Goal: Transaction & Acquisition: Purchase product/service

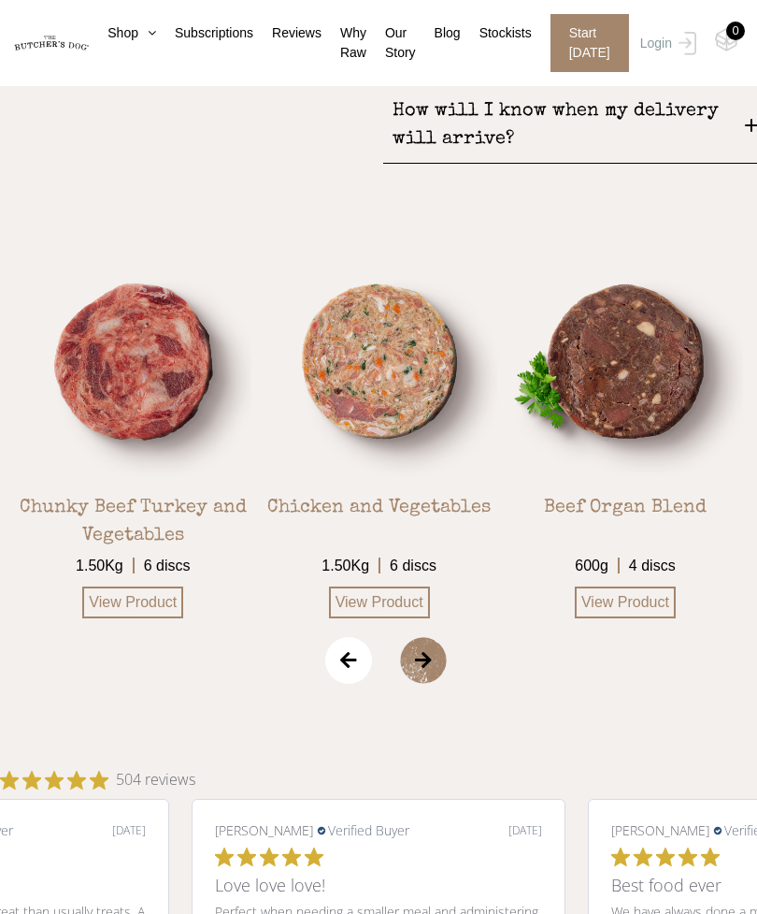
scroll to position [2770, 0]
click at [431, 672] on span "›" at bounding box center [447, 659] width 94 height 47
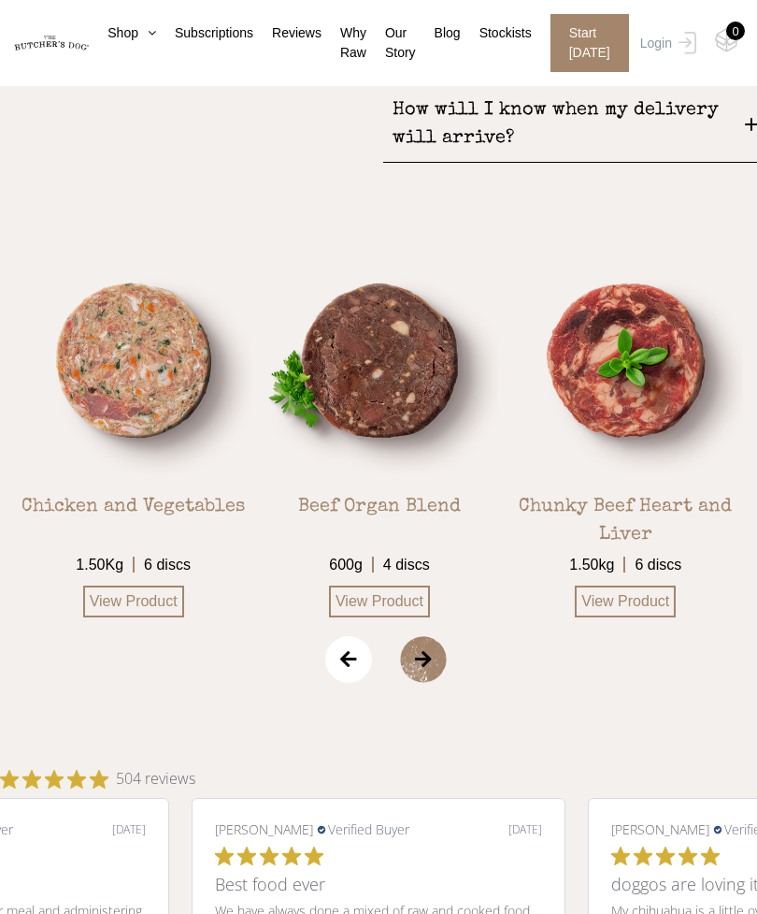
click at [431, 672] on span "›" at bounding box center [447, 659] width 94 height 47
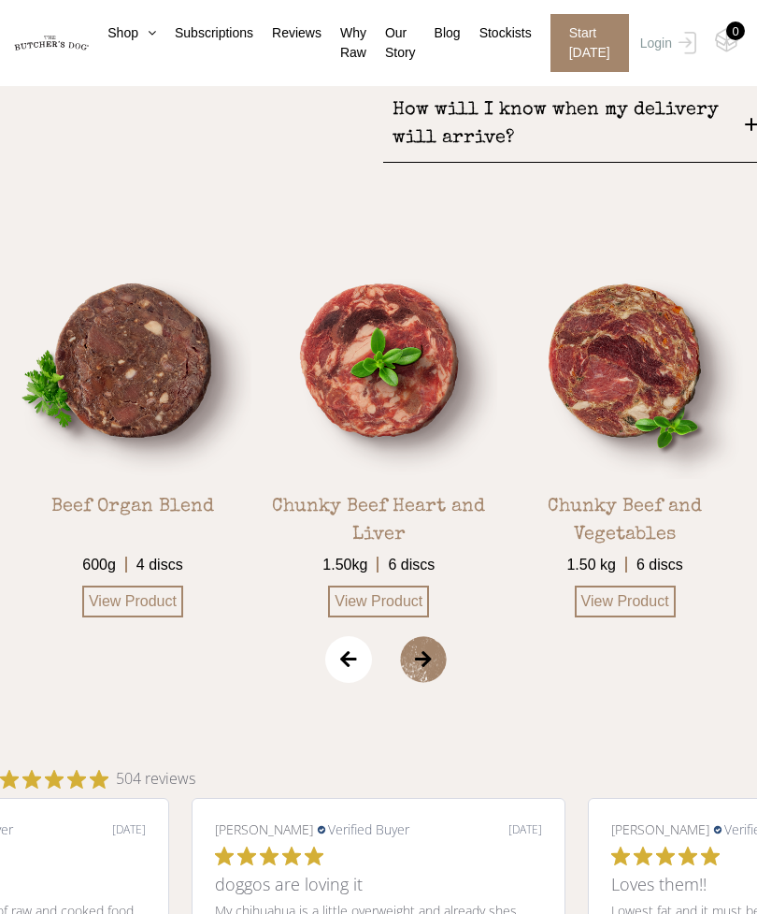
click at [436, 664] on span "›" at bounding box center [447, 659] width 94 height 47
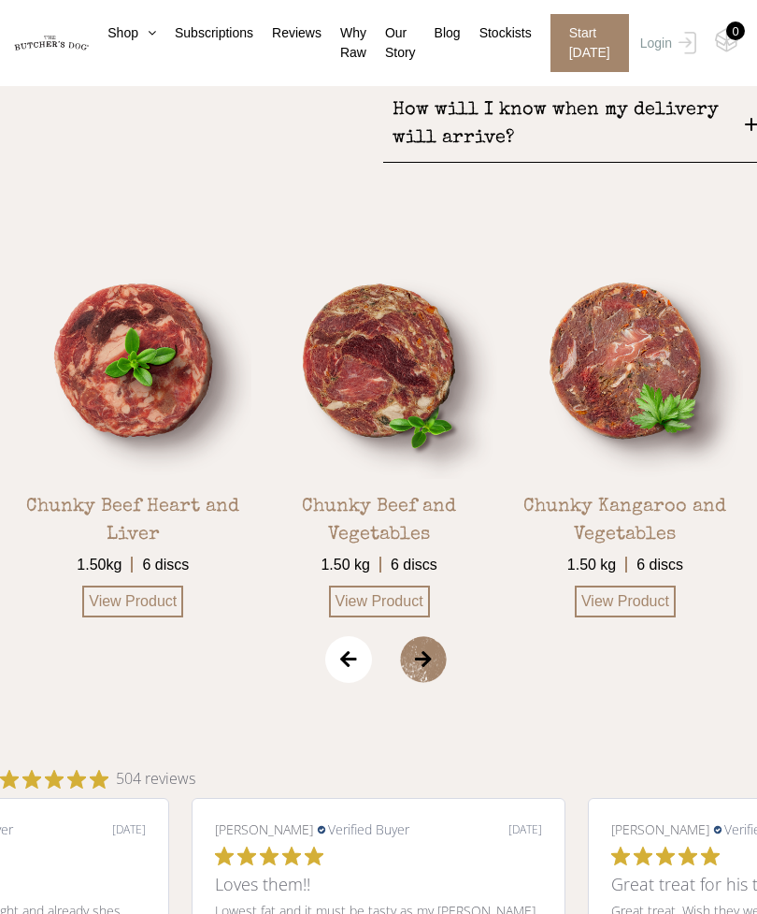
click at [421, 675] on span "›" at bounding box center [447, 659] width 94 height 47
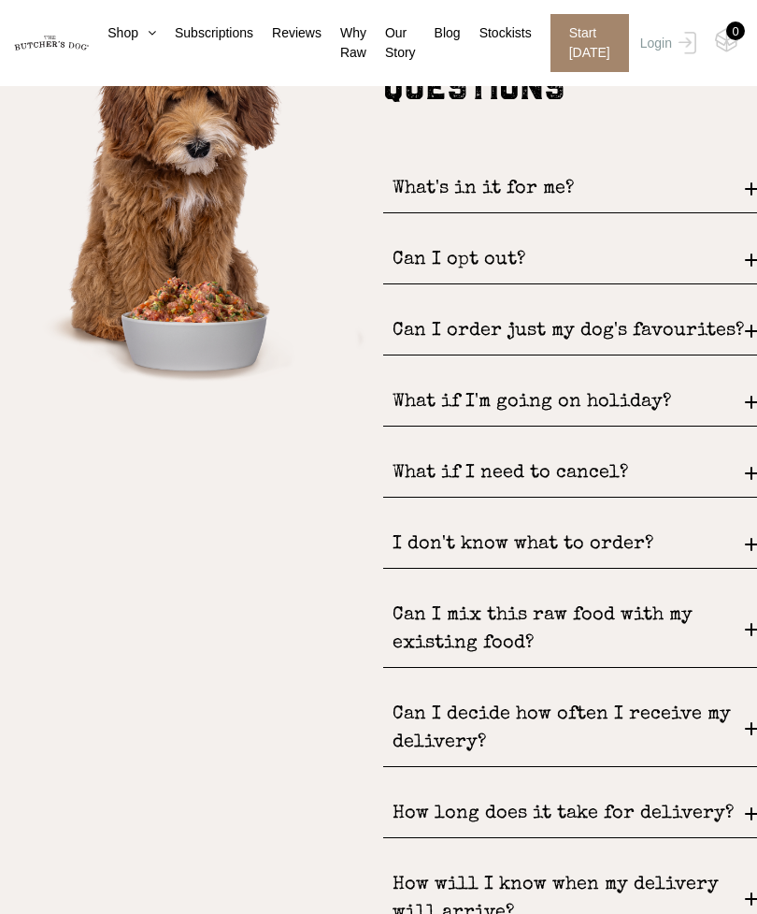
scroll to position [1995, 0]
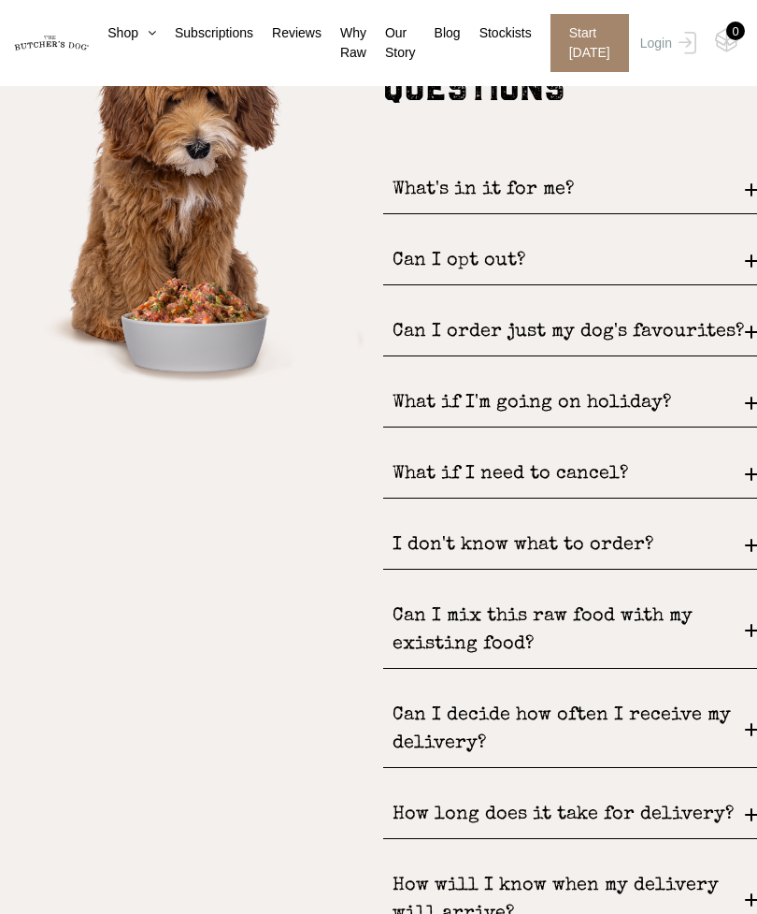
click at [753, 643] on div "Can I mix this raw food with my existing food?" at bounding box center [570, 631] width 374 height 76
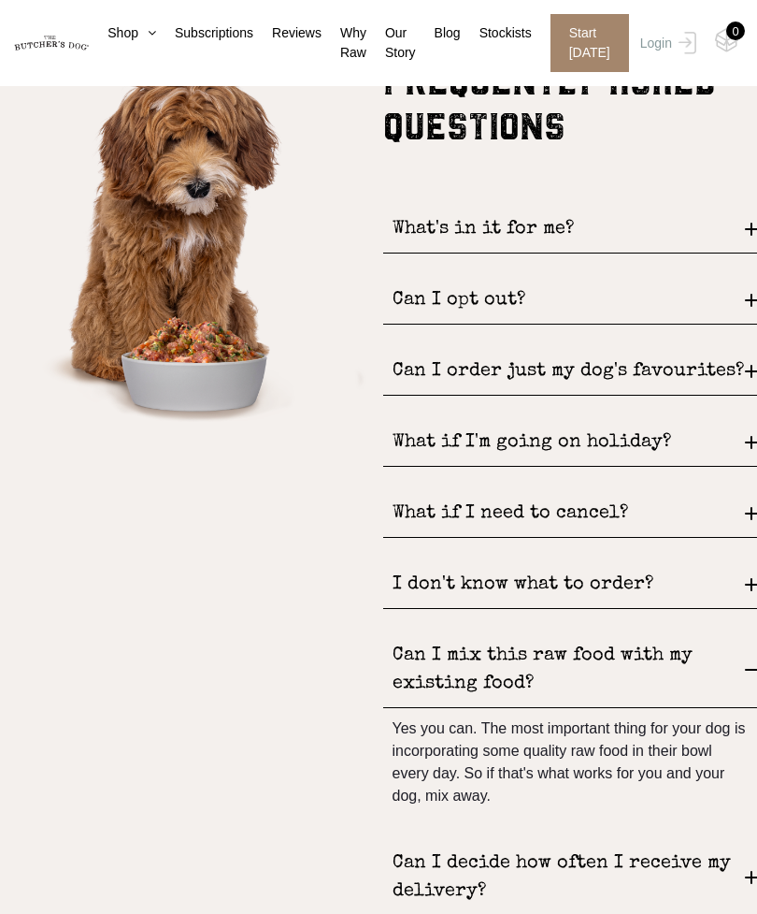
scroll to position [1954, 0]
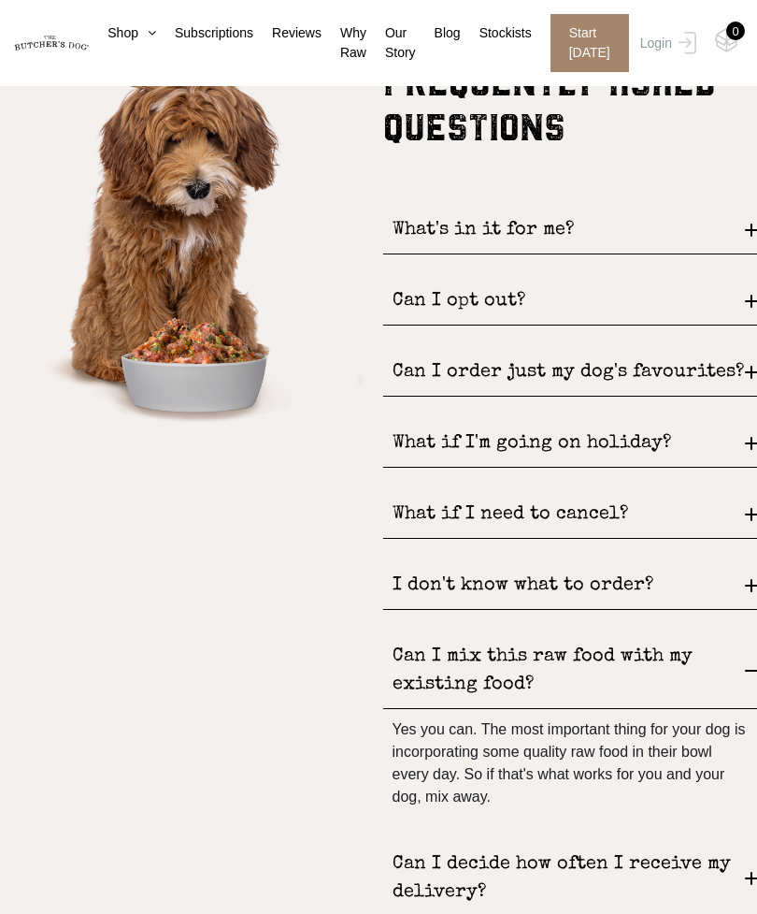
click at [747, 671] on div "Can I mix this raw food with my existing food?" at bounding box center [570, 671] width 374 height 76
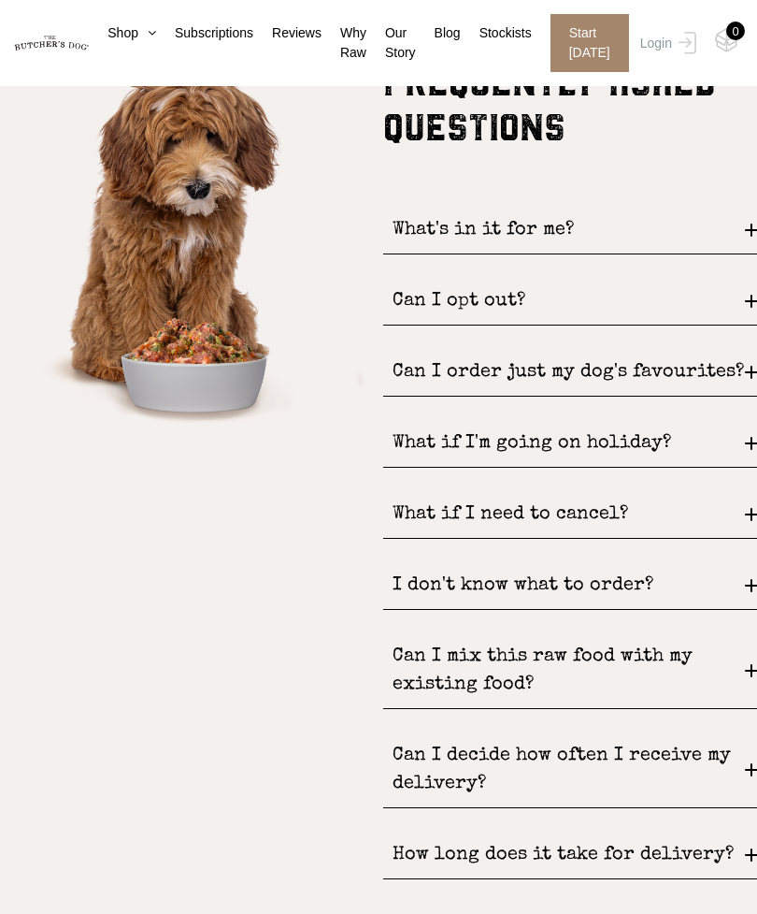
click at [753, 360] on div "Can I order just my dog's favourites?" at bounding box center [570, 373] width 374 height 48
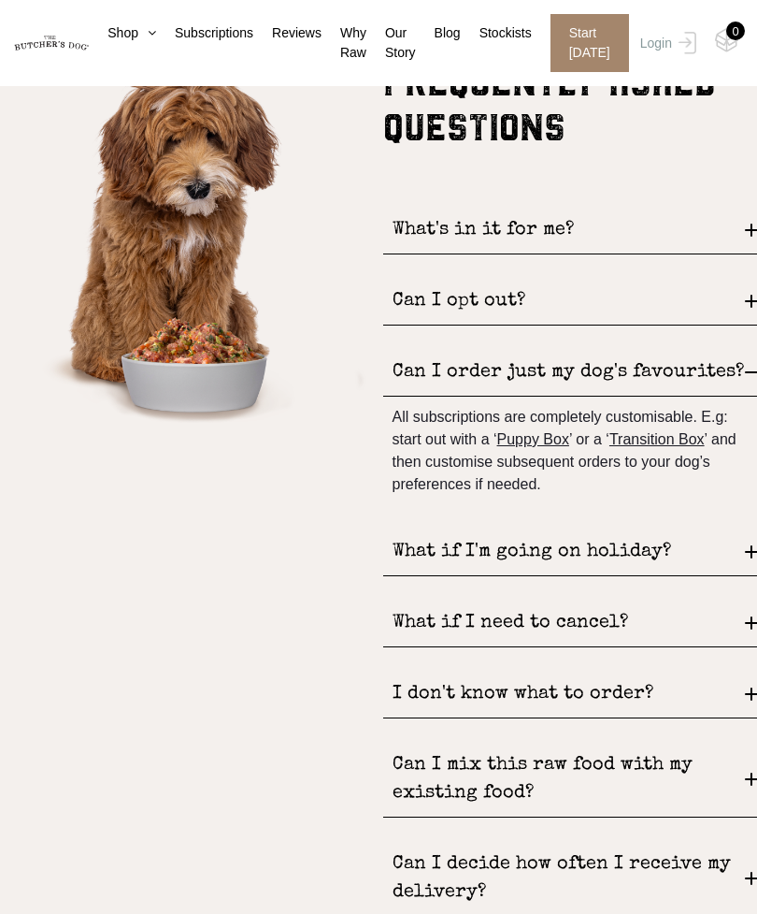
click at [756, 367] on div "Can I order just my dog's favourites?" at bounding box center [570, 373] width 374 height 48
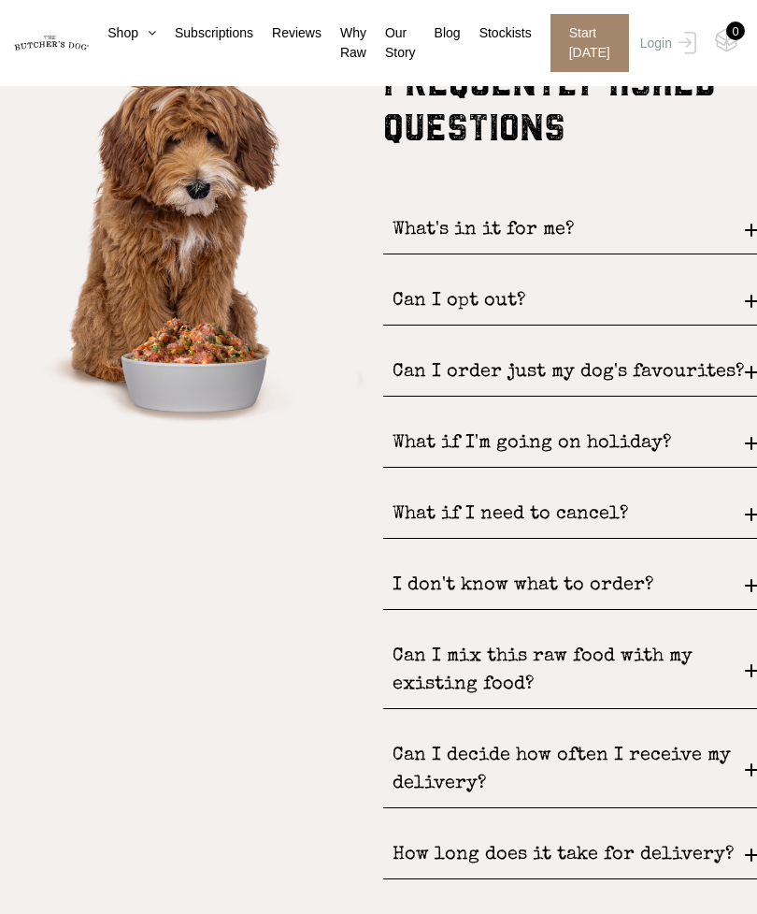
click at [753, 232] on div "What's in it for me?" at bounding box center [570, 231] width 374 height 48
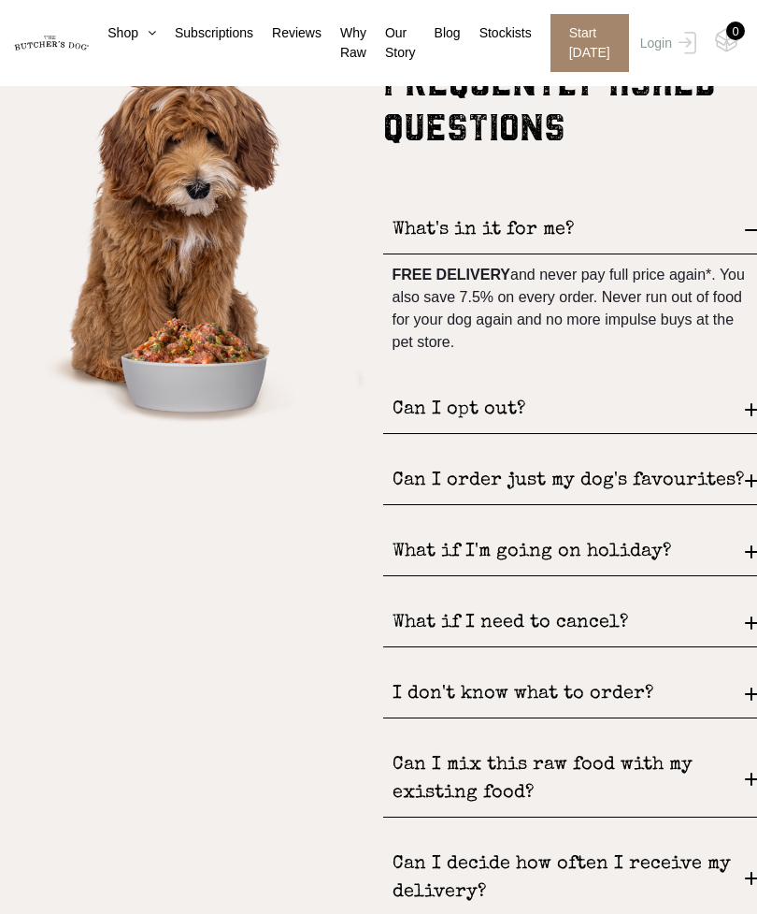
click at [755, 223] on div "What's in it for me?" at bounding box center [570, 231] width 374 height 48
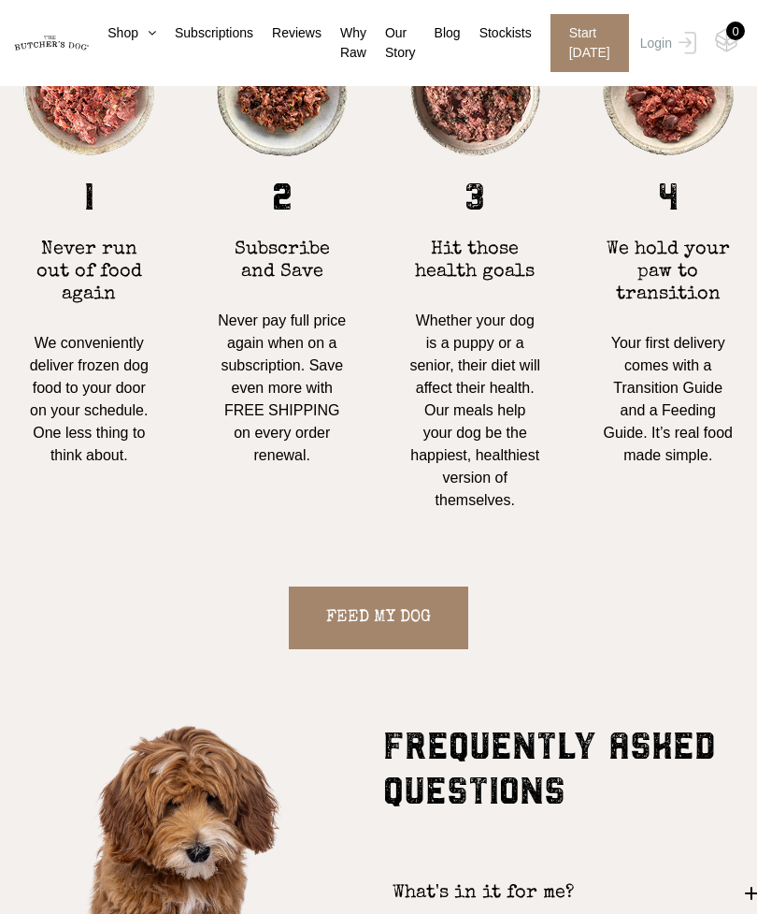
scroll to position [1234, 0]
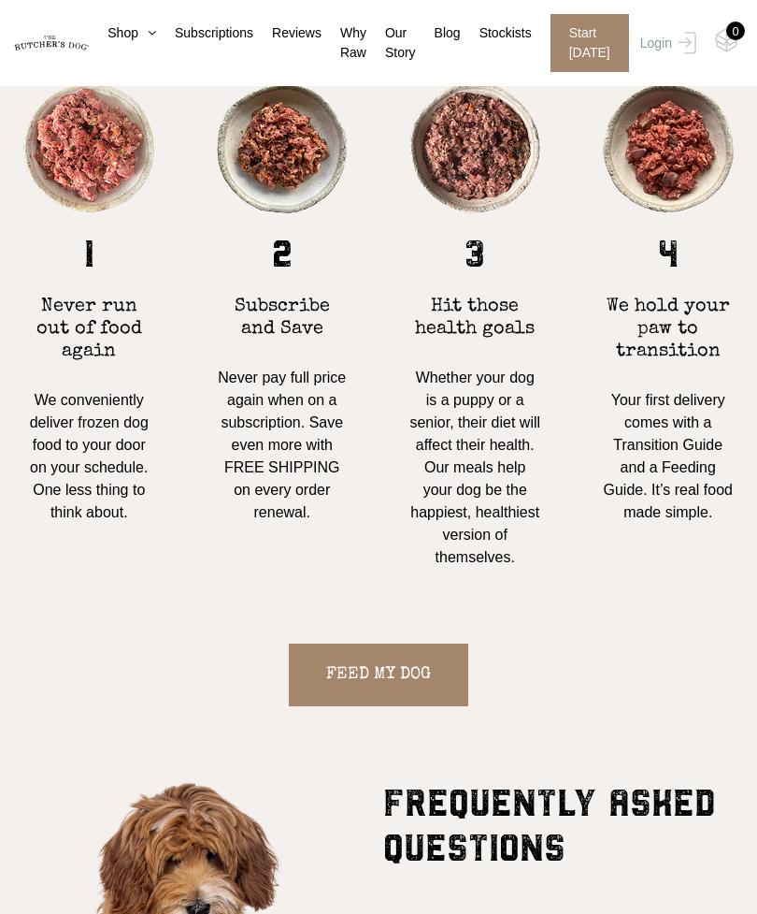
click at [390, 693] on link "FEED MY DOG" at bounding box center [379, 674] width 180 height 63
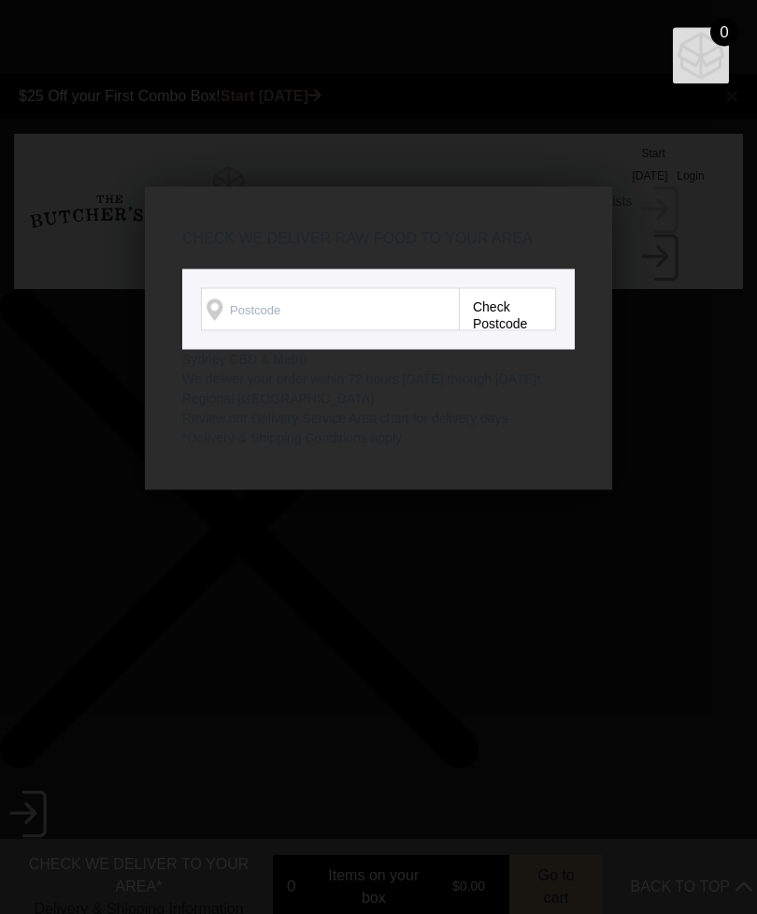
scroll to position [1, 0]
click at [297, 331] on input "Check Availability At" at bounding box center [330, 309] width 258 height 43
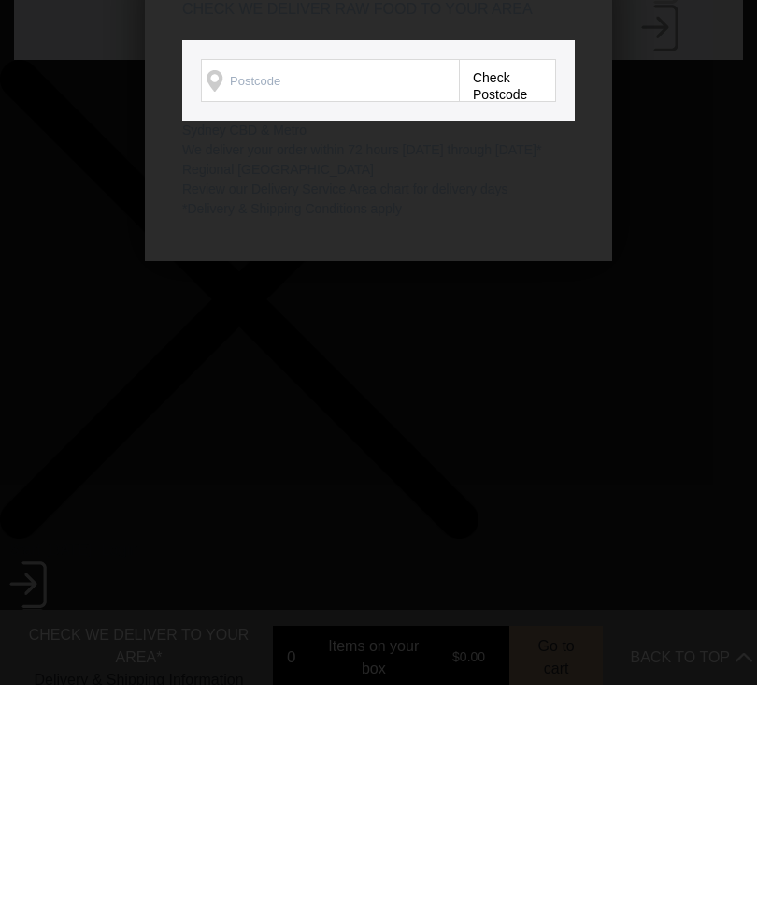
scroll to position [228, 0]
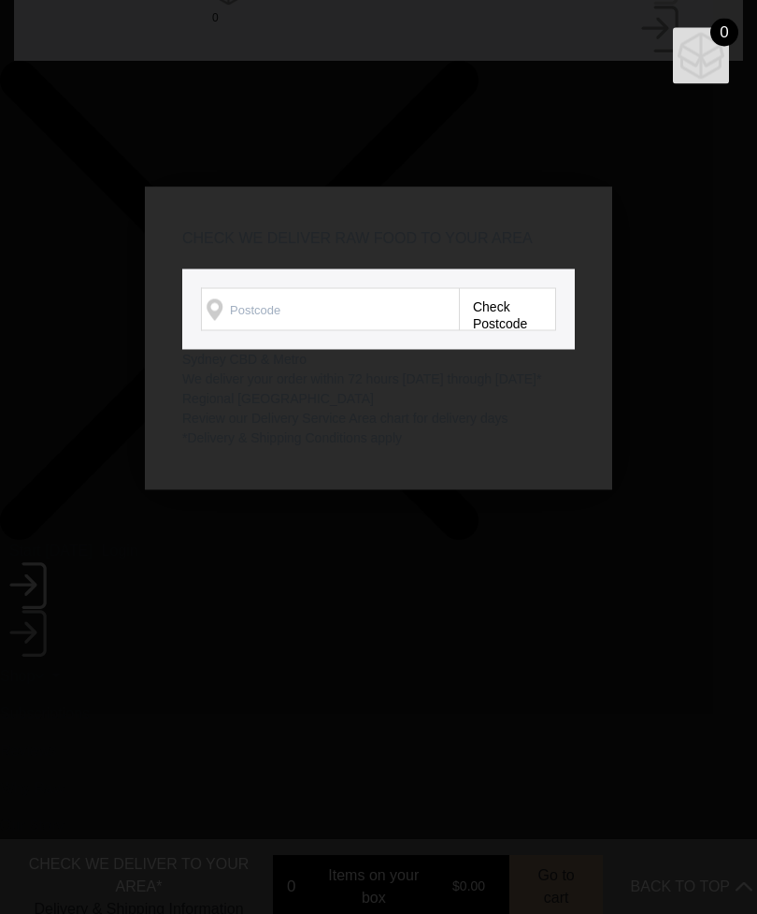
click at [323, 331] on input "Check Availability At" at bounding box center [330, 309] width 258 height 43
type input "2540"
click at [479, 331] on link "Check Postcode" at bounding box center [507, 309] width 97 height 43
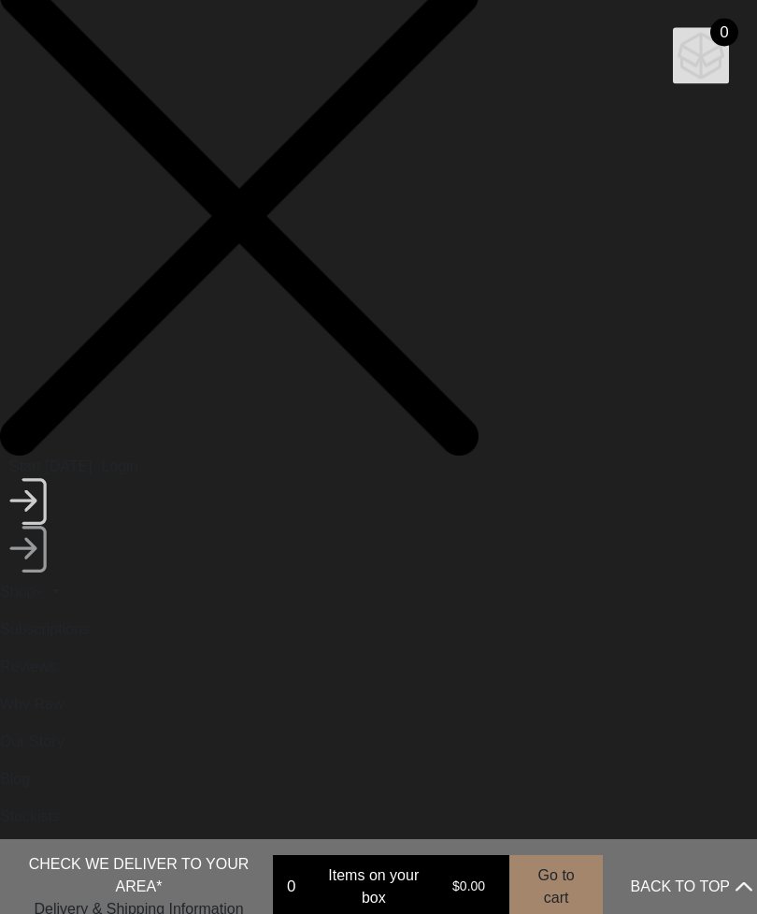
scroll to position [313, 0]
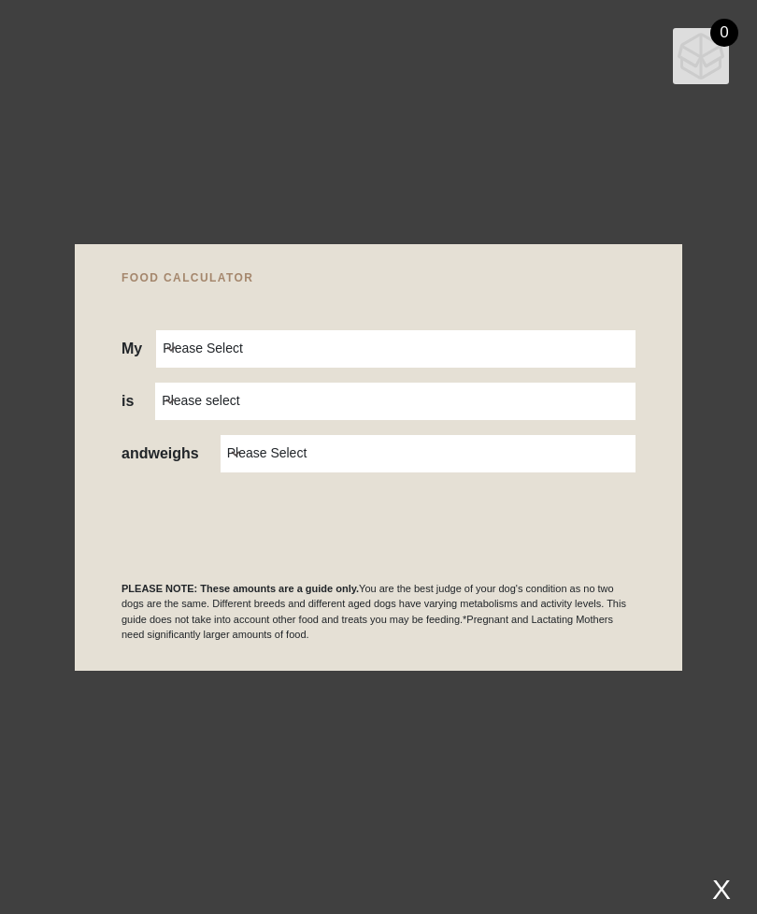
click at [633, 367] on select "Please Select Adult Dog Puppy" at bounding box center [396, 348] width 480 height 37
select select "adult"
click at [630, 420] on select "Please select a healthy weight overweight" at bounding box center [395, 400] width 481 height 37
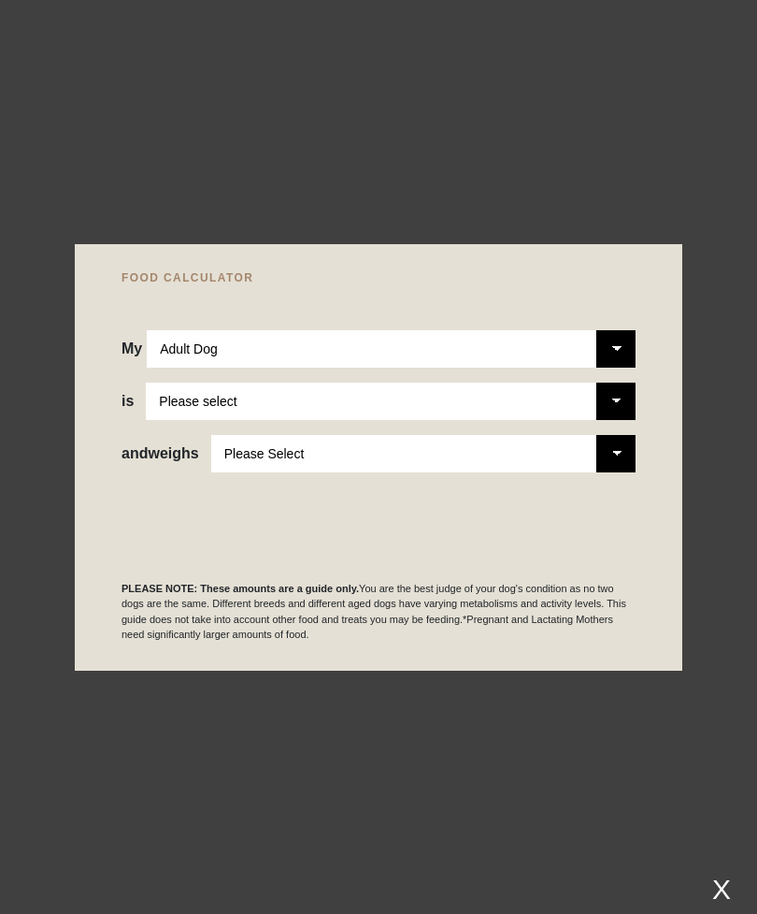
click at [629, 472] on select "Please Select 1kg 2kg 3kg 4kg 5kg 6kg 7kg 8kg 9kg 10kg 11kg 12kg 13kg 14kg 15kg…" at bounding box center [423, 453] width 425 height 37
select select "22"
click at [575, 621] on p "PLEASE NOTE: These amounts are a guide only. You are the best judge of your dog…" at bounding box center [379, 612] width 514 height 62
click at [717, 904] on div "X" at bounding box center [722, 888] width 34 height 31
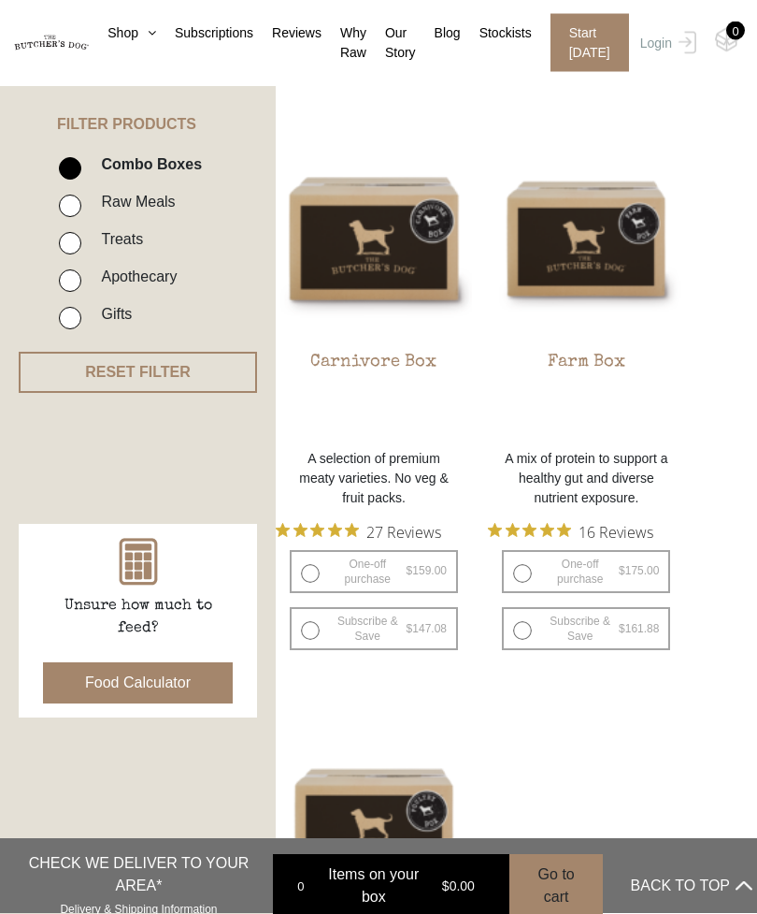
scroll to position [394, 0]
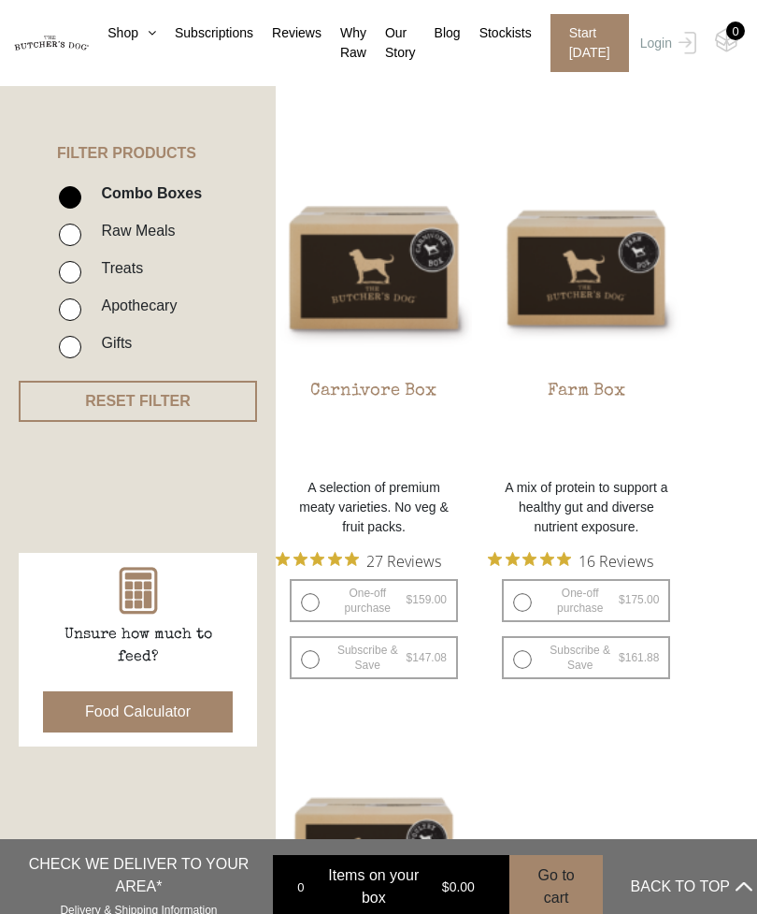
click at [395, 497] on p "A selection of premium meaty varieties. No veg & fruit packs." at bounding box center [374, 507] width 196 height 59
click at [0, 0] on img at bounding box center [0, 0] width 0 height 0
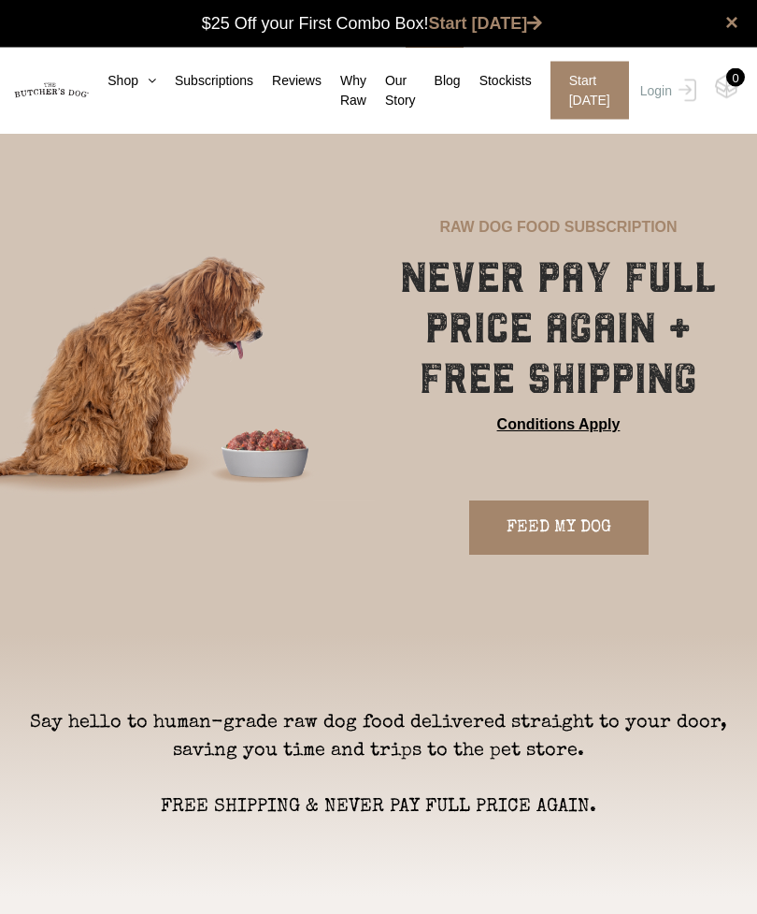
click at [226, 81] on link "Subscriptions" at bounding box center [204, 81] width 97 height 20
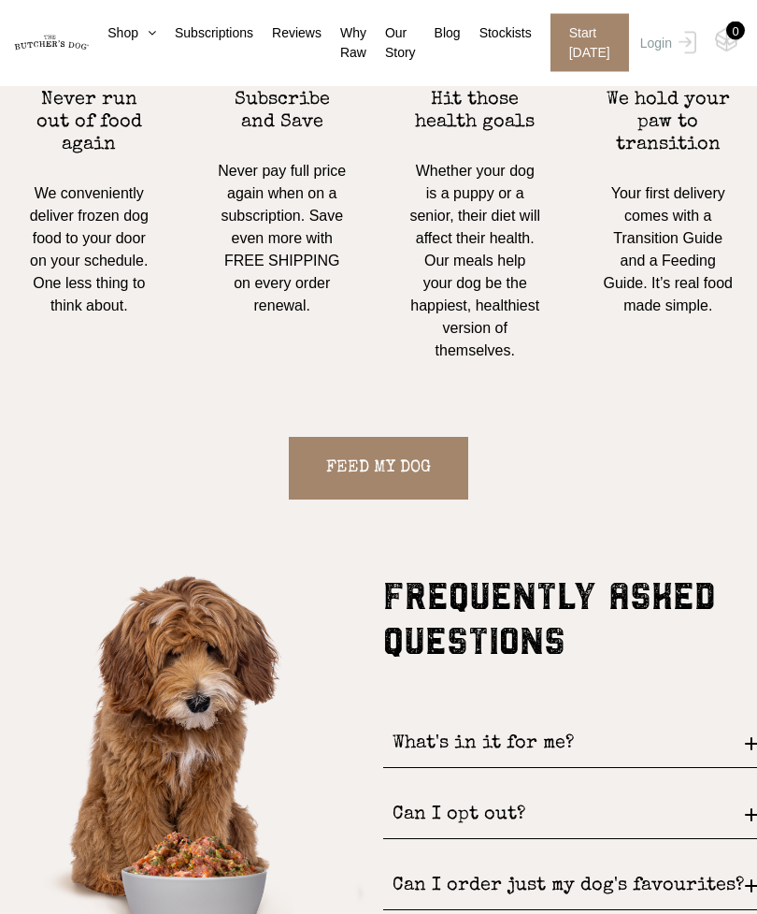
scroll to position [1445, 0]
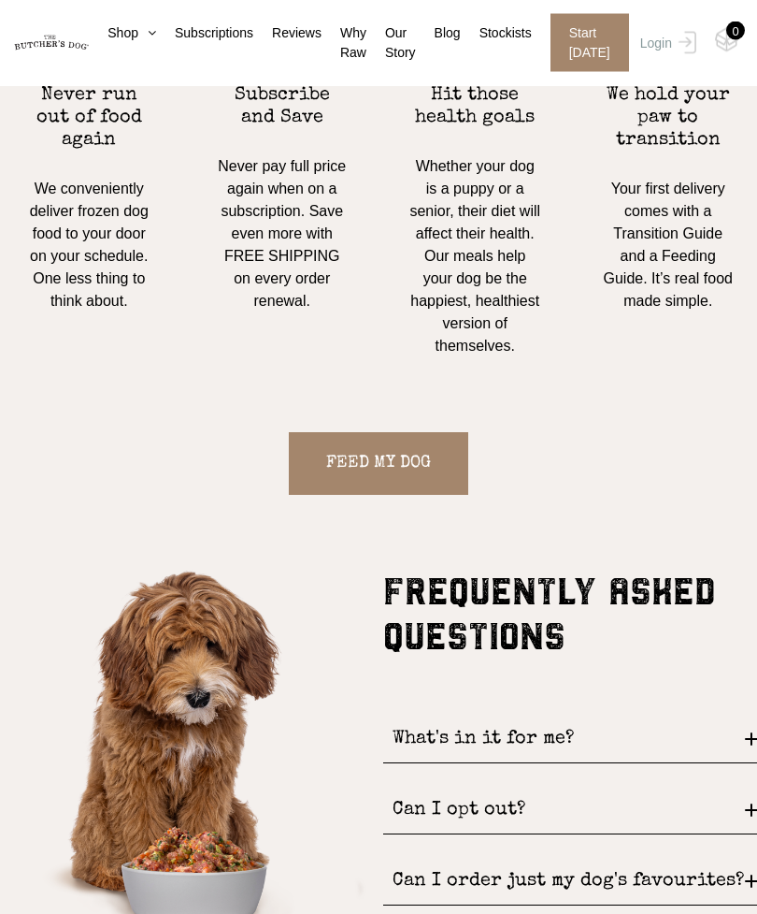
click at [383, 456] on link "FEED MY DOG" at bounding box center [379, 464] width 180 height 63
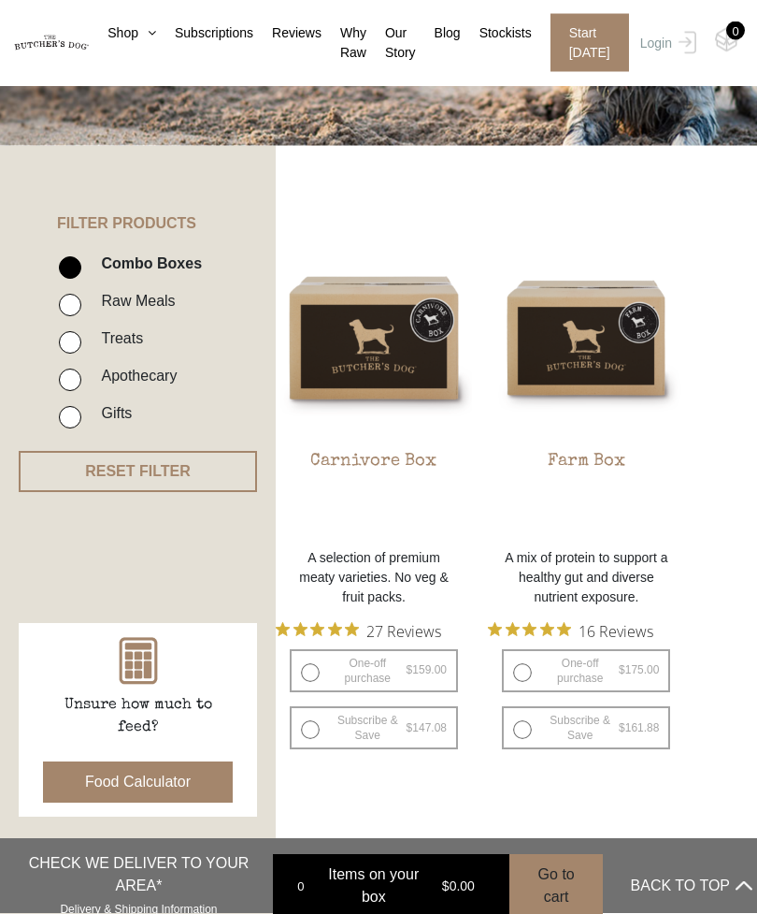
scroll to position [374, 0]
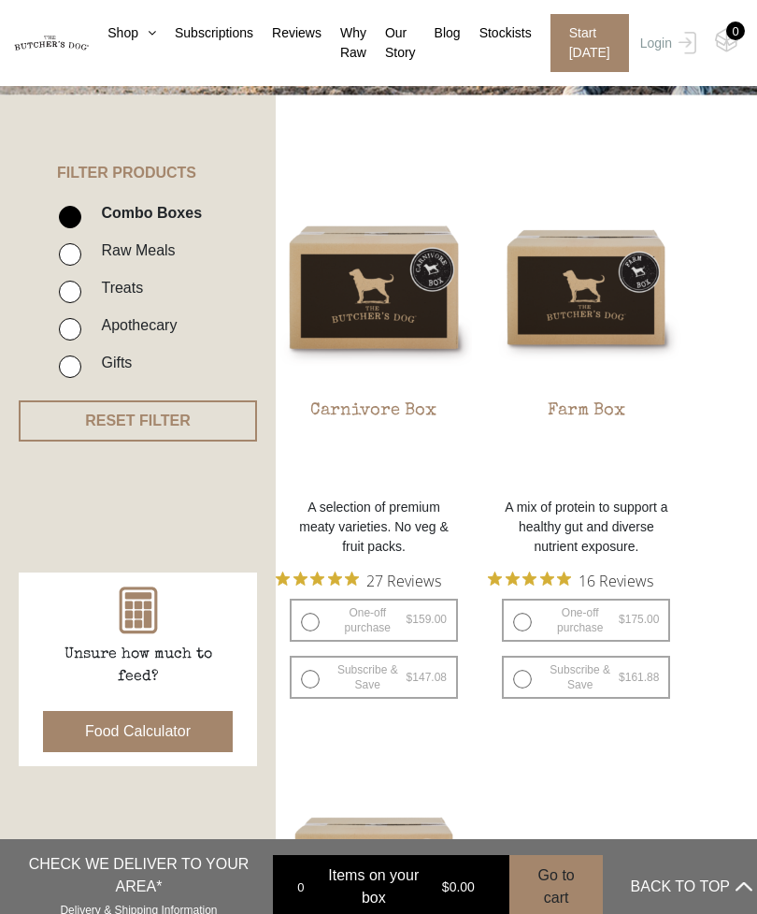
click at [623, 526] on p "A mix of protein to support a healthy gut and diverse nutrient exposure." at bounding box center [586, 526] width 196 height 59
click at [0, 0] on img at bounding box center [0, 0] width 0 height 0
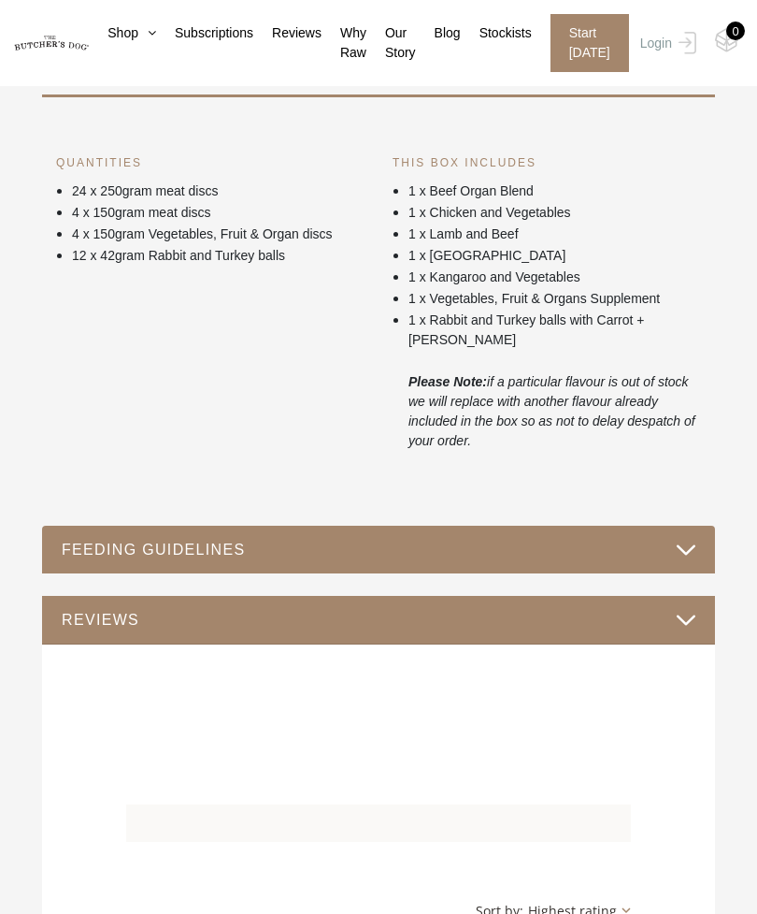
scroll to position [1295, 0]
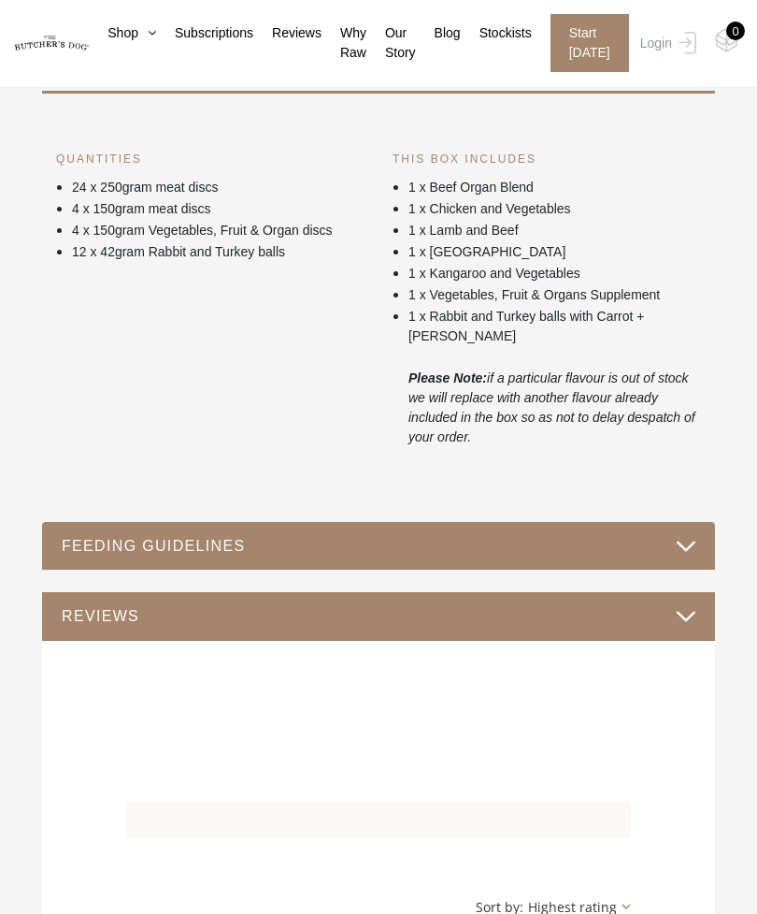
click at [696, 533] on button "FEEDING GUIDELINES" at bounding box center [379, 545] width 636 height 25
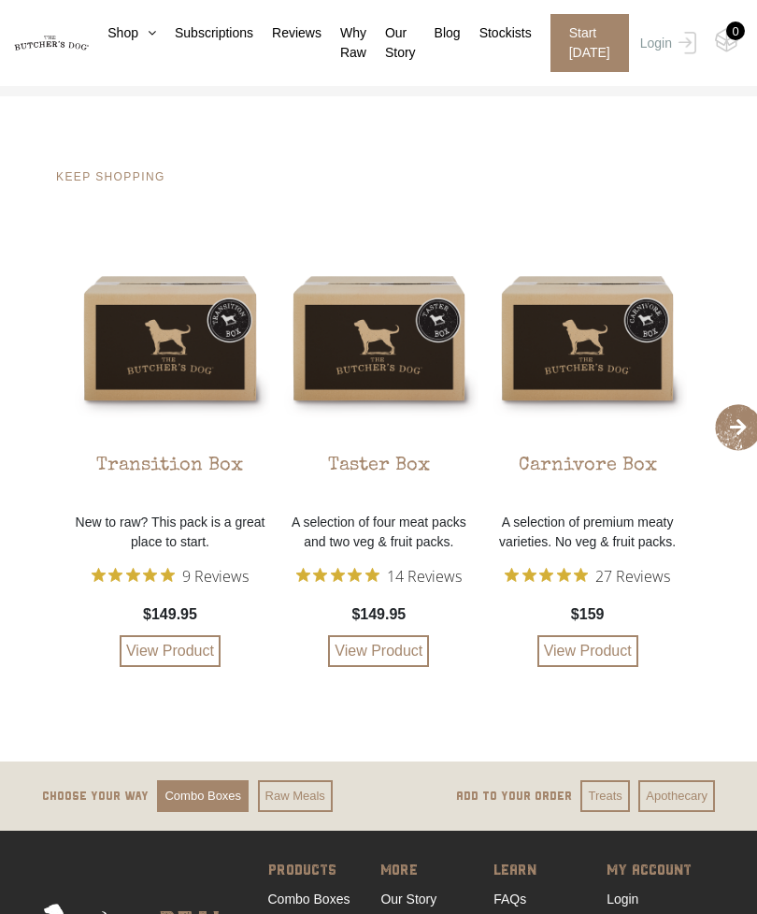
scroll to position [2460, 0]
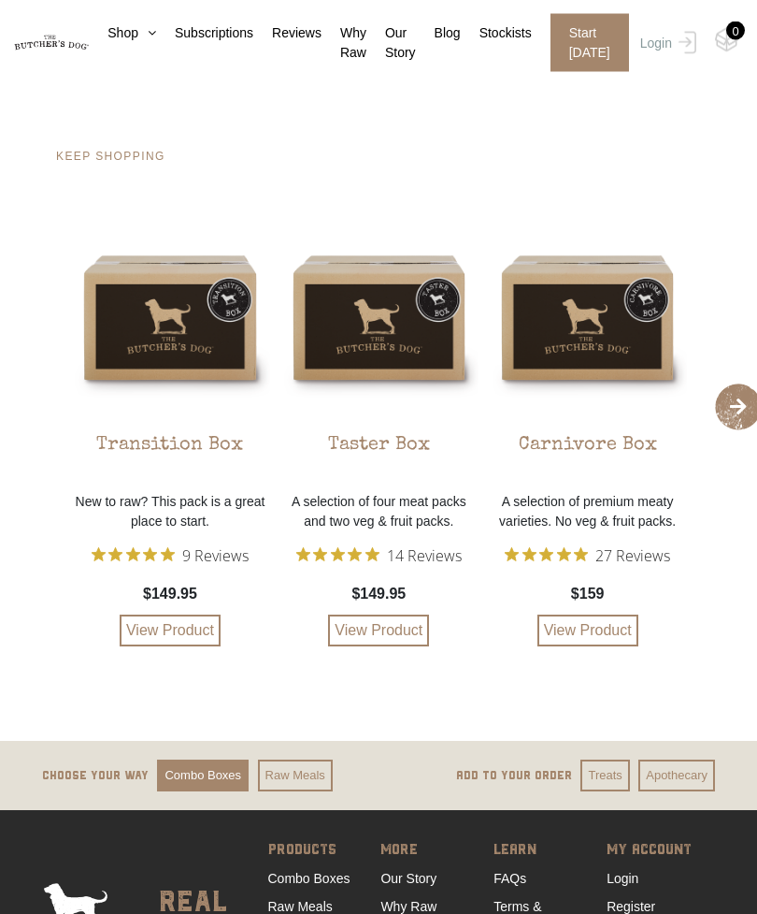
click at [180, 499] on p "New to raw? This pack is a great place to start." at bounding box center [169, 512] width 199 height 39
click at [197, 322] on div "Transition Box New to raw? This pack is a great place to start. 9 Reviews $149.…" at bounding box center [169, 432] width 199 height 428
click at [201, 236] on div "Transition Box New to raw? This pack is a great place to start. 9 Reviews $149.…" at bounding box center [169, 432] width 199 height 428
click at [209, 301] on div "Transition Box New to raw? This pack is a great place to start. 9 Reviews $149.…" at bounding box center [169, 432] width 199 height 428
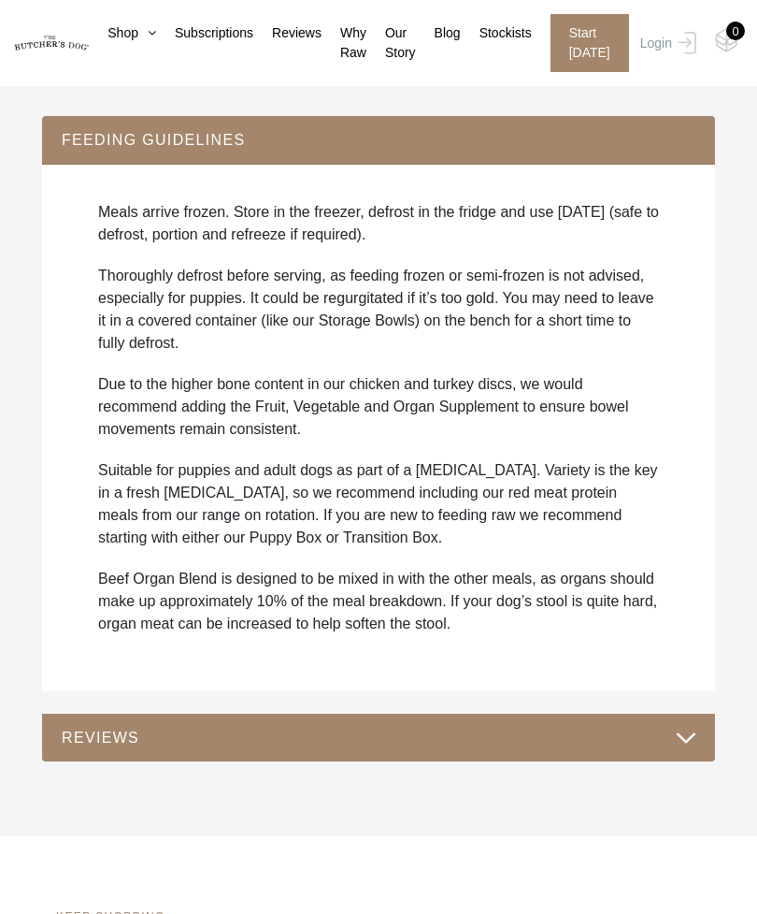
scroll to position [1700, 0]
click at [693, 728] on button "REVIEWS" at bounding box center [379, 738] width 636 height 25
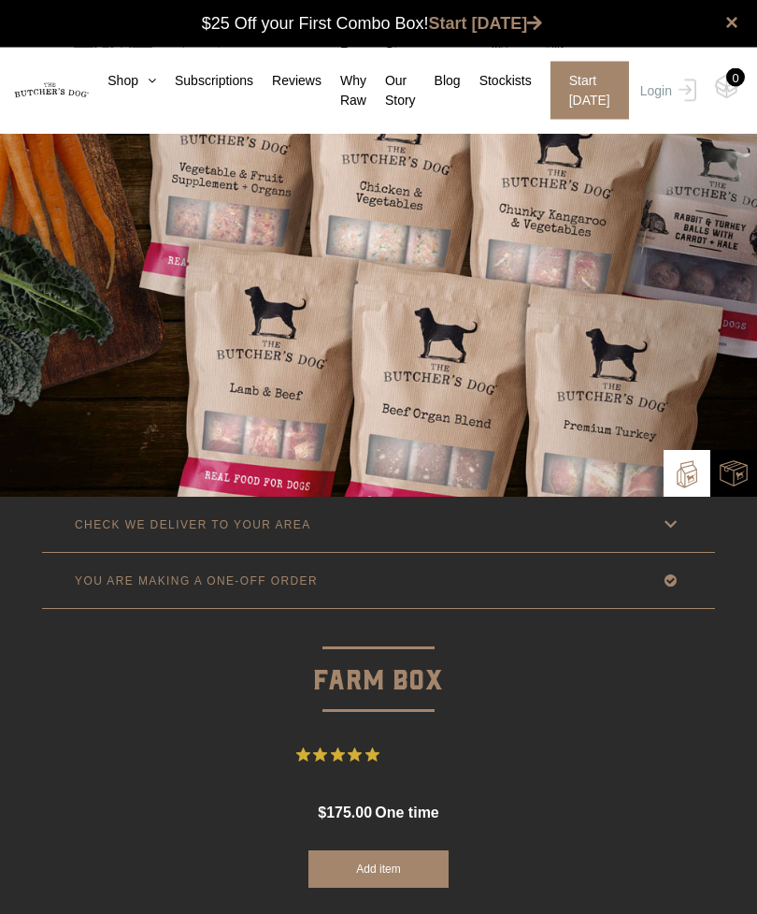
scroll to position [0, 0]
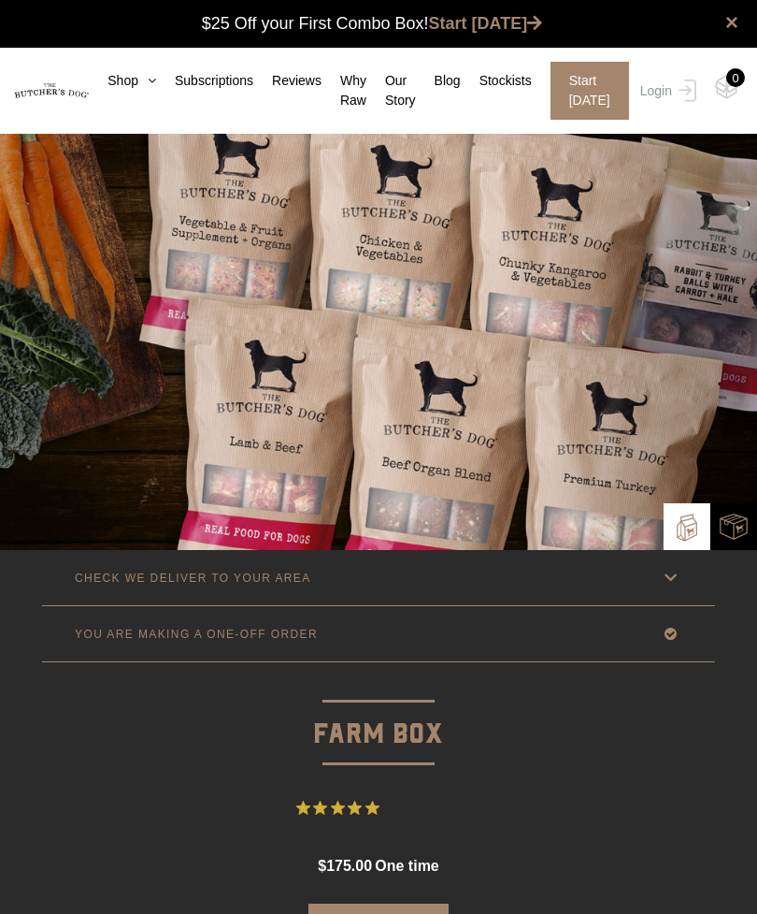
click at [133, 88] on link "Shop" at bounding box center [122, 81] width 67 height 20
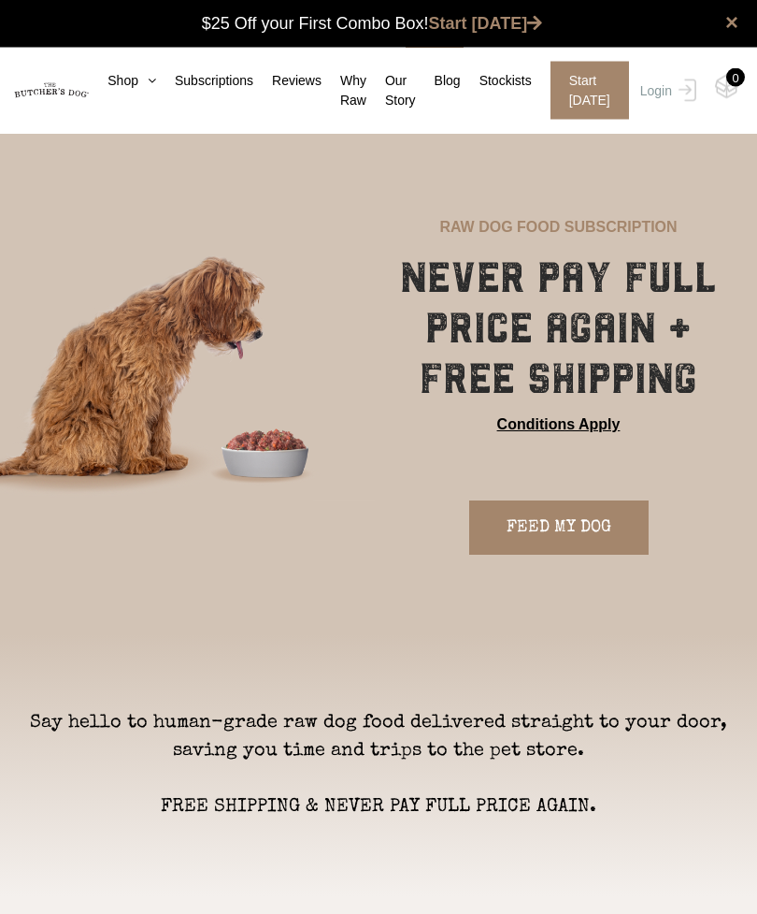
click at [596, 528] on link "FEED MY DOG" at bounding box center [559, 528] width 180 height 54
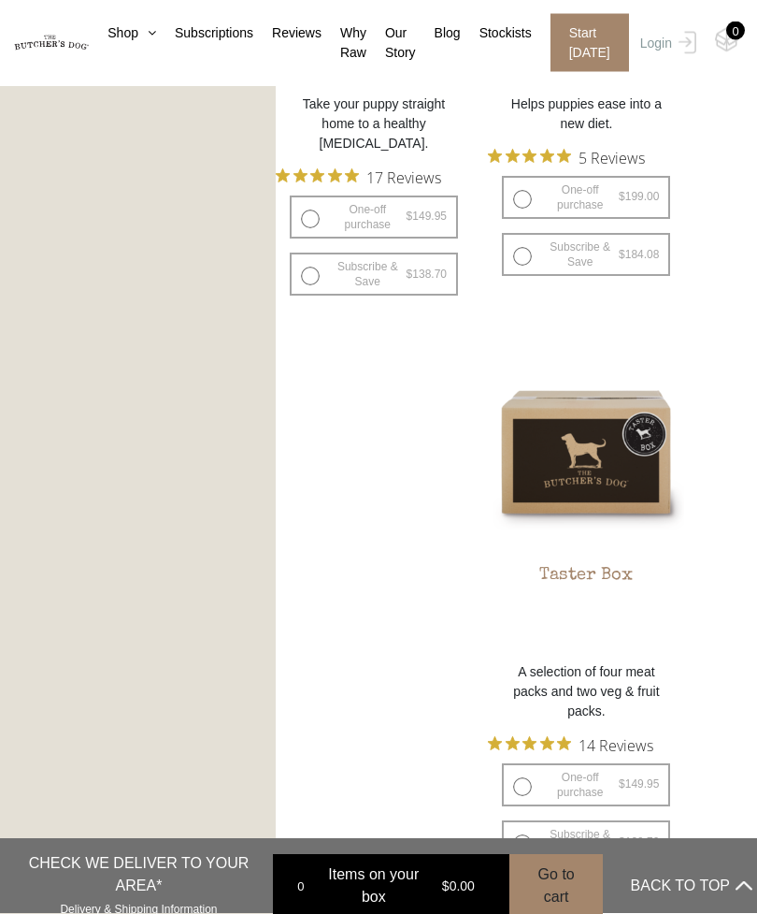
scroll to position [1952, 0]
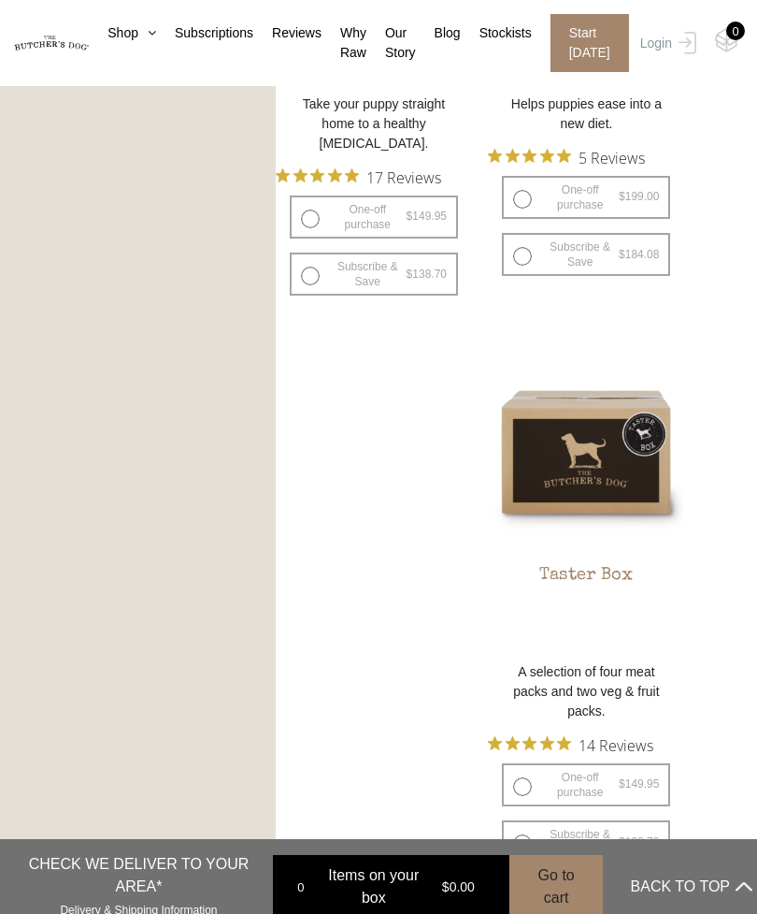
click at [0, 0] on img at bounding box center [0, 0] width 0 height 0
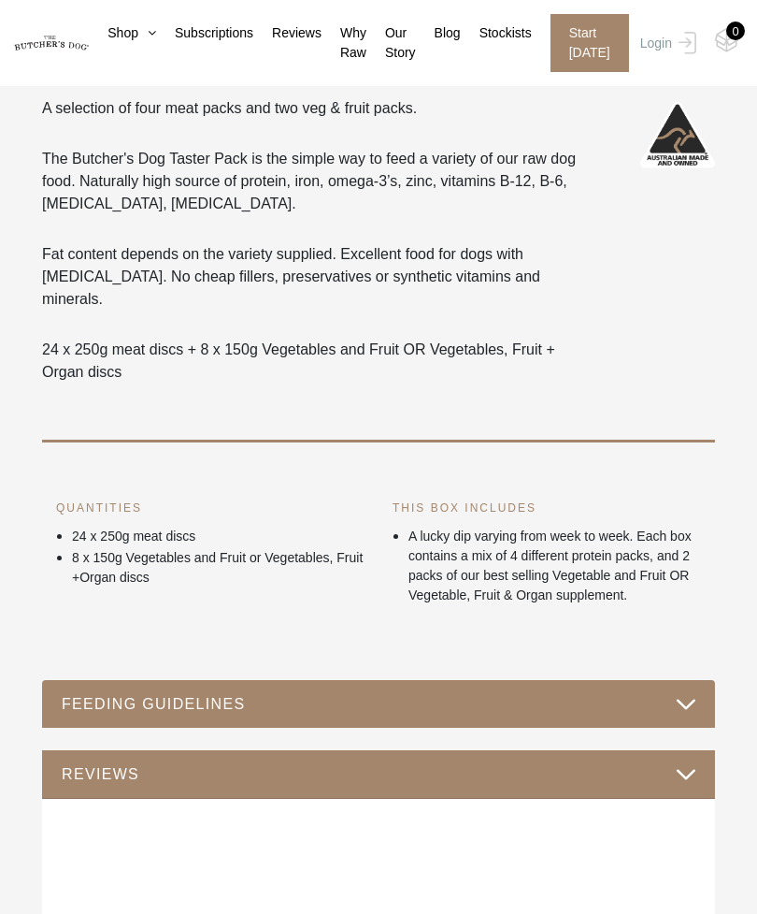
scroll to position [986, 0]
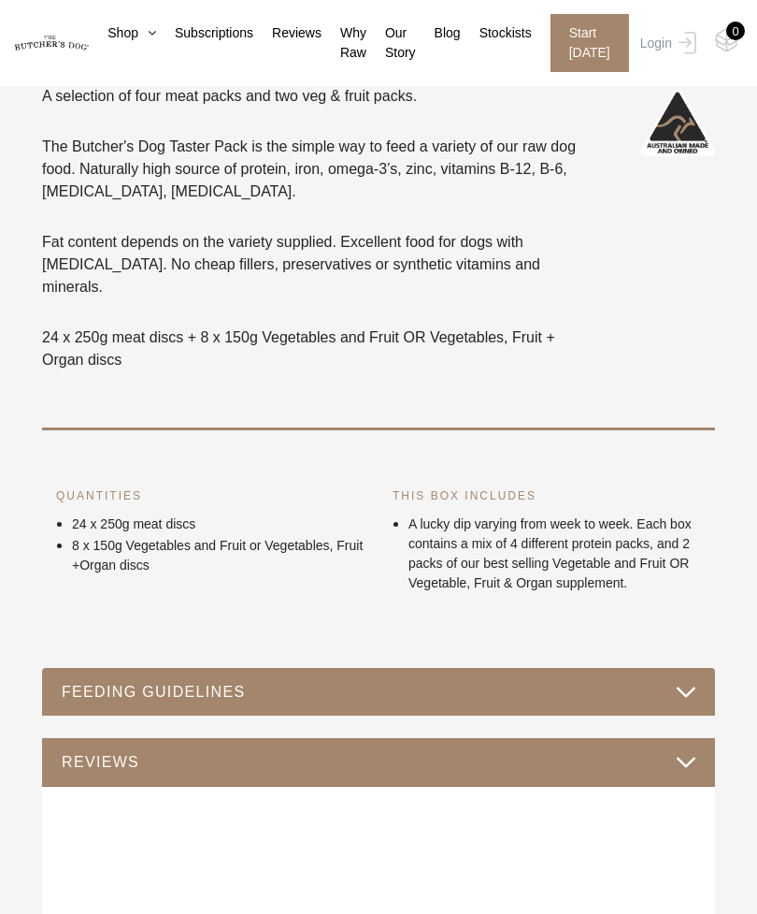
click at [693, 679] on button "FEEDING GUIDELINES" at bounding box center [379, 691] width 636 height 25
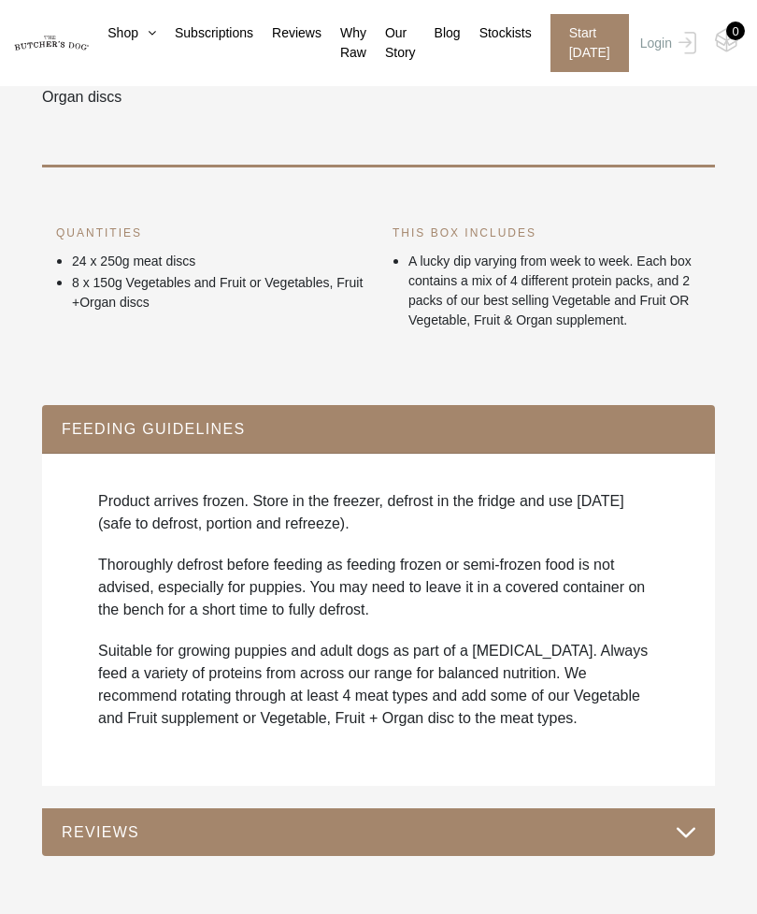
scroll to position [1282, 0]
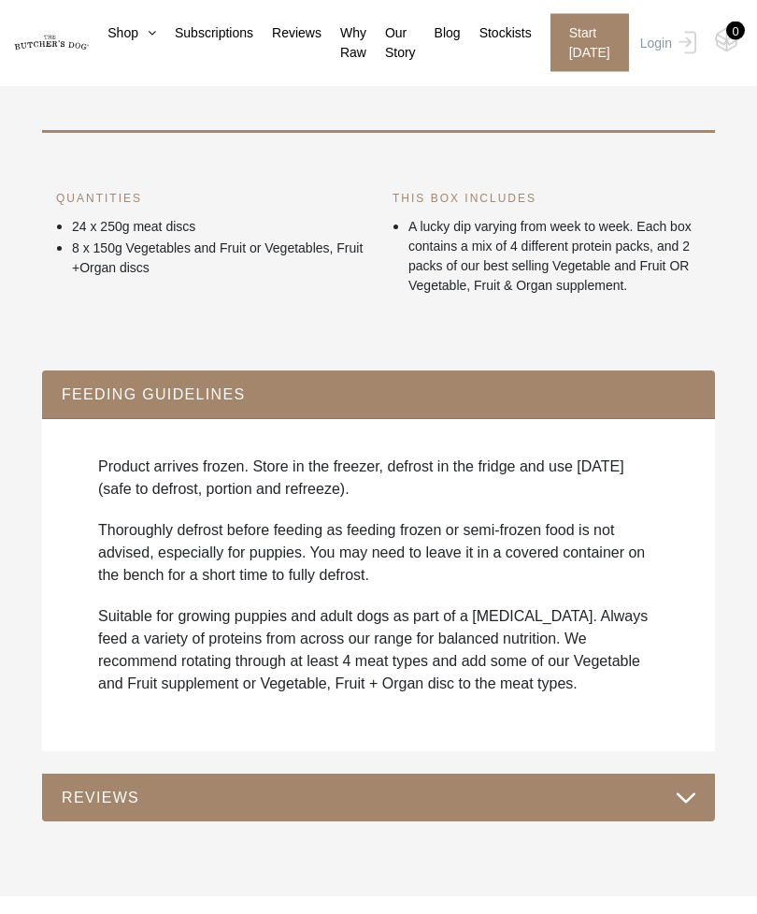
click at [683, 785] on button "REVIEWS" at bounding box center [379, 797] width 636 height 25
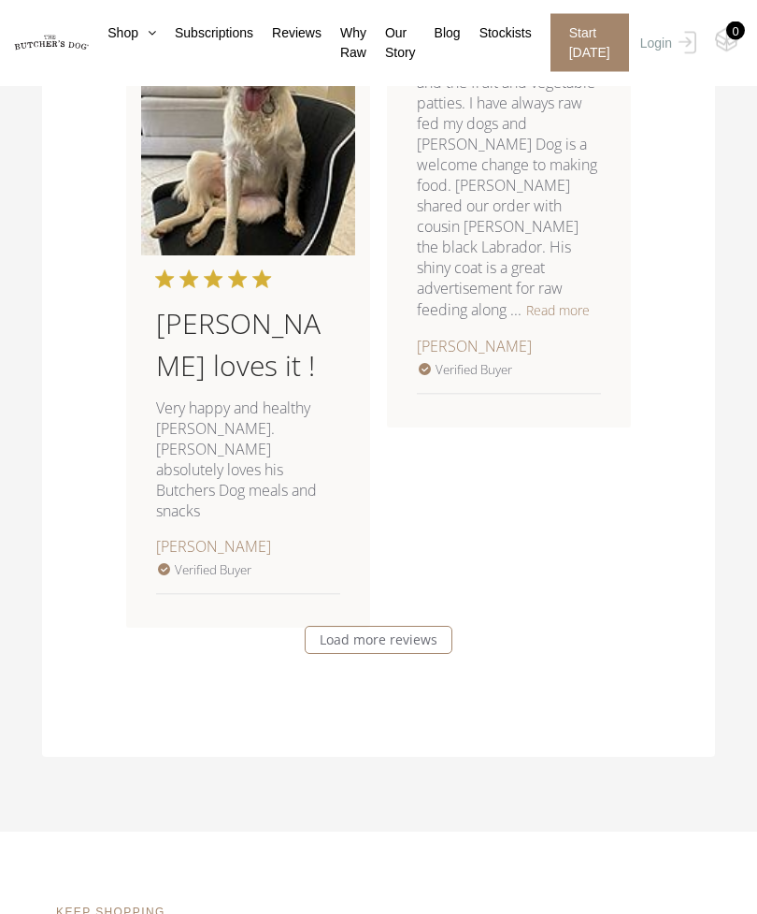
scroll to position [3486, 0]
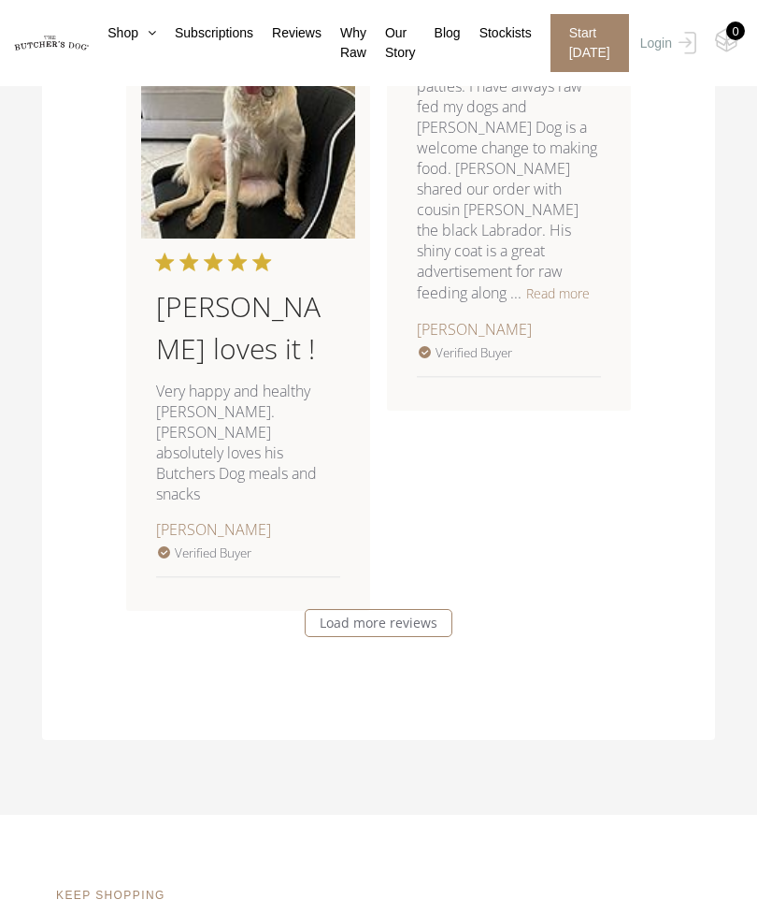
click at [420, 609] on link "Load more reviews" at bounding box center [379, 623] width 148 height 28
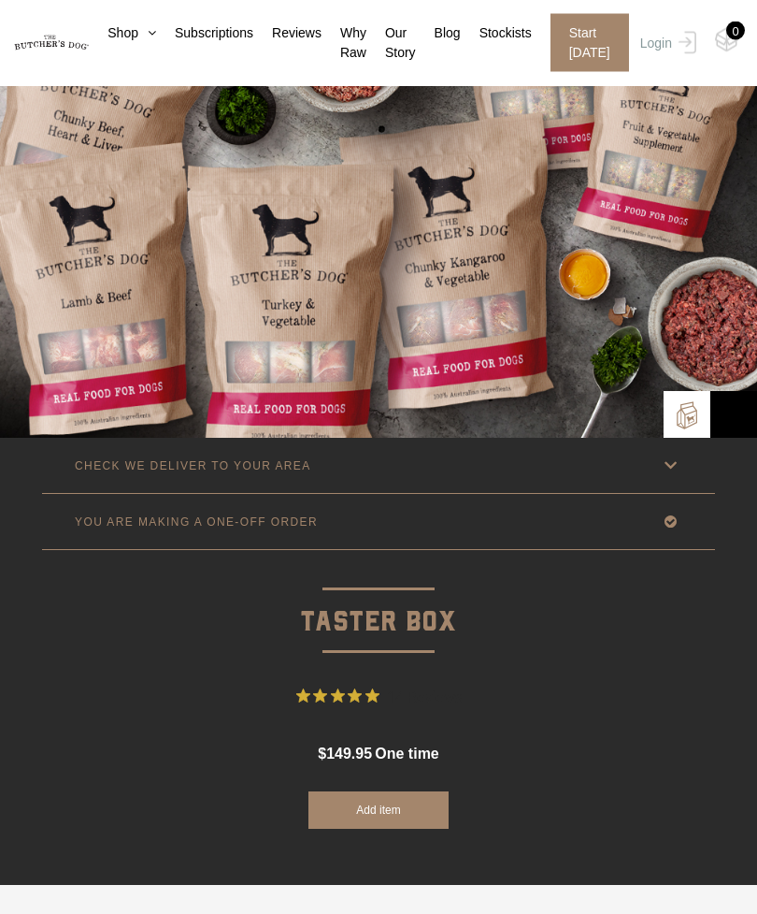
scroll to position [0, 0]
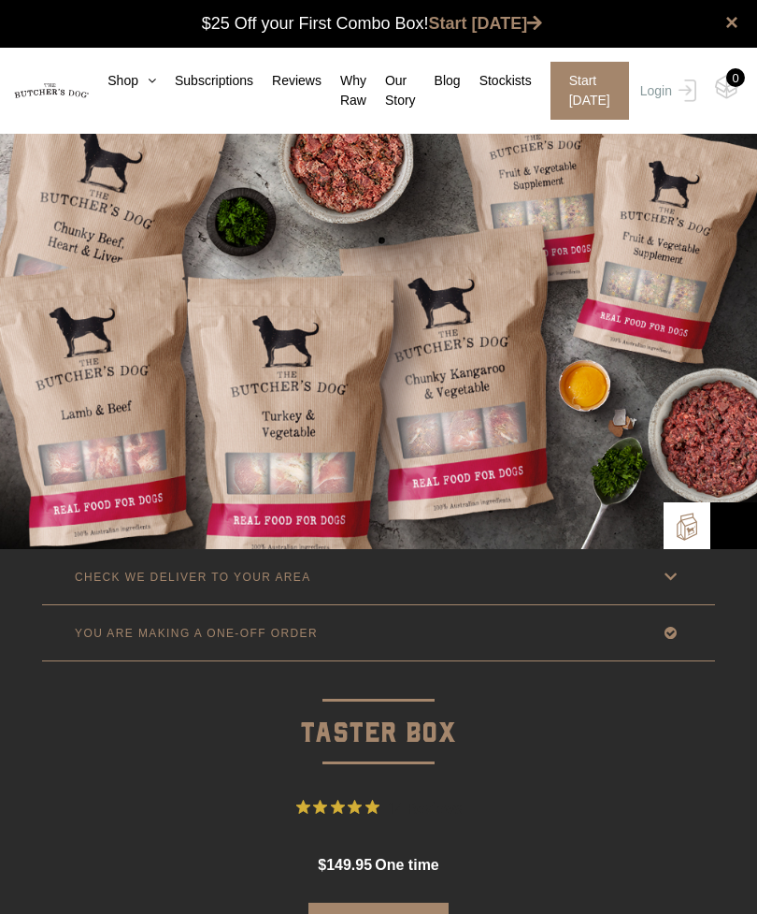
click at [673, 582] on icon at bounding box center [670, 576] width 23 height 23
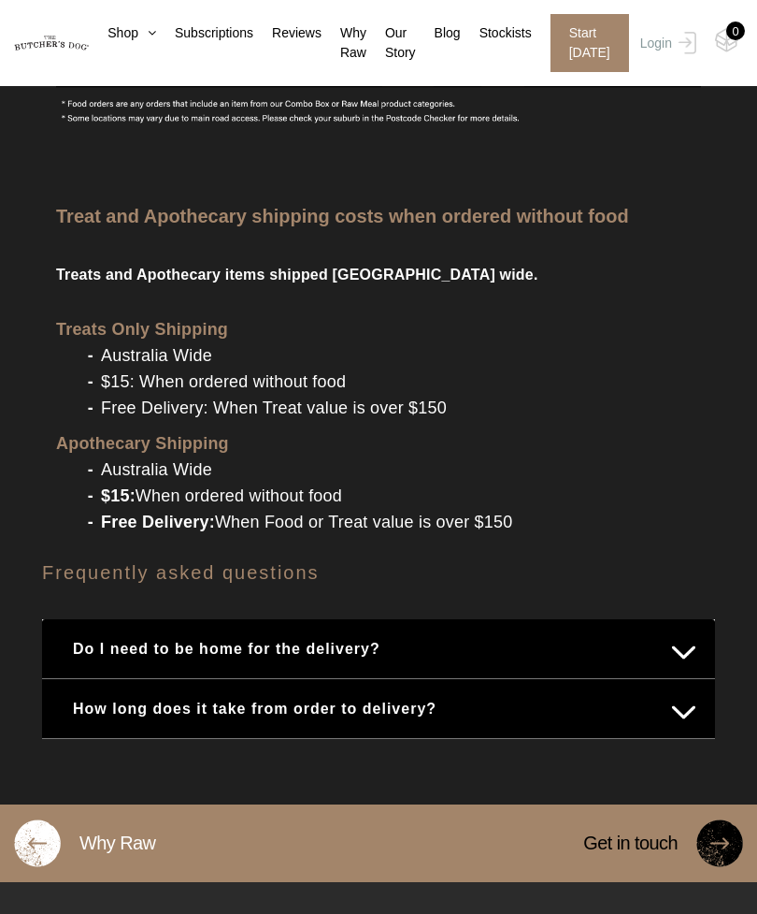
scroll to position [1812, 0]
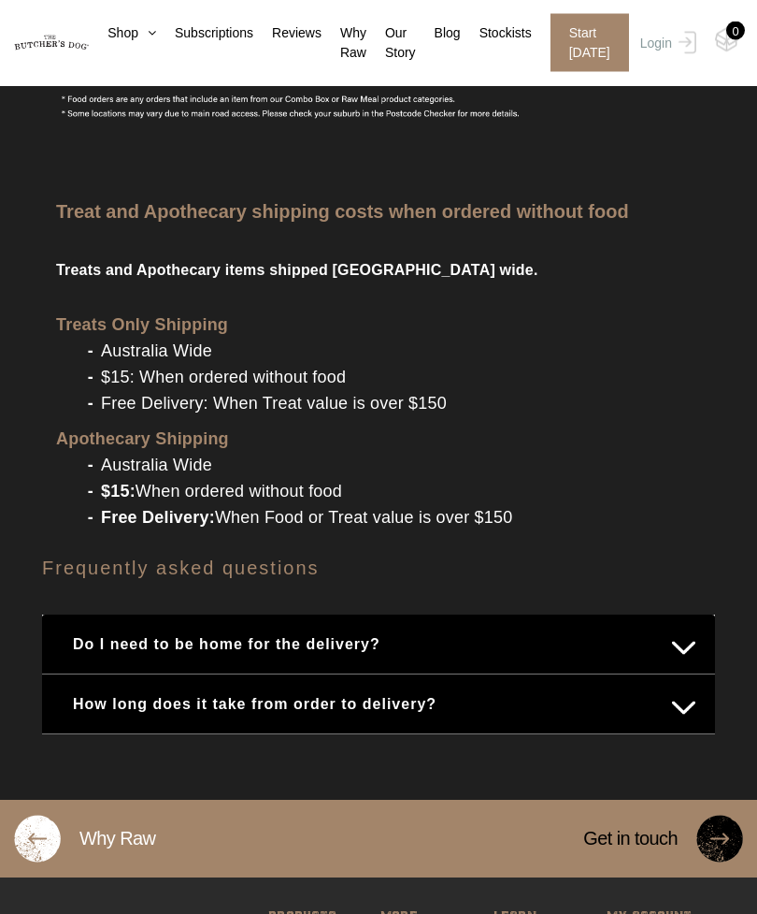
click at [696, 705] on button "How long does it take from order to delivery?" at bounding box center [379, 704] width 636 height 36
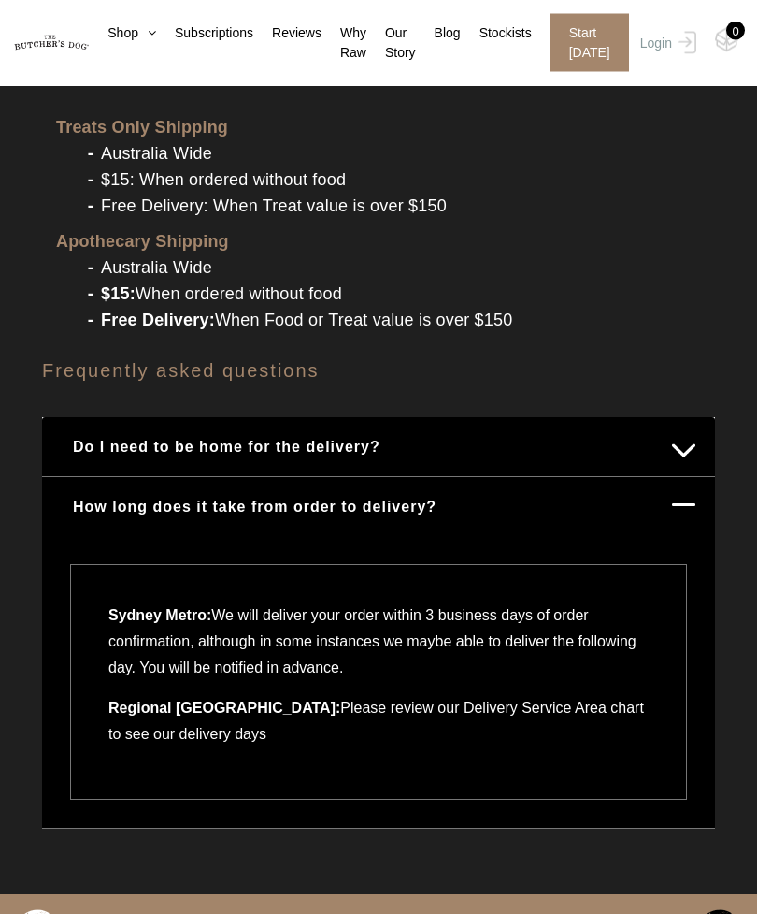
scroll to position [2095, 0]
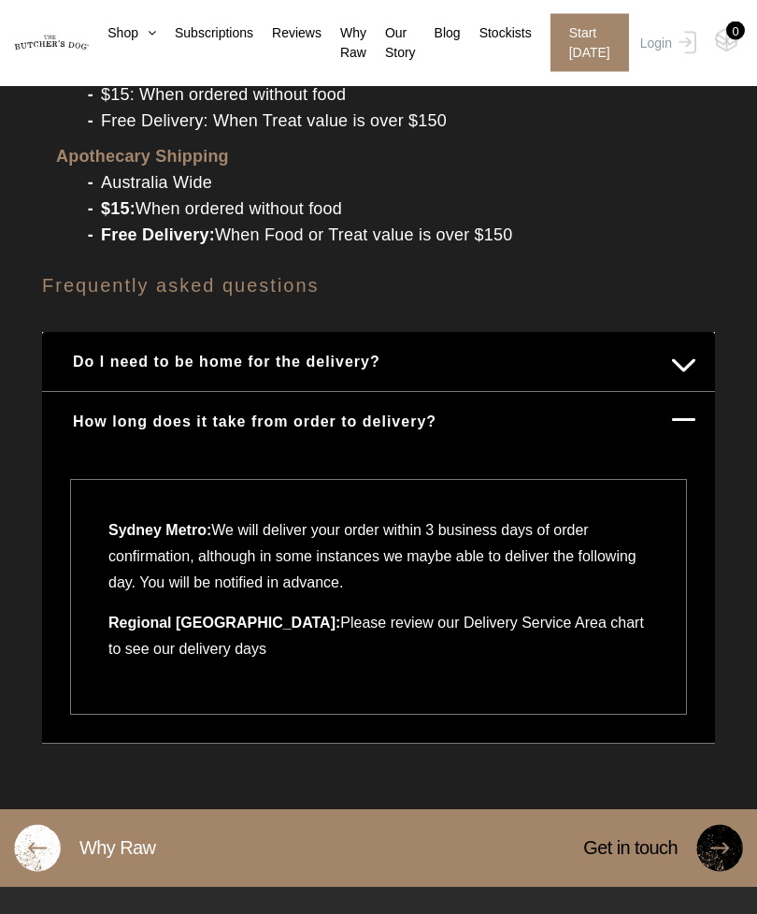
click at [692, 432] on button "How long does it take from order to delivery?" at bounding box center [379, 422] width 636 height 36
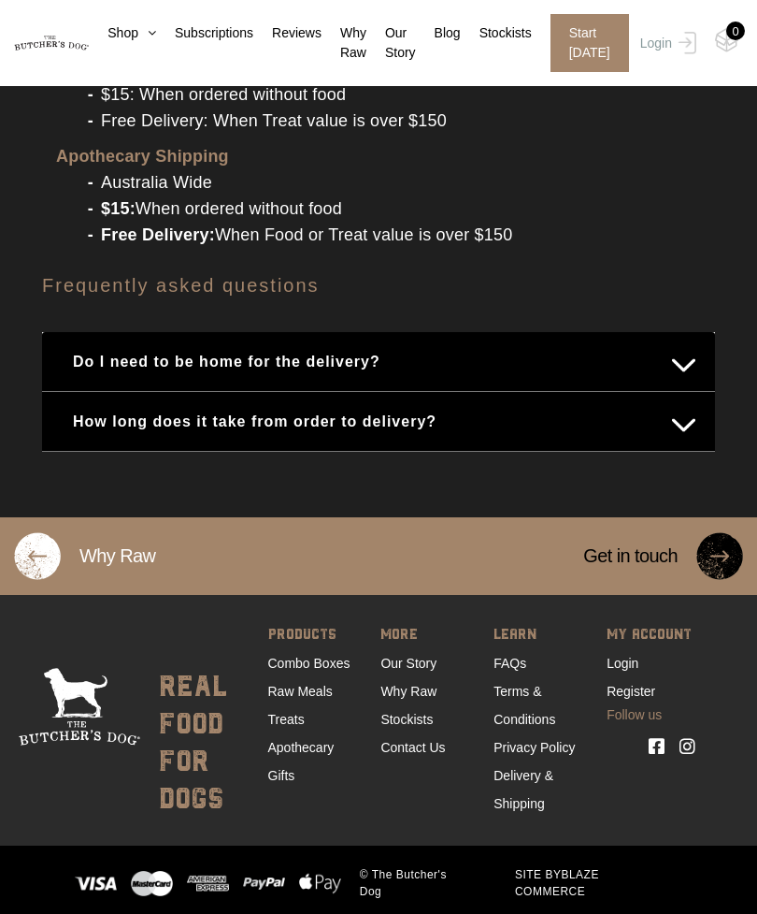
scroll to position [2044, 0]
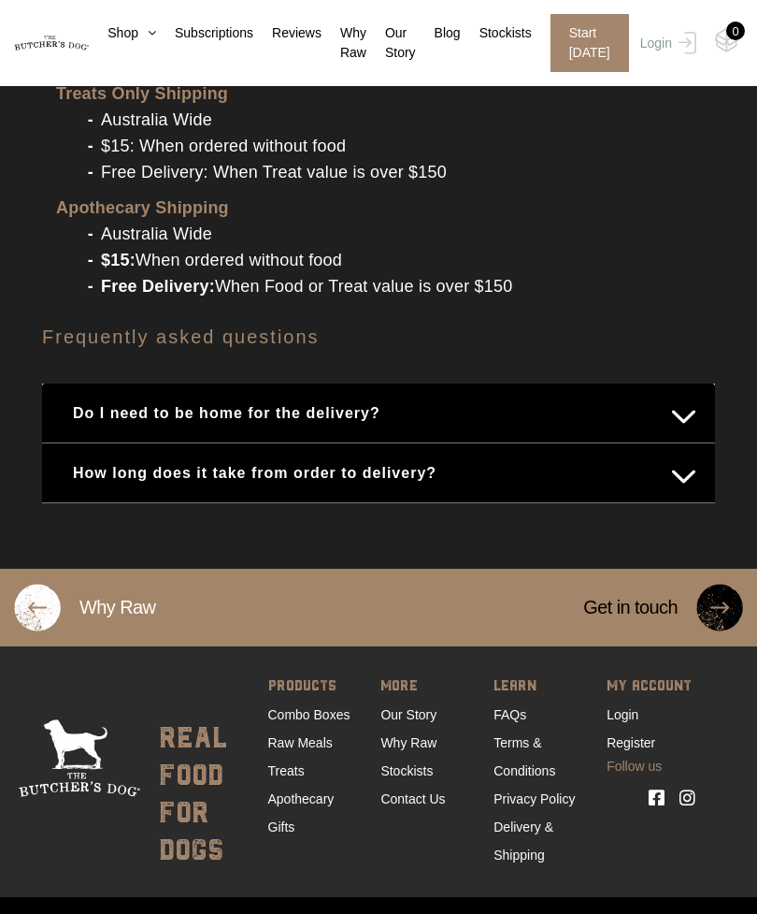
click at [696, 422] on button "Do I need to be home for the delivery?" at bounding box center [379, 413] width 636 height 36
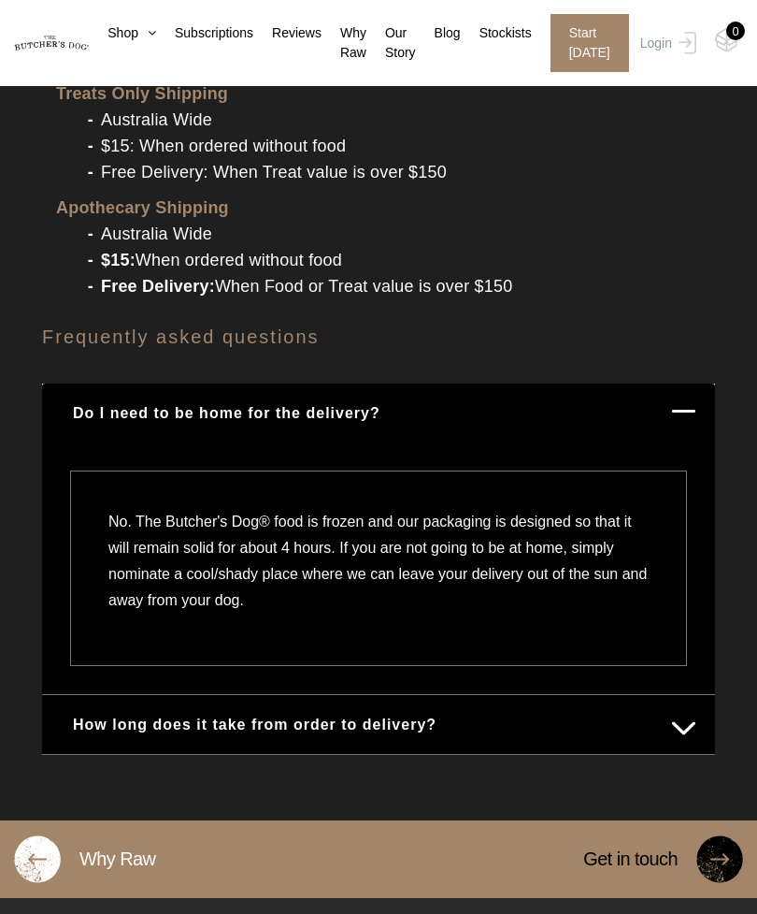
click at [693, 430] on button "Do I need to be home for the delivery?" at bounding box center [379, 413] width 636 height 36
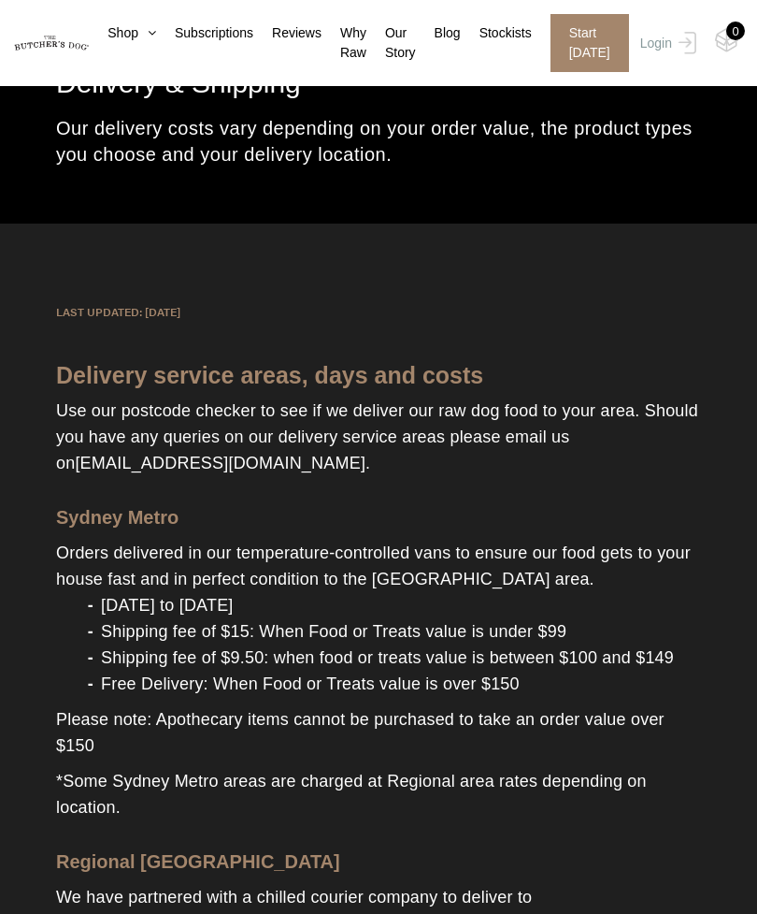
scroll to position [0, 0]
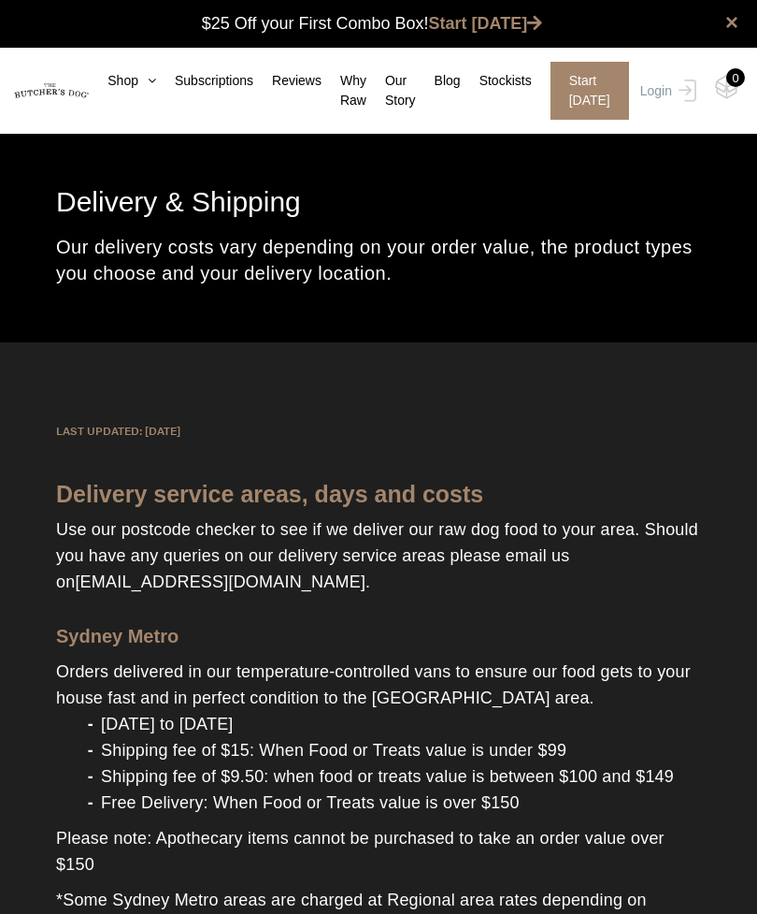
click at [310, 88] on link "Reviews" at bounding box center [287, 81] width 68 height 20
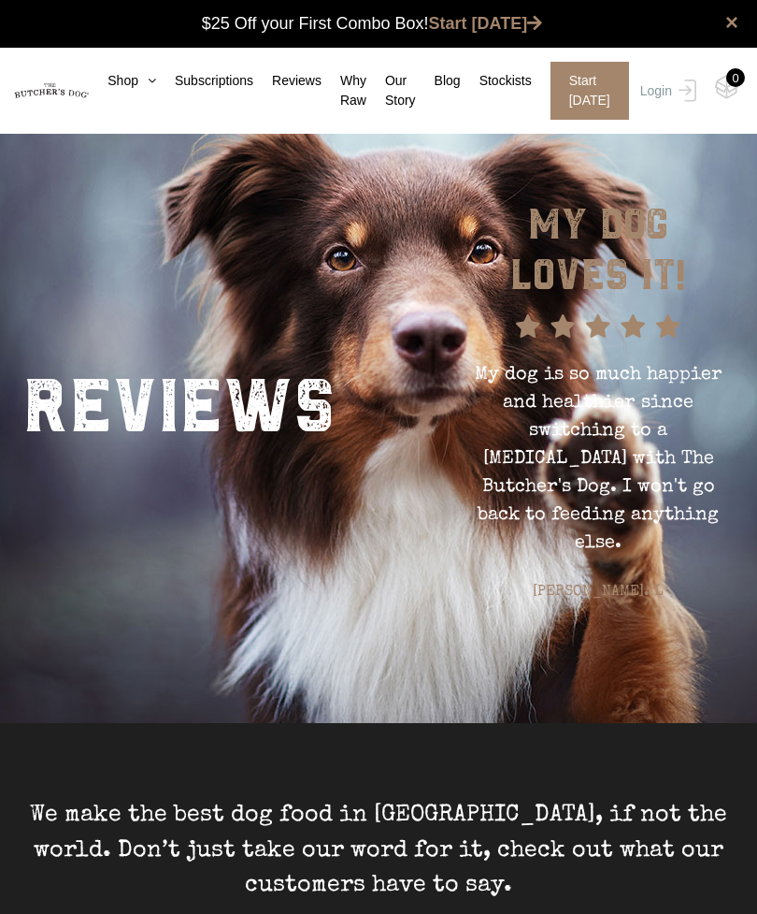
click at [368, 95] on link "Our Story" at bounding box center [392, 90] width 50 height 39
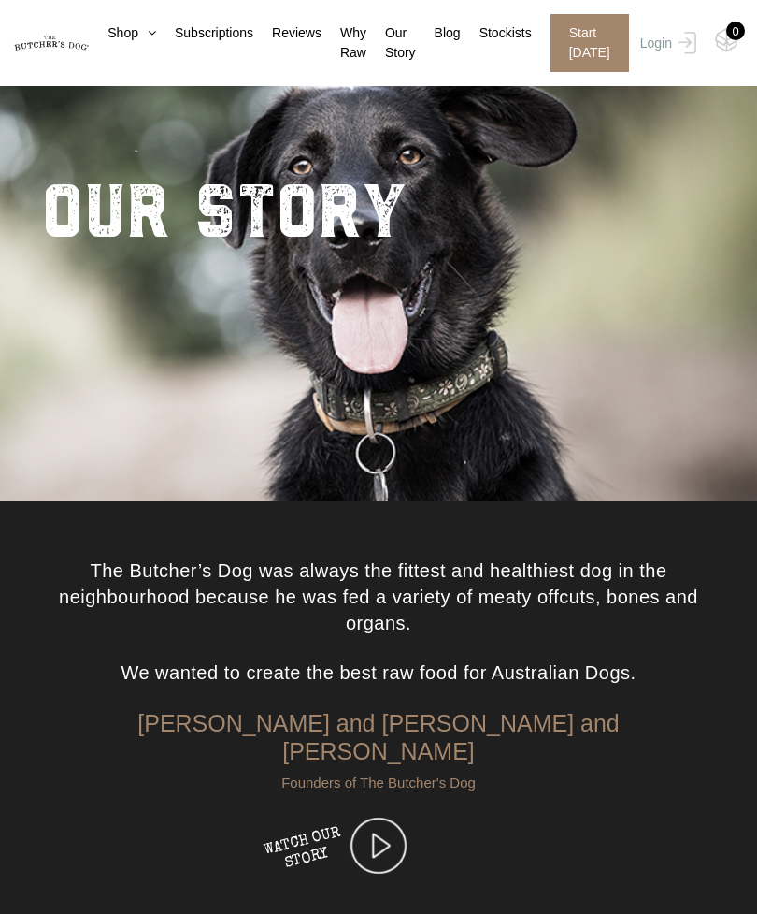
scroll to position [85, 0]
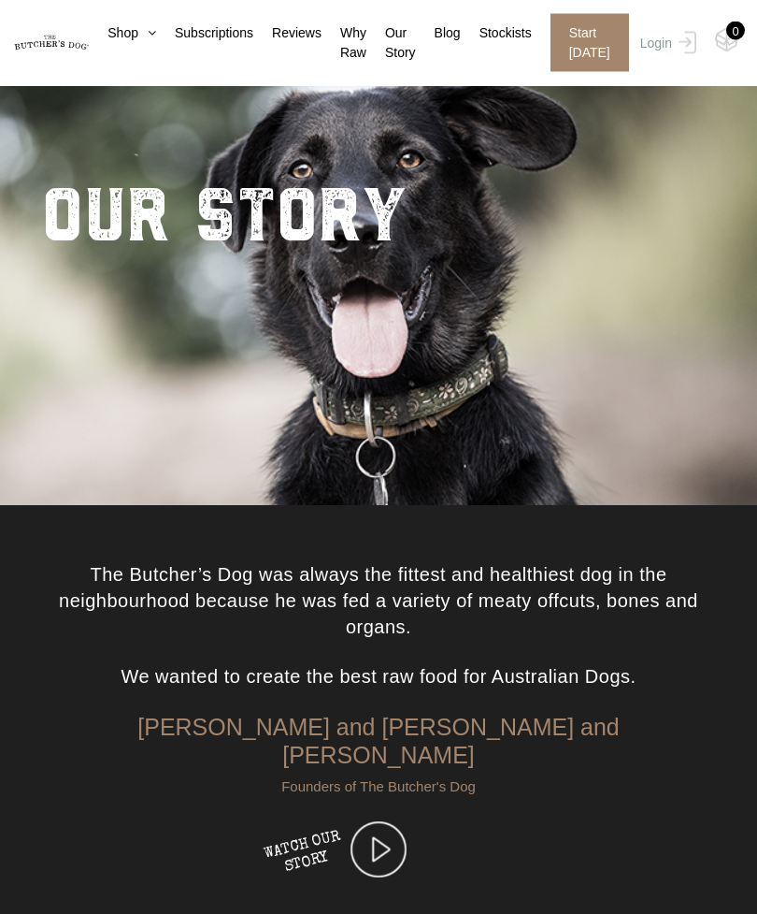
click at [138, 34] on icon at bounding box center [147, 32] width 18 height 13
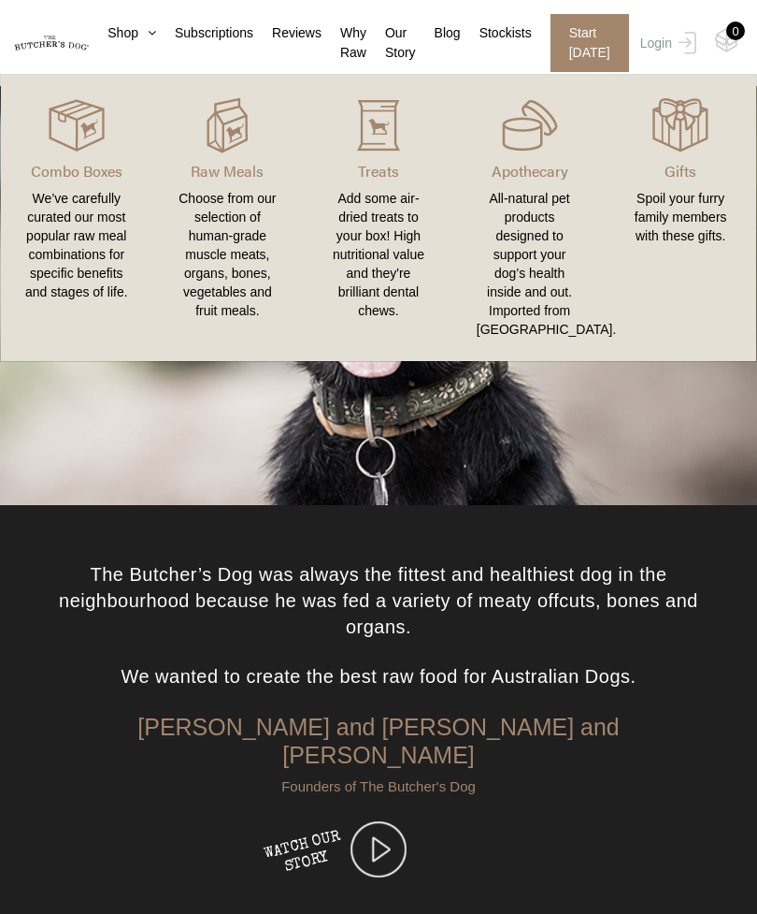
click at [235, 20] on nav "0 Shop Combo Boxes Treats" at bounding box center [378, 43] width 757 height 86
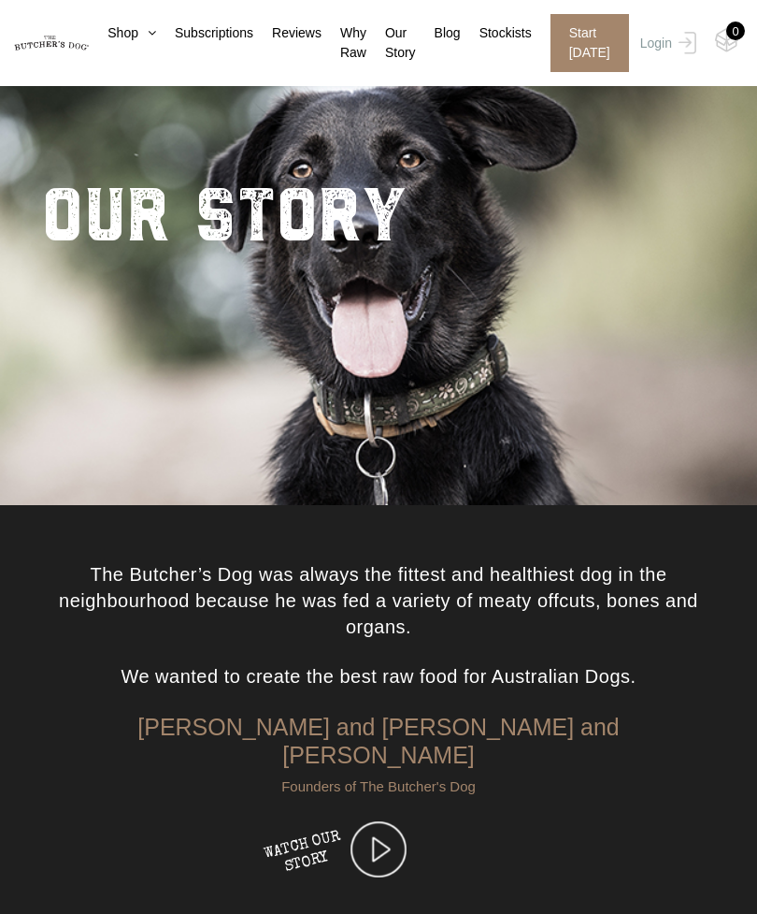
click at [209, 37] on link "Subscriptions" at bounding box center [204, 33] width 97 height 20
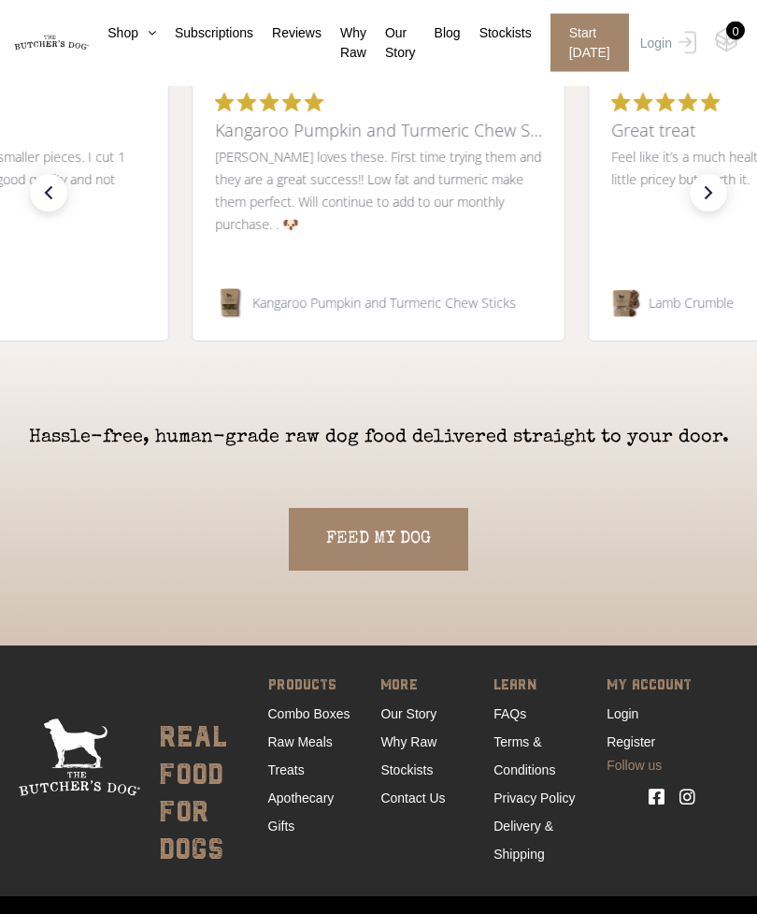
scroll to position [3523, 0]
click at [404, 534] on link "FEED MY DOG" at bounding box center [379, 539] width 180 height 63
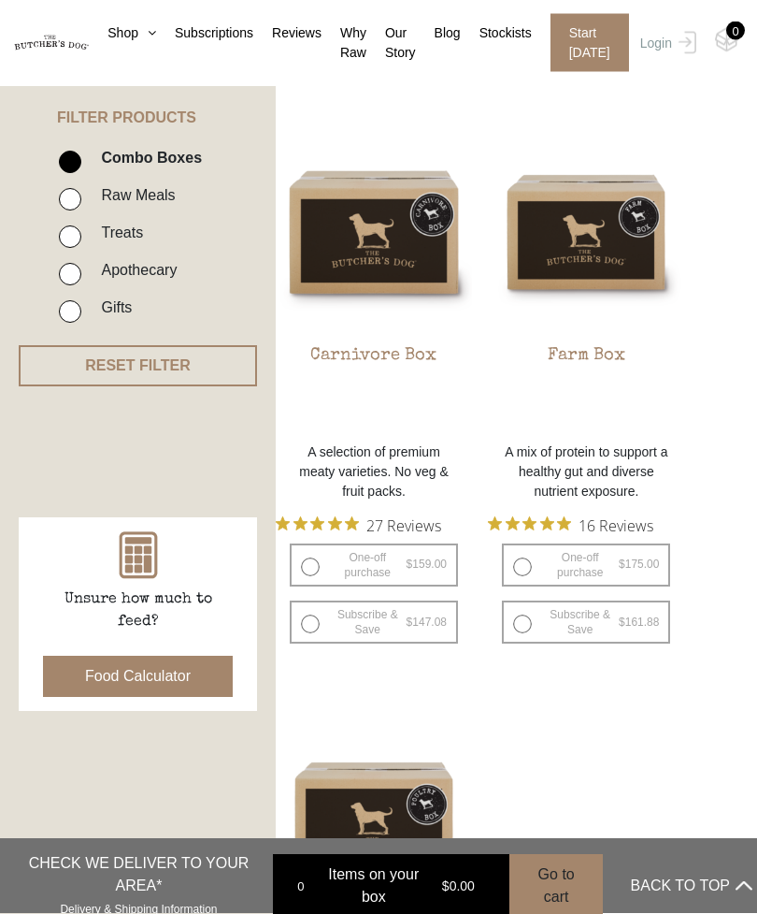
scroll to position [429, 0]
click at [0, 0] on img at bounding box center [0, 0] width 0 height 0
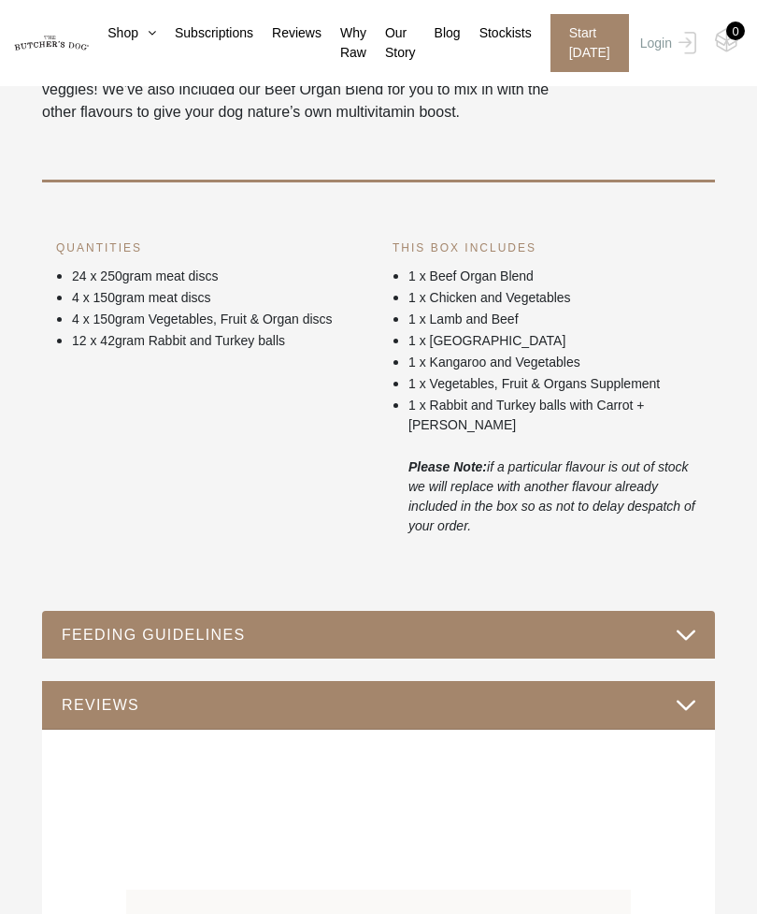
scroll to position [1228, 0]
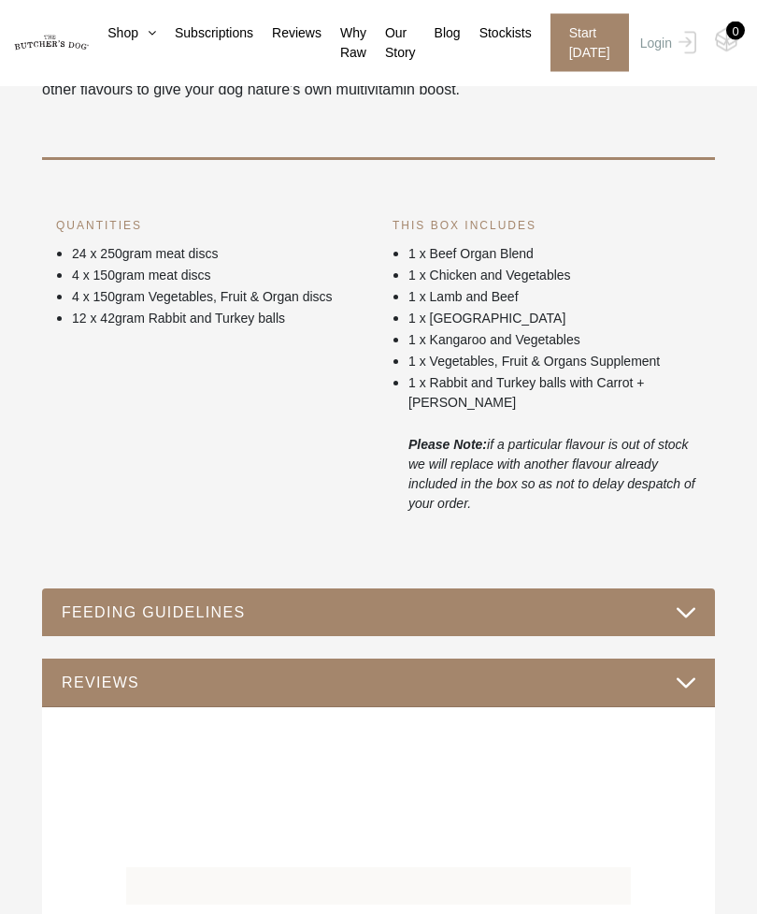
click at [686, 600] on button "FEEDING GUIDELINES" at bounding box center [379, 612] width 636 height 25
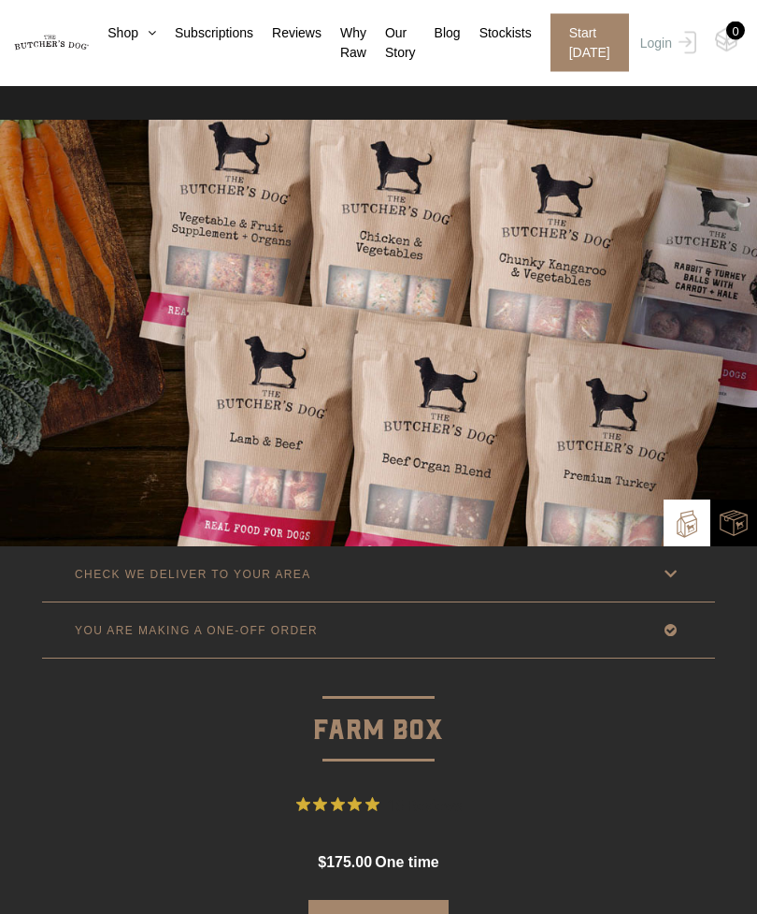
scroll to position [0, 0]
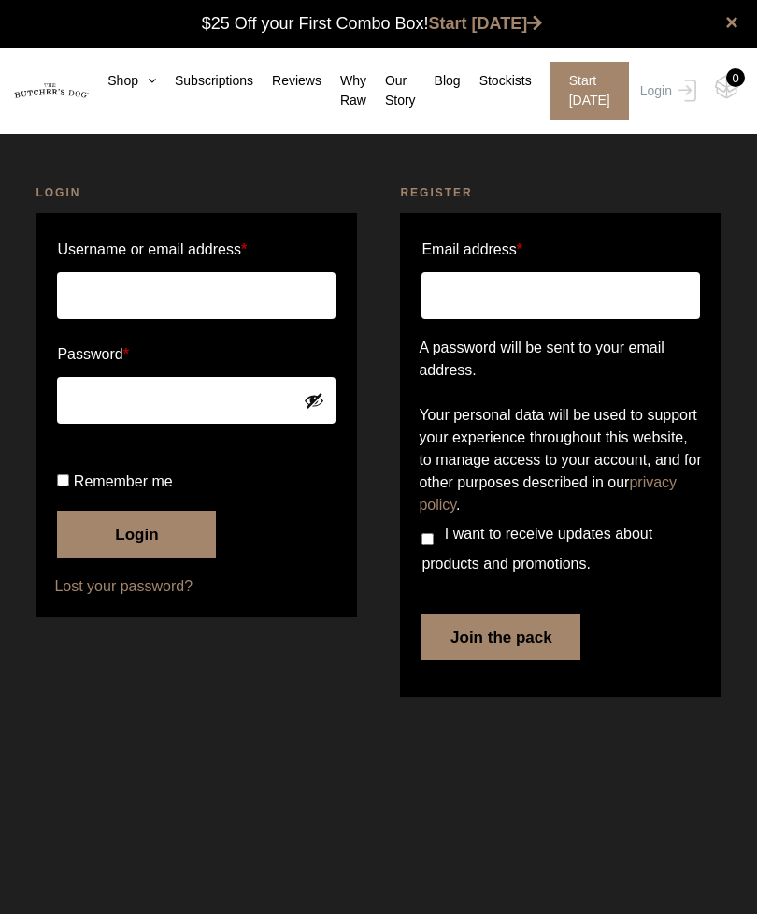
click at [244, 292] on input "Username or email address *" at bounding box center [196, 295] width 278 height 47
click at [490, 295] on input "Email address *" at bounding box center [561, 295] width 278 height 47
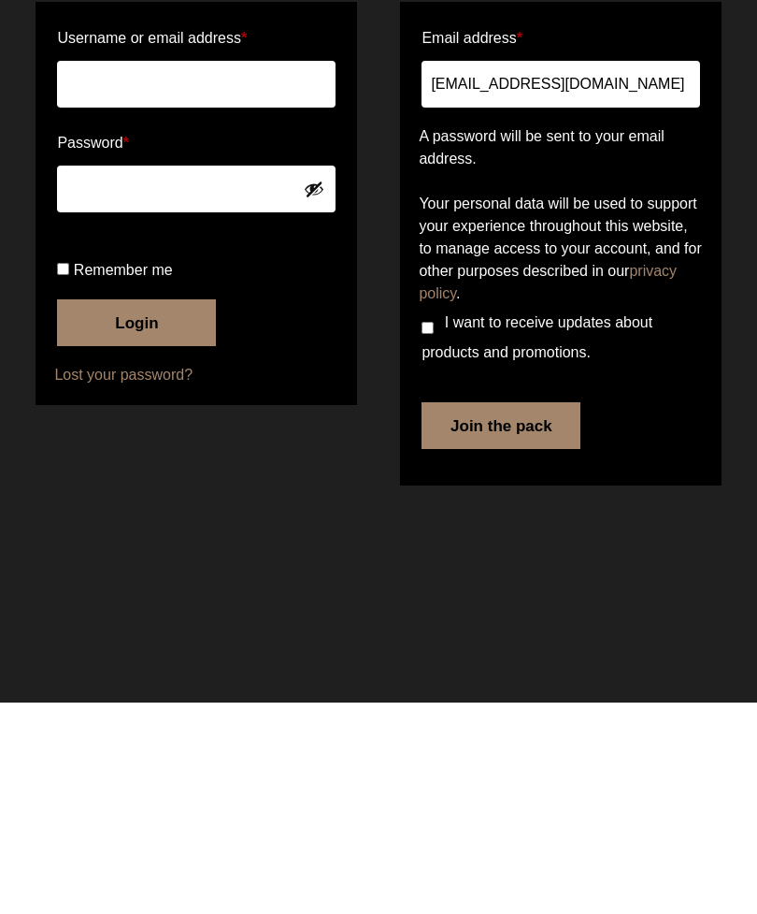
type input "timandkimknowles@gmail.com"
click at [506, 613] on button "Join the pack" at bounding box center [501, 636] width 159 height 47
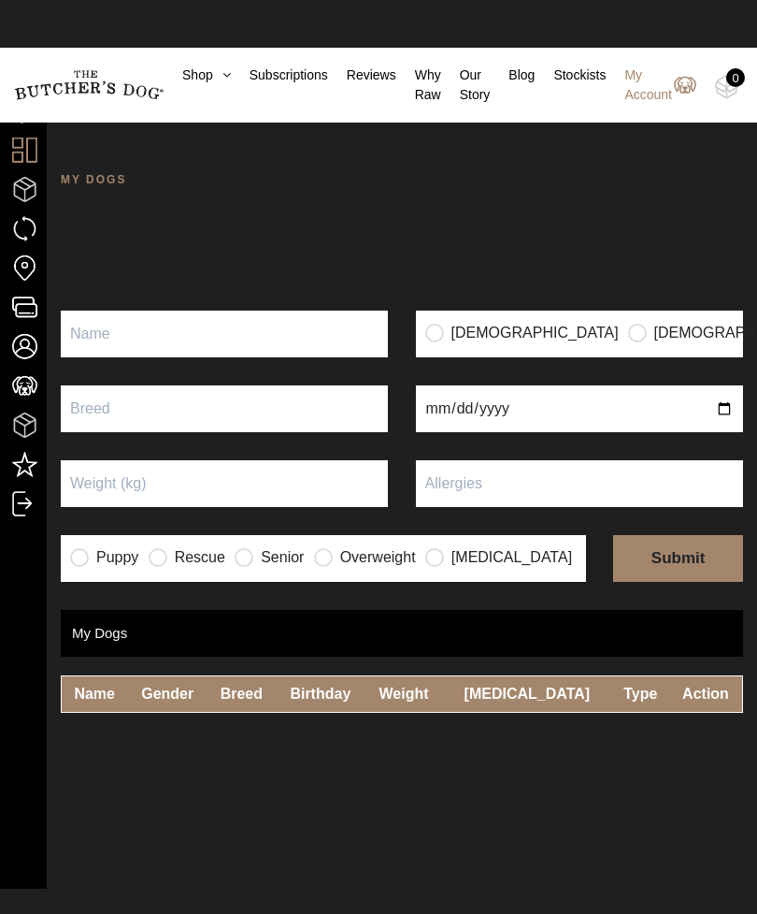
scroll to position [1, 0]
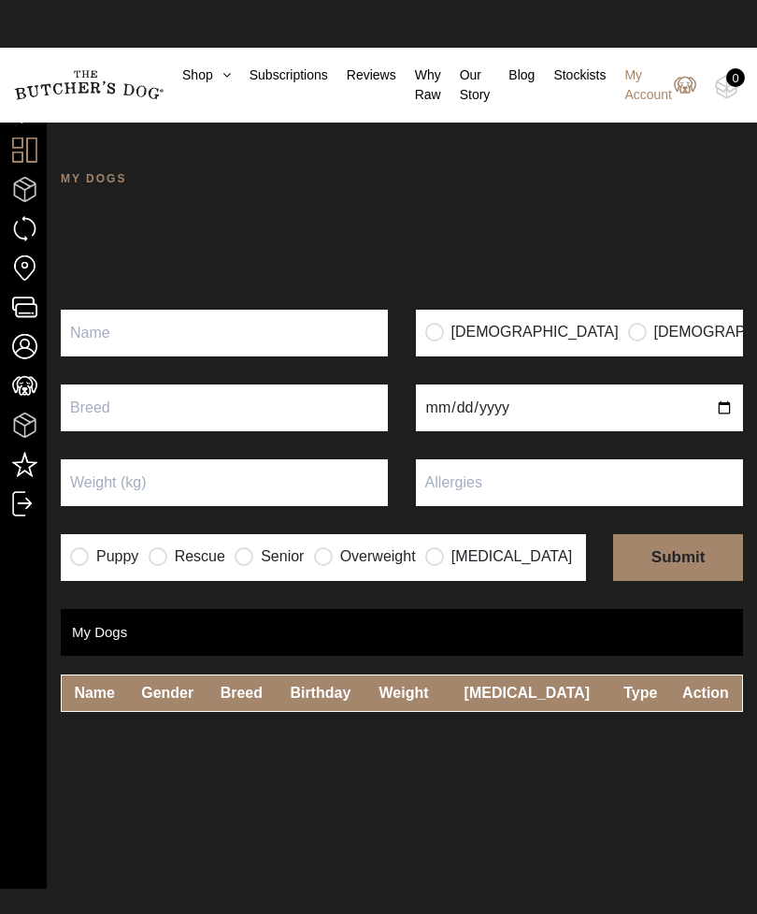
click at [309, 327] on input "Puppy" at bounding box center [224, 333] width 327 height 47
type input "Leia"
click at [427, 324] on input "radio" at bounding box center [434, 331] width 19 height 19
radio input "true"
click at [311, 408] on input "text" at bounding box center [224, 407] width 327 height 47
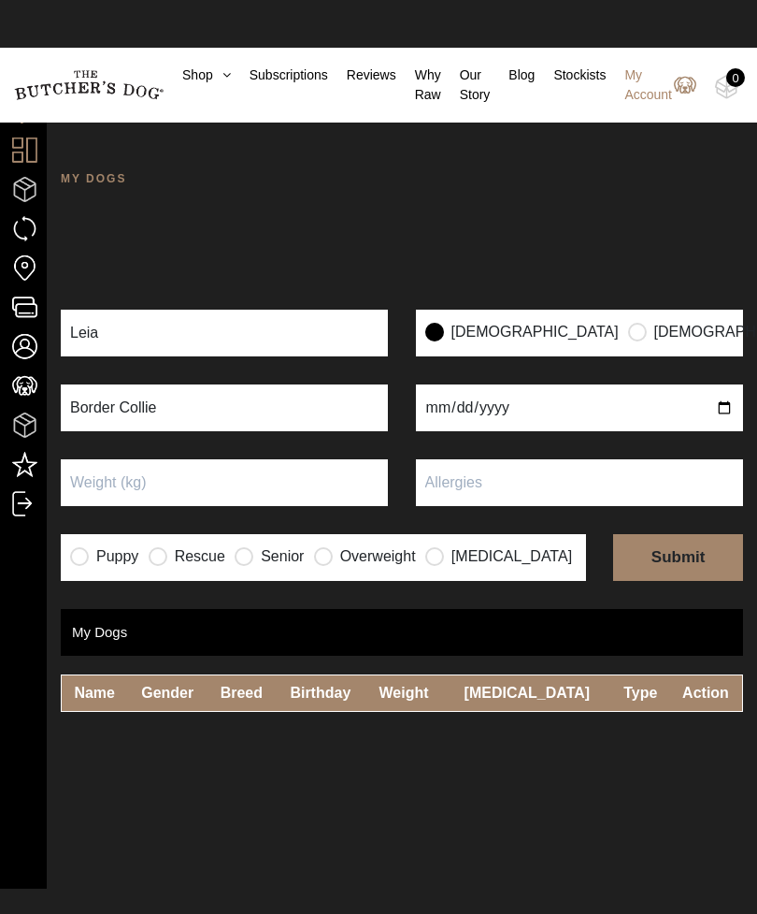
type input "Border Collie"
click at [266, 544] on p "Senior" at bounding box center [272, 557] width 74 height 32
click at [283, 556] on label "Senior" at bounding box center [269, 556] width 69 height 19
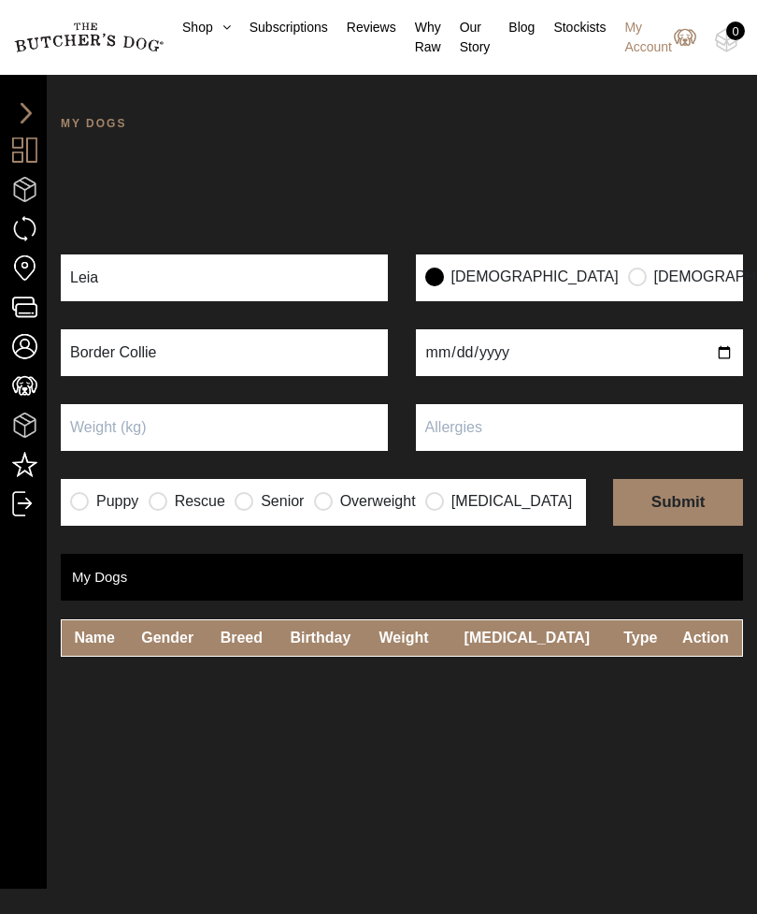
click at [323, 430] on input "Puppy" at bounding box center [224, 427] width 327 height 47
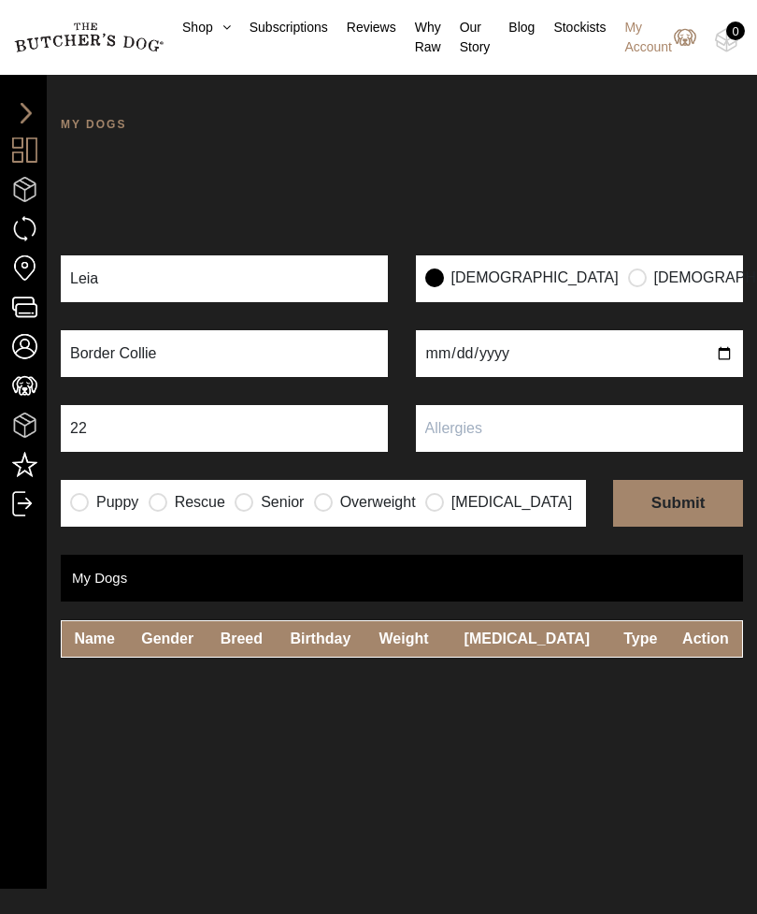
type input "22"
click at [523, 421] on input "text" at bounding box center [579, 428] width 327 height 47
click at [333, 500] on input "radio" at bounding box center [323, 501] width 19 height 19
radio input "true"
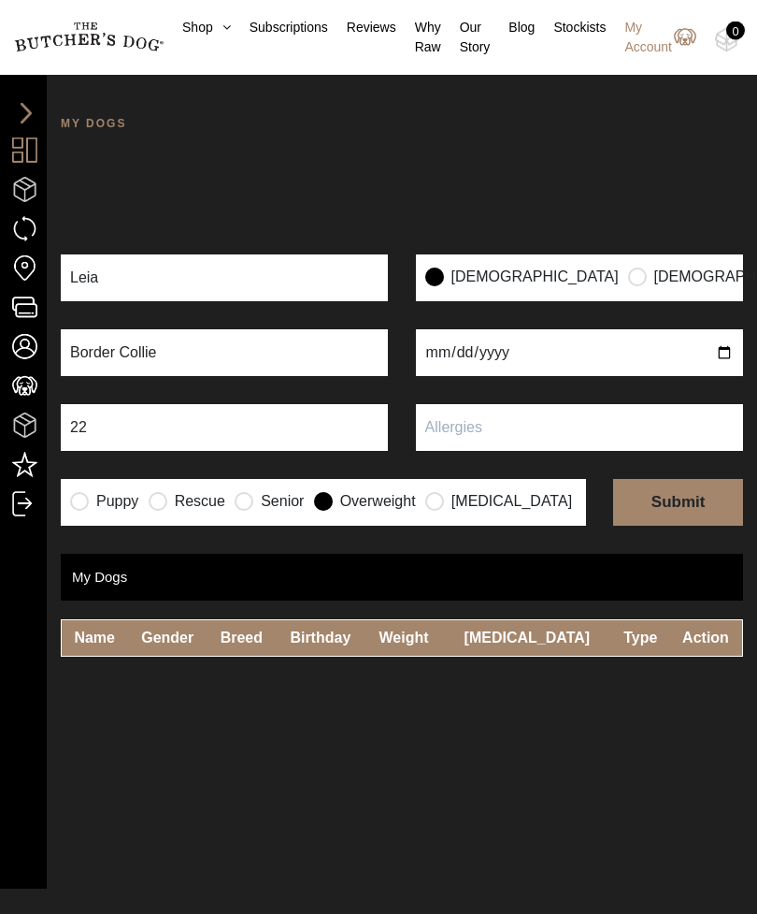
scroll to position [56, 0]
click at [253, 497] on input "radio" at bounding box center [244, 500] width 19 height 19
radio input "true"
click at [333, 501] on input "radio" at bounding box center [323, 500] width 19 height 19
radio input "true"
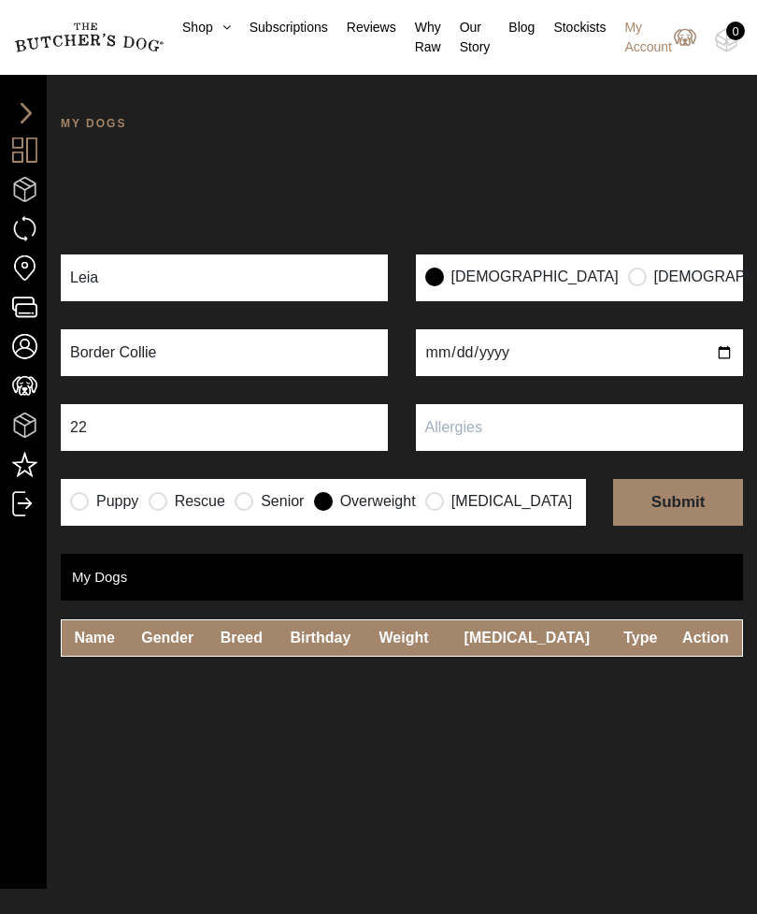
click at [569, 428] on input "text" at bounding box center [579, 427] width 327 height 47
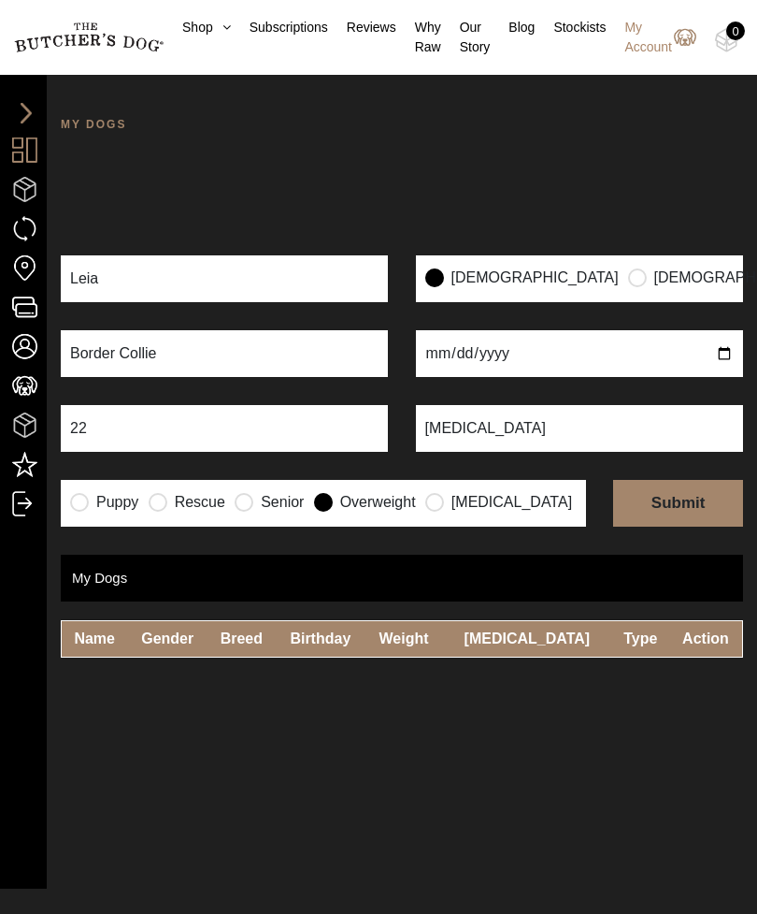
type input "Arthritis"
click at [684, 497] on input "submit" at bounding box center [678, 503] width 130 height 47
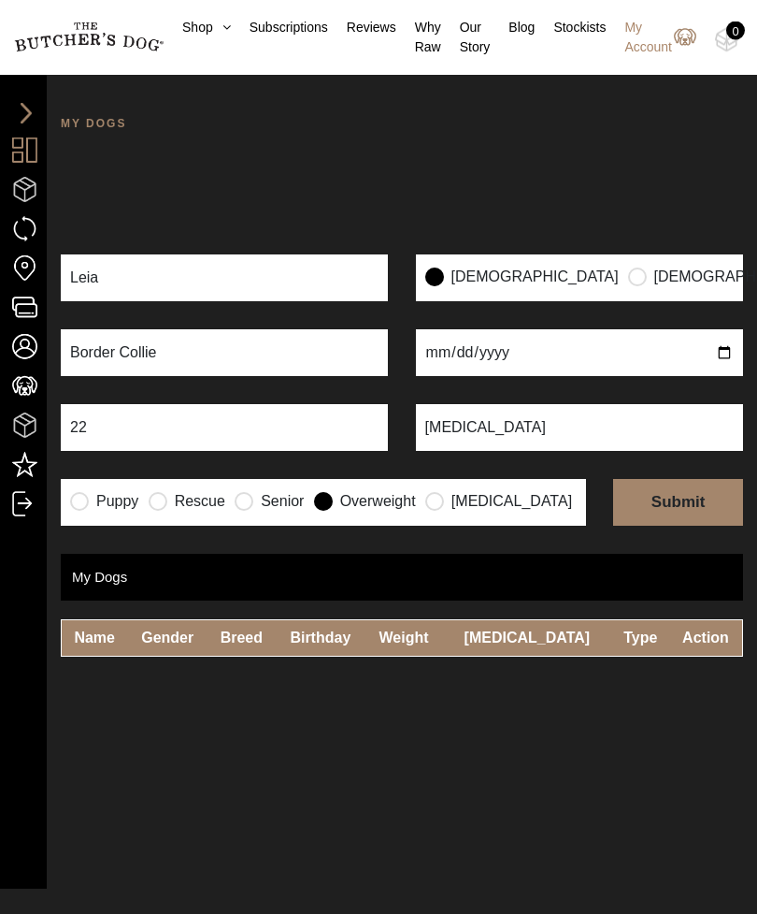
click at [641, 341] on input "date" at bounding box center [579, 353] width 327 height 47
click at [565, 354] on input "2016-05-12" at bounding box center [579, 352] width 327 height 47
type input "2016-05-21"
click at [674, 500] on input "submit" at bounding box center [678, 502] width 130 height 47
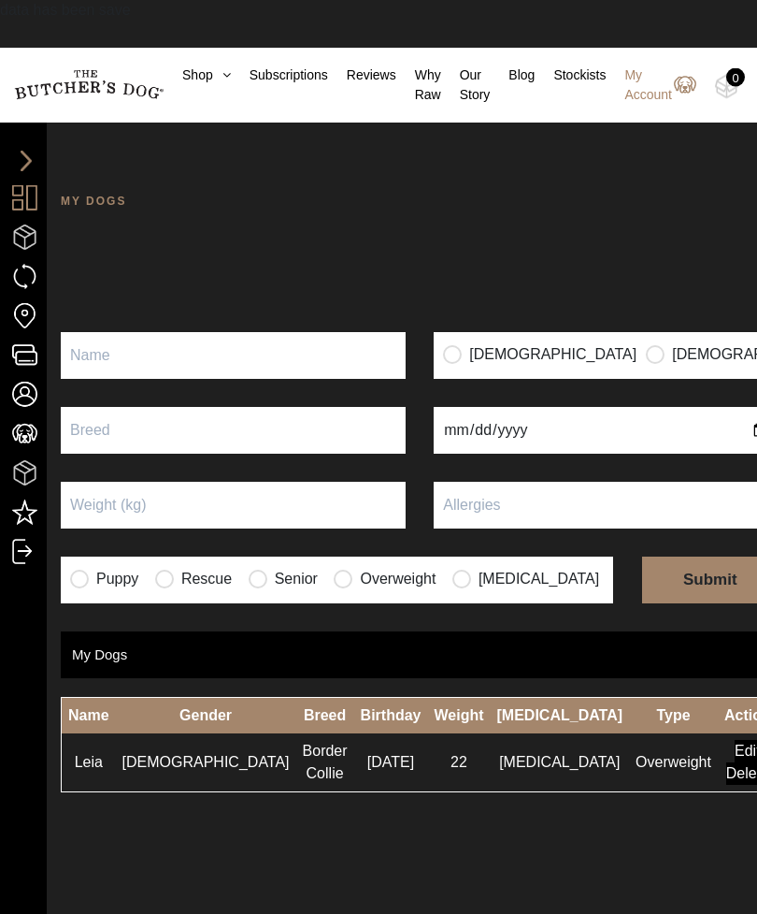
scroll to position [1, 0]
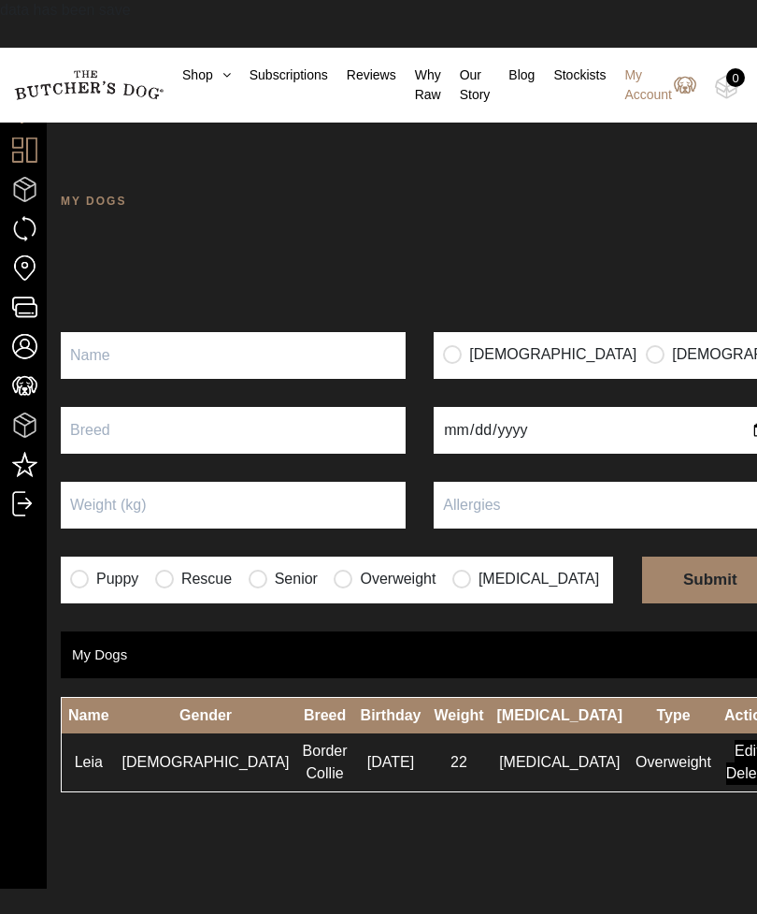
click at [237, 351] on input "Puppy" at bounding box center [233, 355] width 345 height 47
type input "[PERSON_NAME]"
click at [434, 339] on div "Female Male" at bounding box center [606, 355] width 345 height 47
click at [446, 348] on label "[DEMOGRAPHIC_DATA]" at bounding box center [540, 354] width 194 height 19
click at [443, 354] on input "radio" at bounding box center [452, 353] width 19 height 19
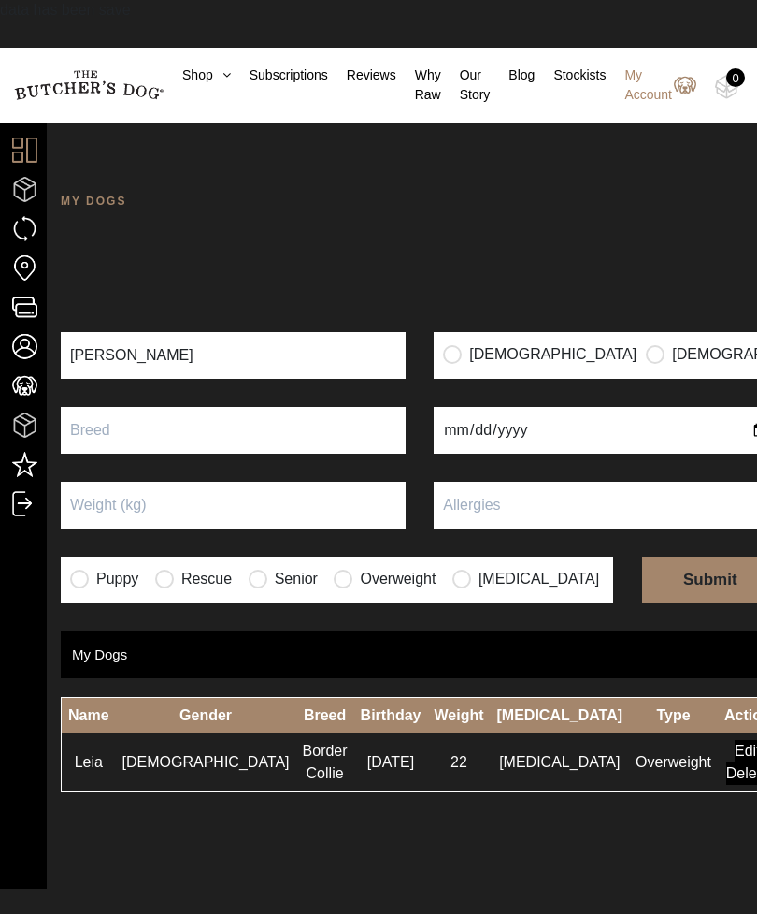
radio input "true"
click at [257, 439] on input "text" at bounding box center [233, 430] width 345 height 47
type input "Spoodle"
click at [245, 495] on input "Puppy" at bounding box center [233, 505] width 345 height 47
type input "8"
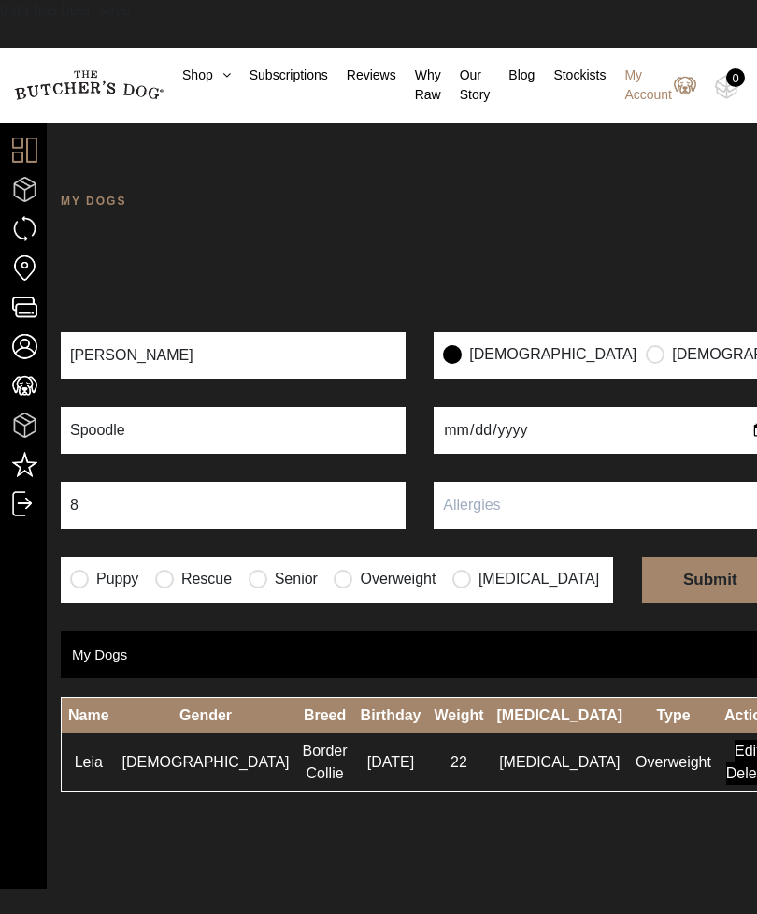
click at [547, 505] on input "text" at bounding box center [606, 505] width 345 height 47
type input "Fussy"
click at [559, 425] on input "date" at bounding box center [606, 430] width 345 height 47
type input "2022-12-23"
click at [672, 571] on input "submit" at bounding box center [710, 579] width 137 height 47
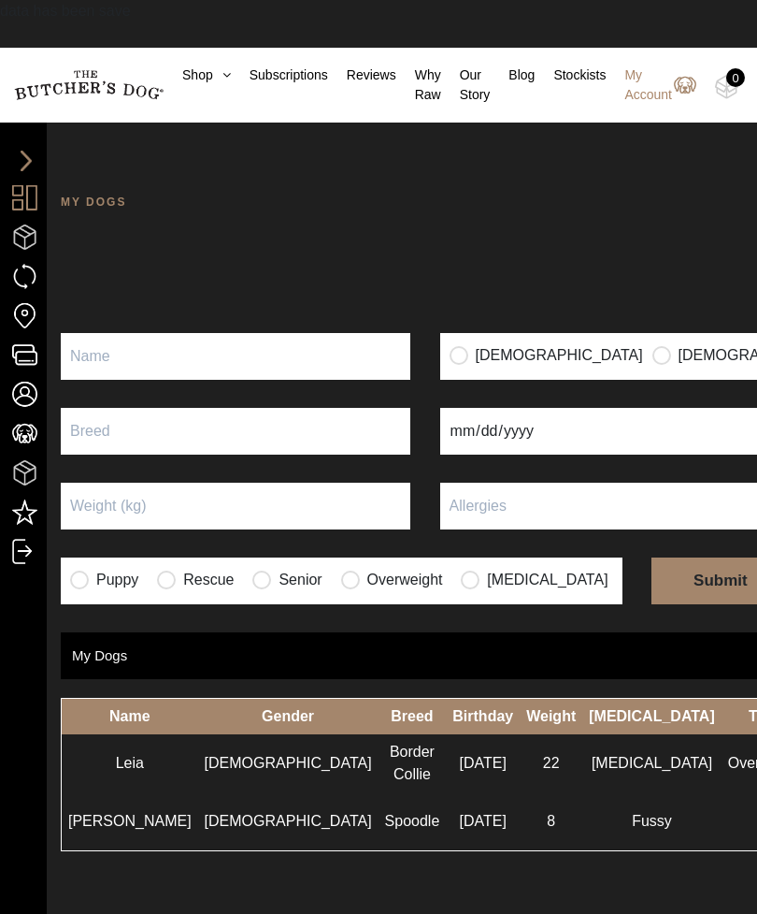
click at [647, 101] on link "My Account" at bounding box center [651, 84] width 91 height 39
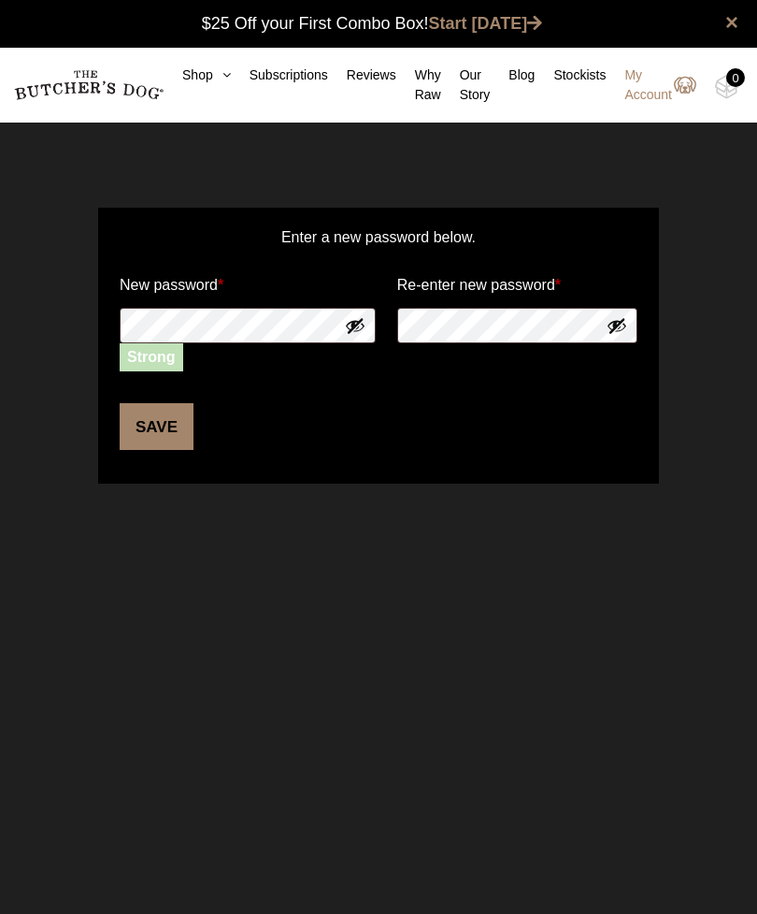
click at [173, 426] on button "Save" at bounding box center [157, 426] width 74 height 47
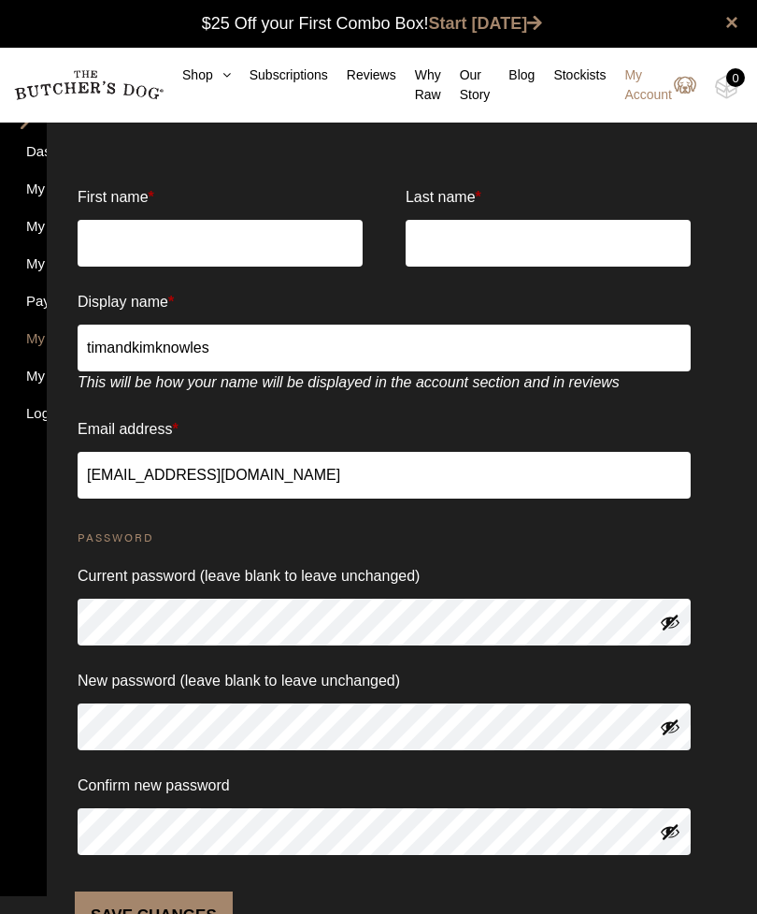
scroll to position [1, 0]
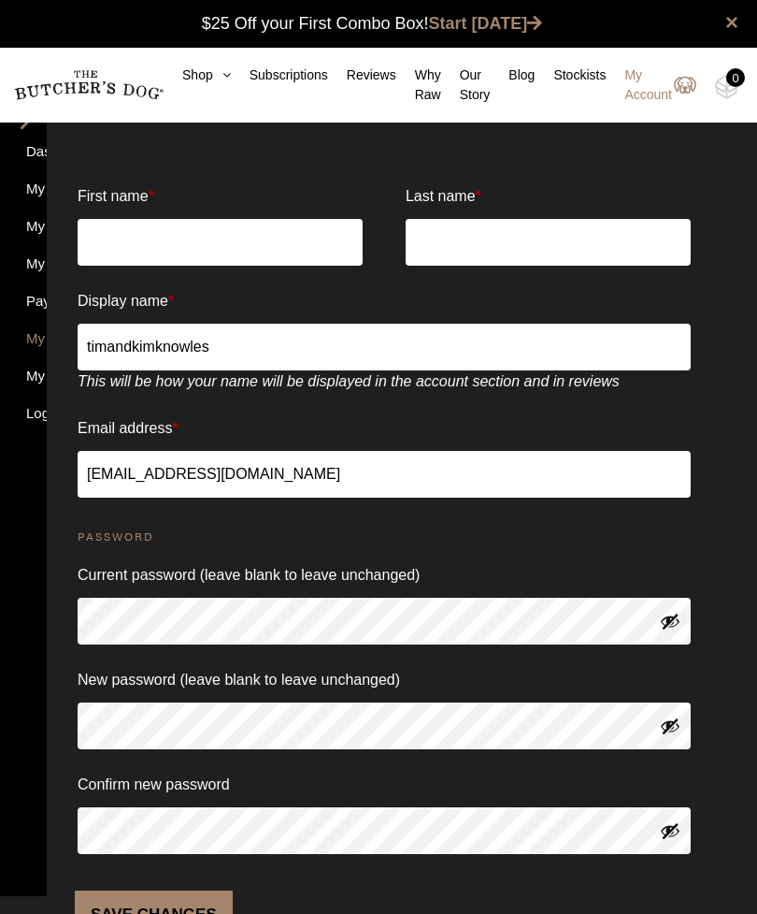
click at [318, 250] on input "First name *" at bounding box center [220, 242] width 285 height 47
type input "Kim"
click at [495, 240] on input "Last name *" at bounding box center [548, 242] width 285 height 47
type input "Knowles"
click at [283, 339] on input "timandkimknowles" at bounding box center [384, 347] width 613 height 47
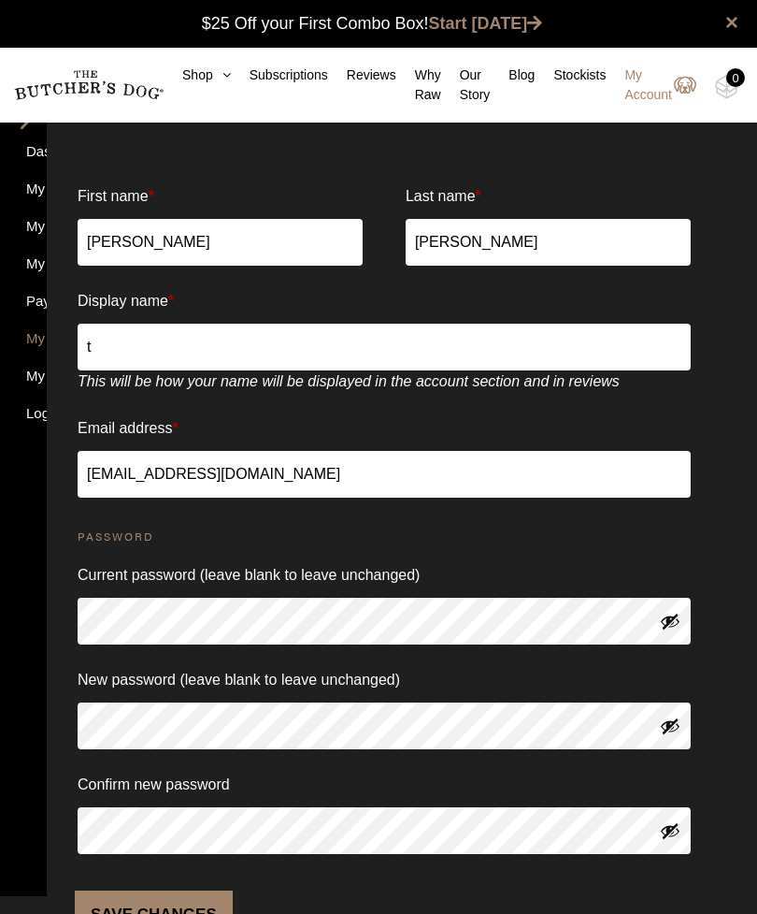
type input "t"
click at [151, 913] on button "Save changes" at bounding box center [154, 913] width 158 height 47
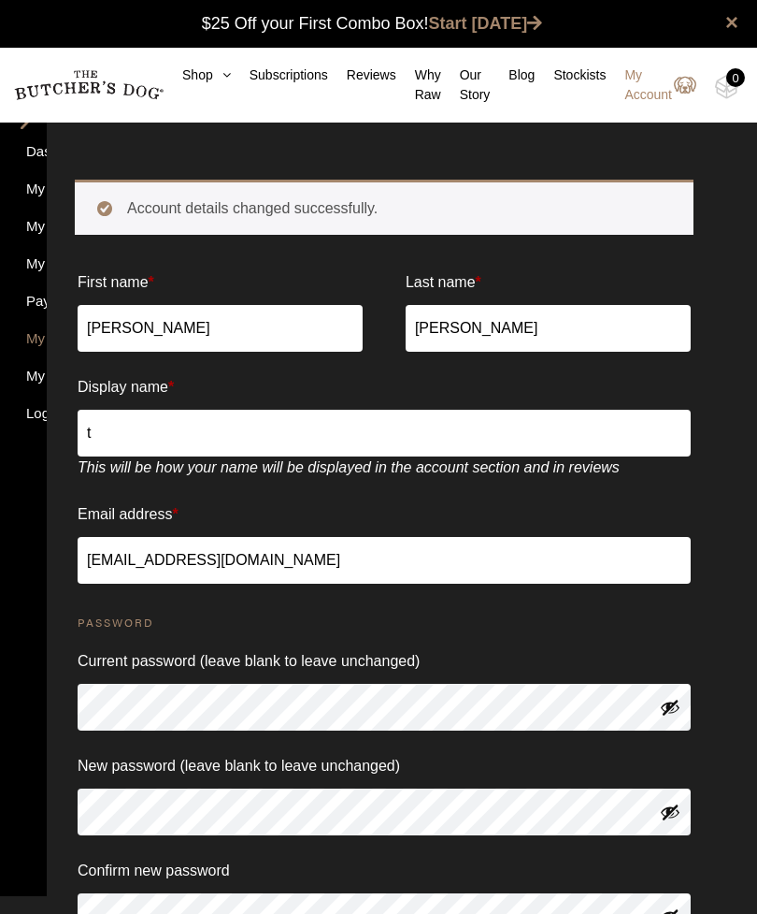
scroll to position [1, 0]
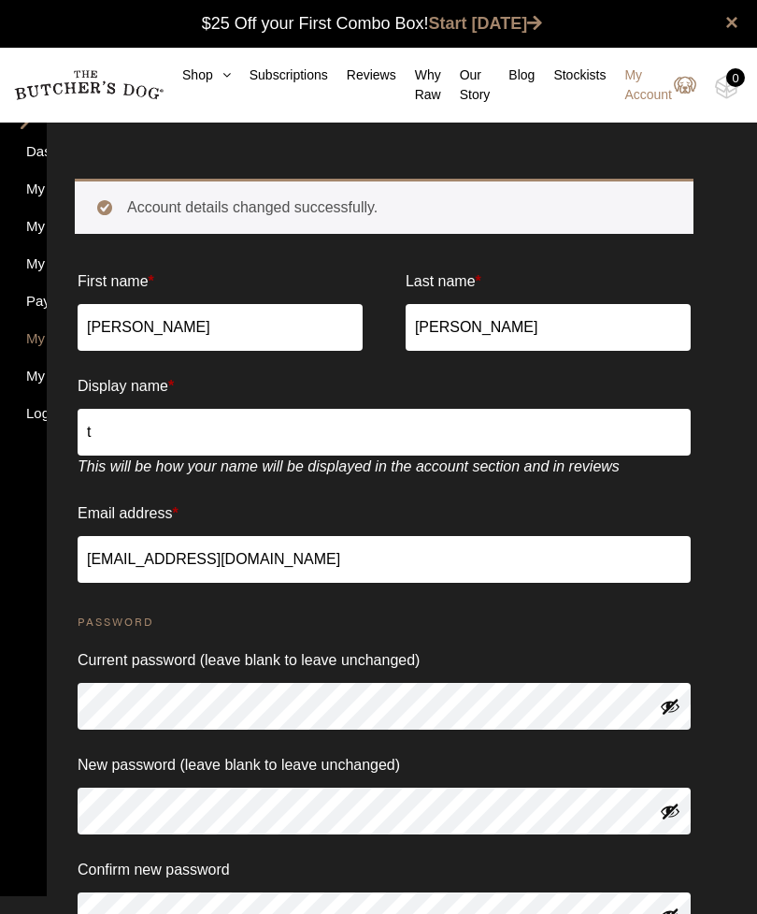
click at [378, 428] on input "t" at bounding box center [384, 432] width 613 height 47
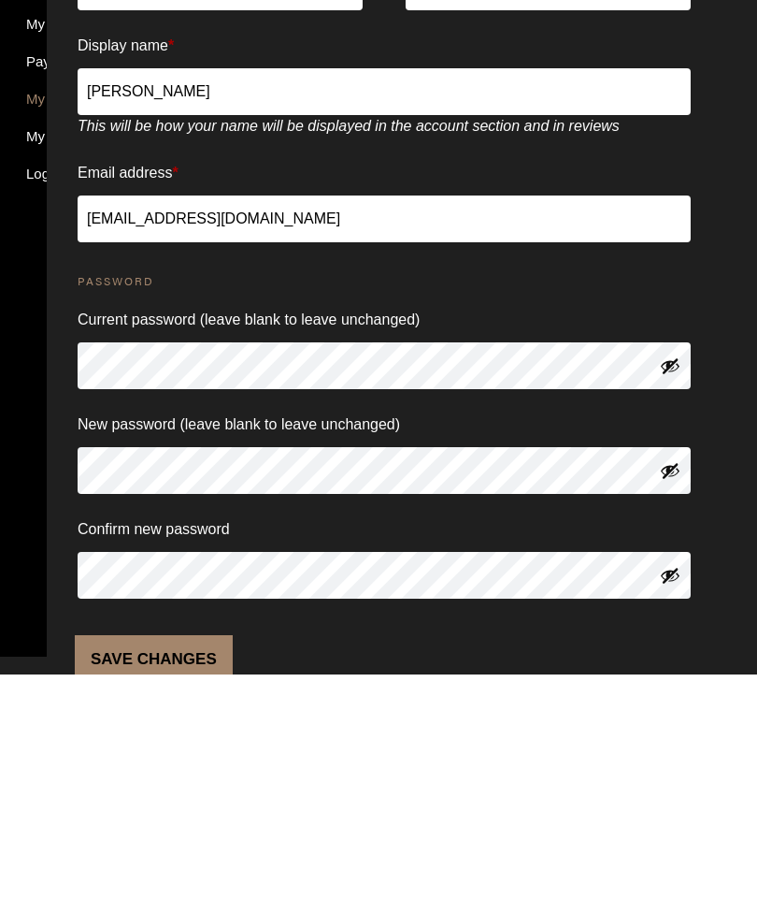
scroll to position [128, 0]
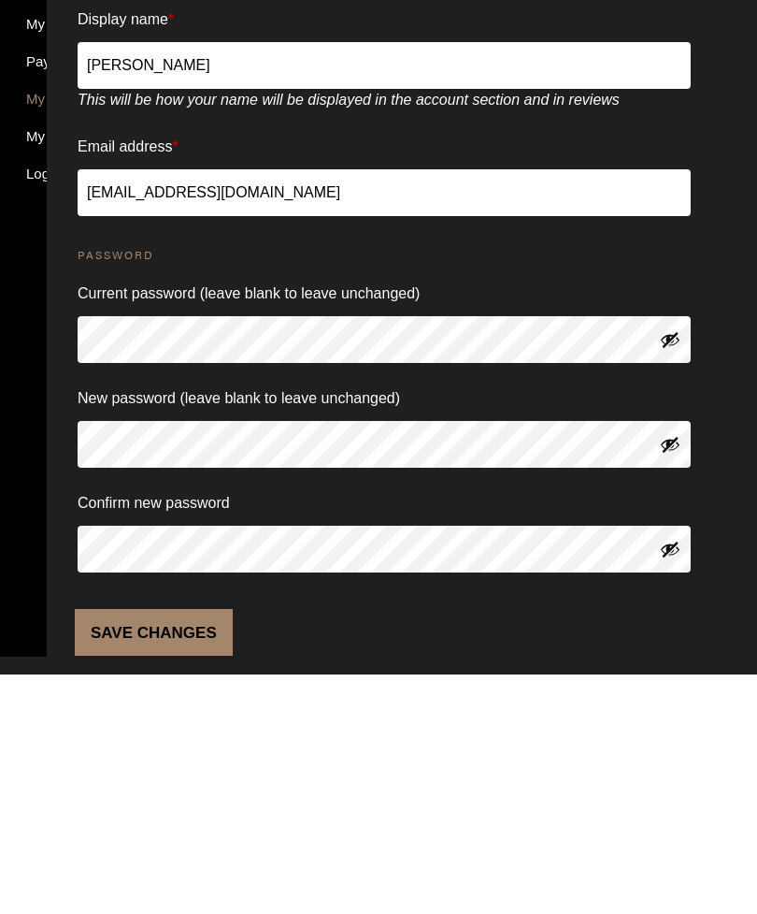
type input "Kim K"
click at [160, 848] on button "Save changes" at bounding box center [154, 871] width 158 height 47
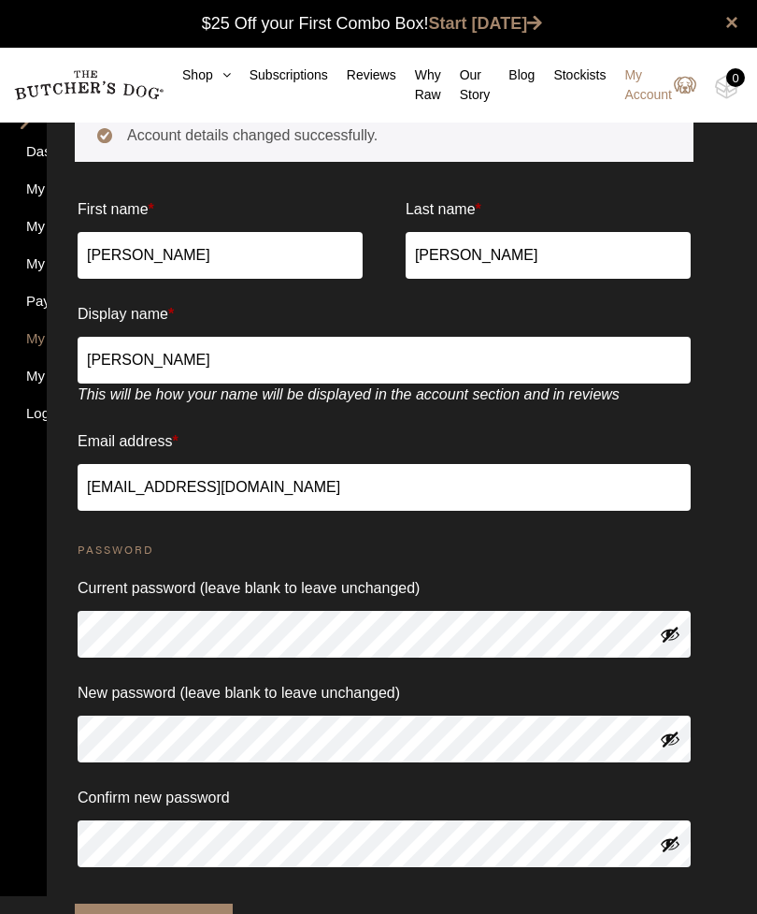
scroll to position [68, 0]
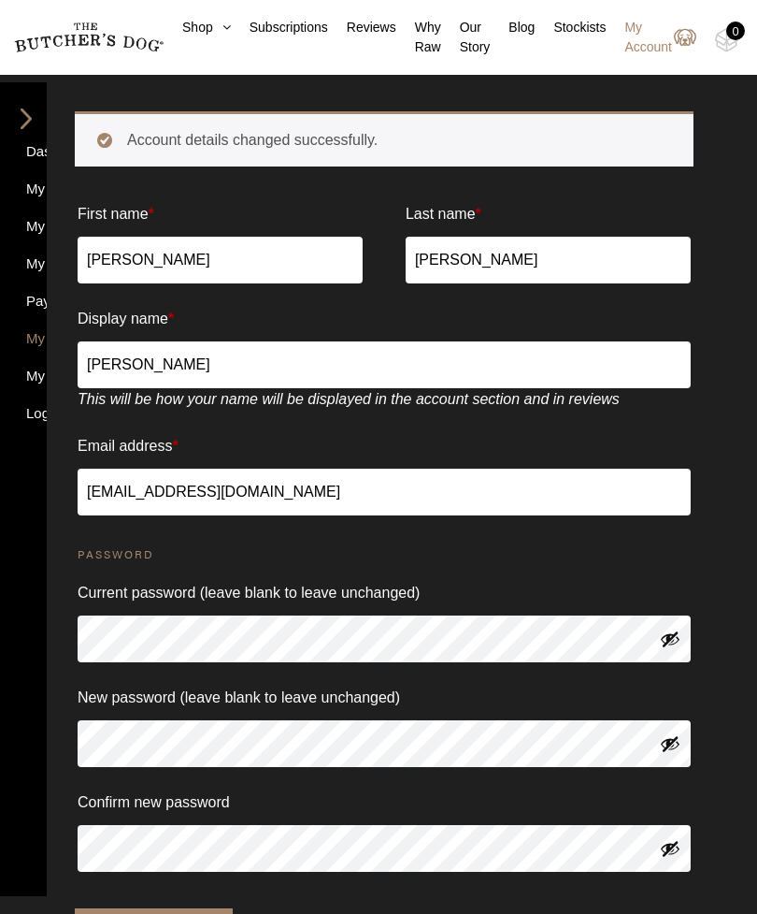
click at [5, 405] on nav "Dashboard My Orders My Subscriptions My Addresses Payment Methods My Details My…" at bounding box center [23, 489] width 47 height 814
click at [29, 337] on link "My Details" at bounding box center [23, 340] width 22 height 25
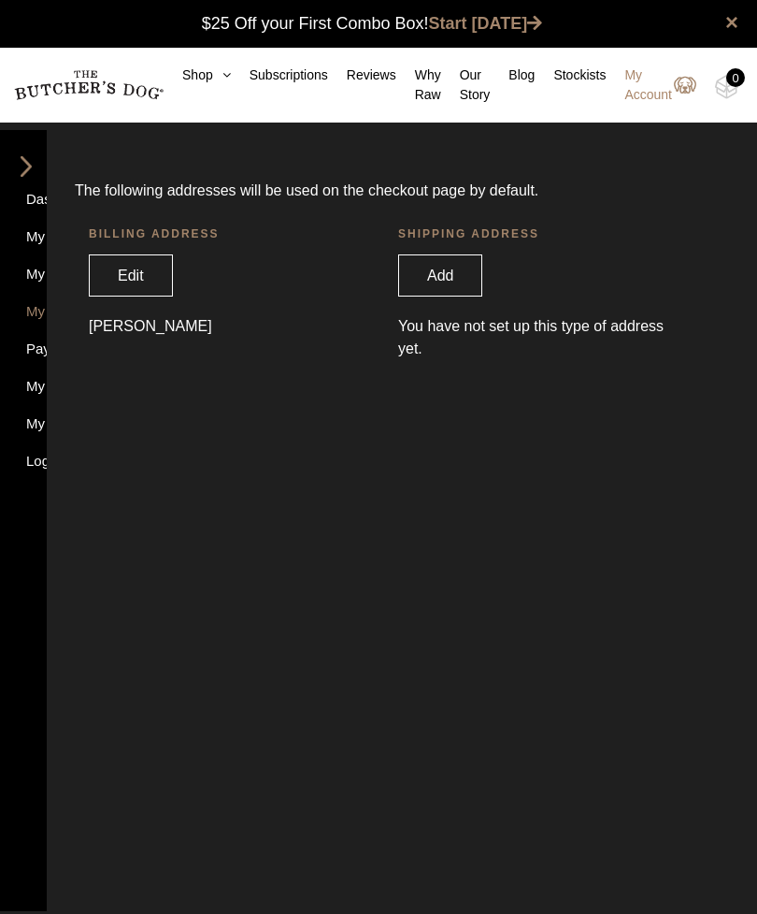
click at [442, 270] on link "Add" at bounding box center [440, 275] width 84 height 42
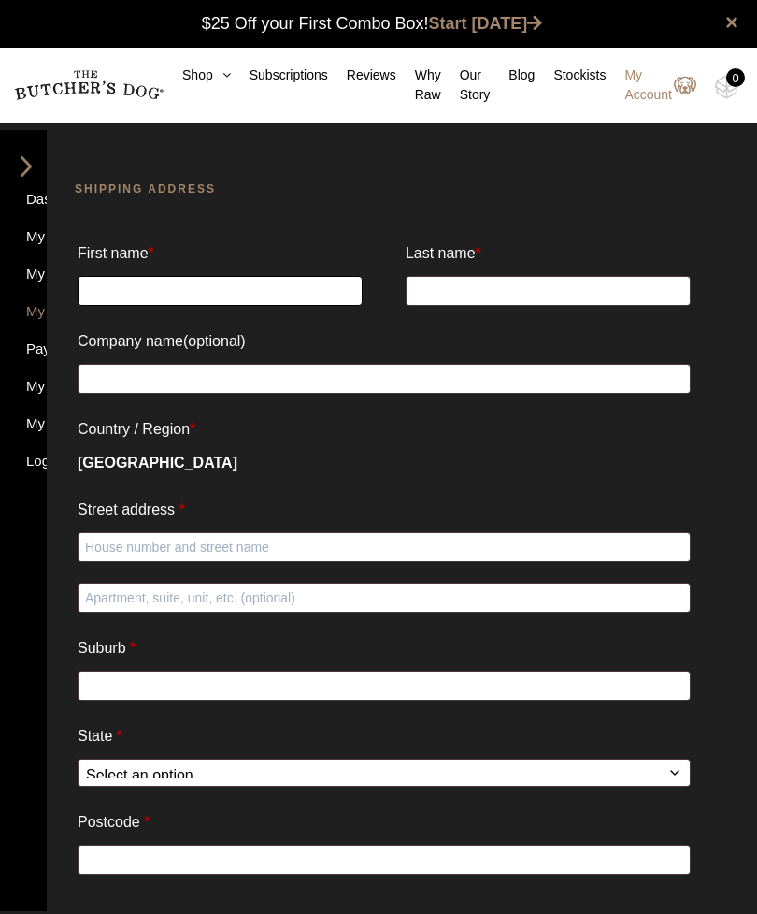
click at [332, 295] on input "First name *" at bounding box center [220, 291] width 285 height 30
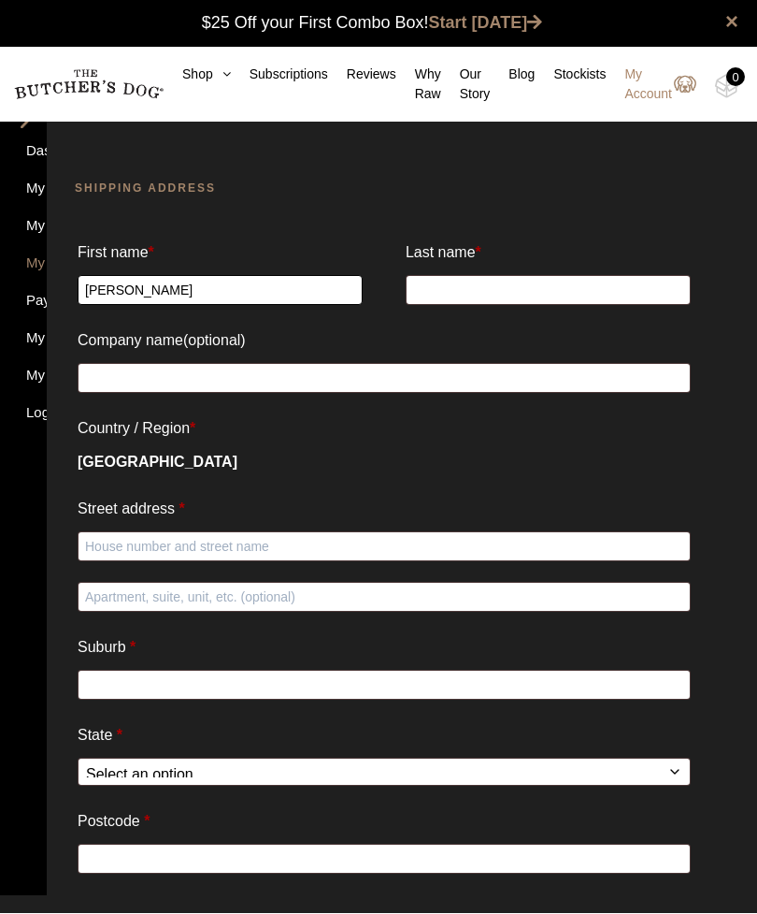
type input "[PERSON_NAME]"
click at [527, 294] on input "Last name *" at bounding box center [548, 291] width 285 height 30
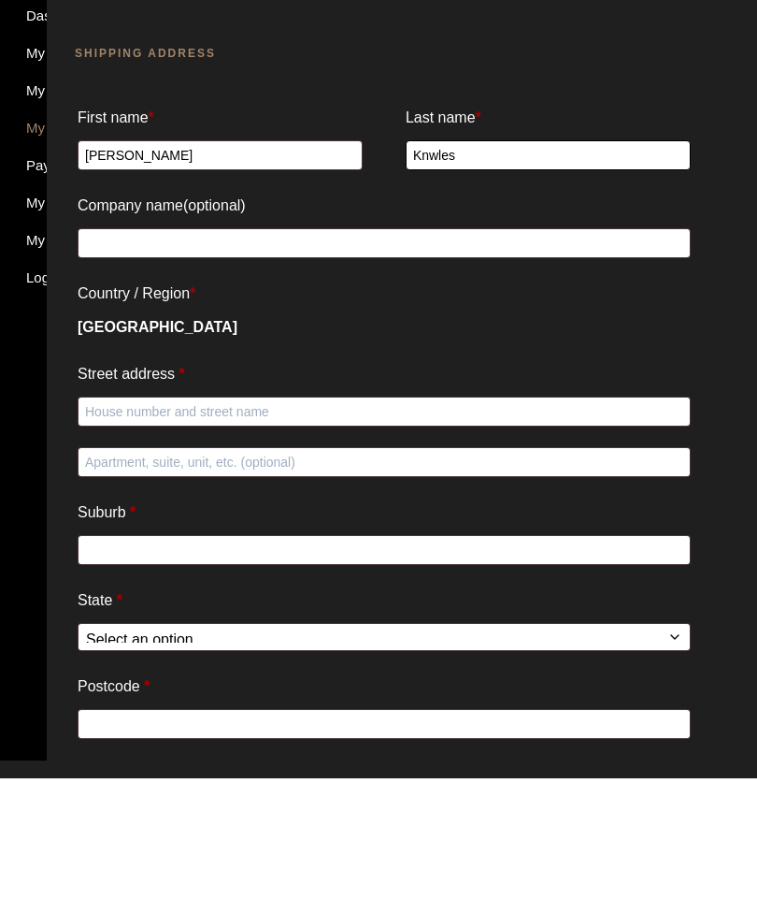
type input "Knwles"
click at [321, 532] on input "Street address *" at bounding box center [384, 547] width 613 height 30
type input "335 Woollamia rc"
type input "Woollamia"
type input "2540"
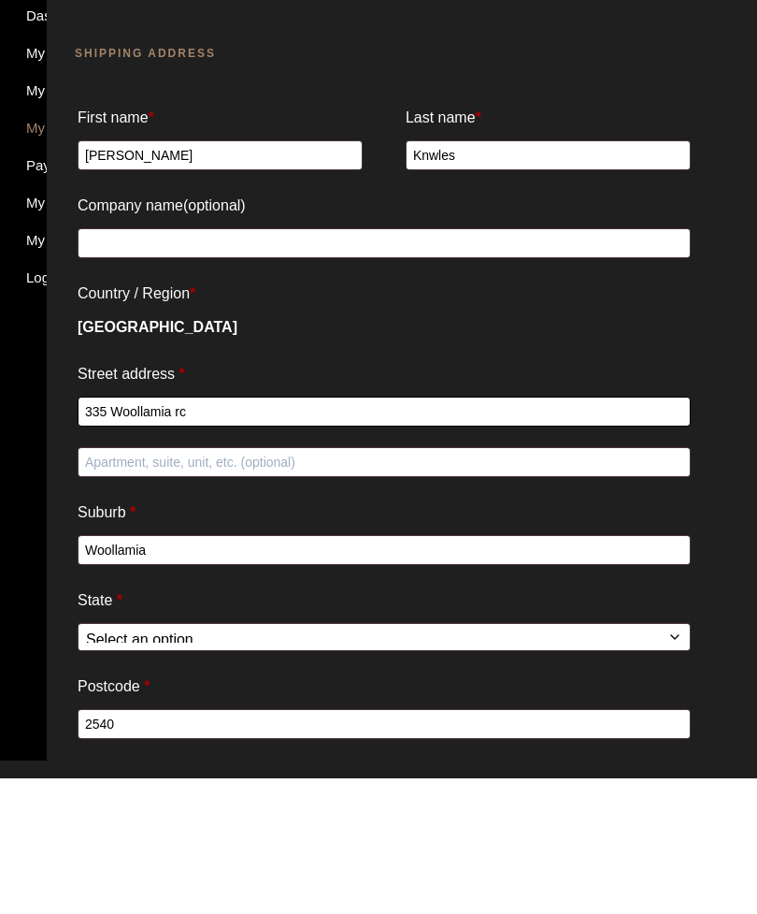
click at [333, 532] on input "335 Woollamia rc" at bounding box center [384, 547] width 613 height 30
click at [111, 532] on input "335 Woollamia rd" at bounding box center [384, 547] width 613 height 30
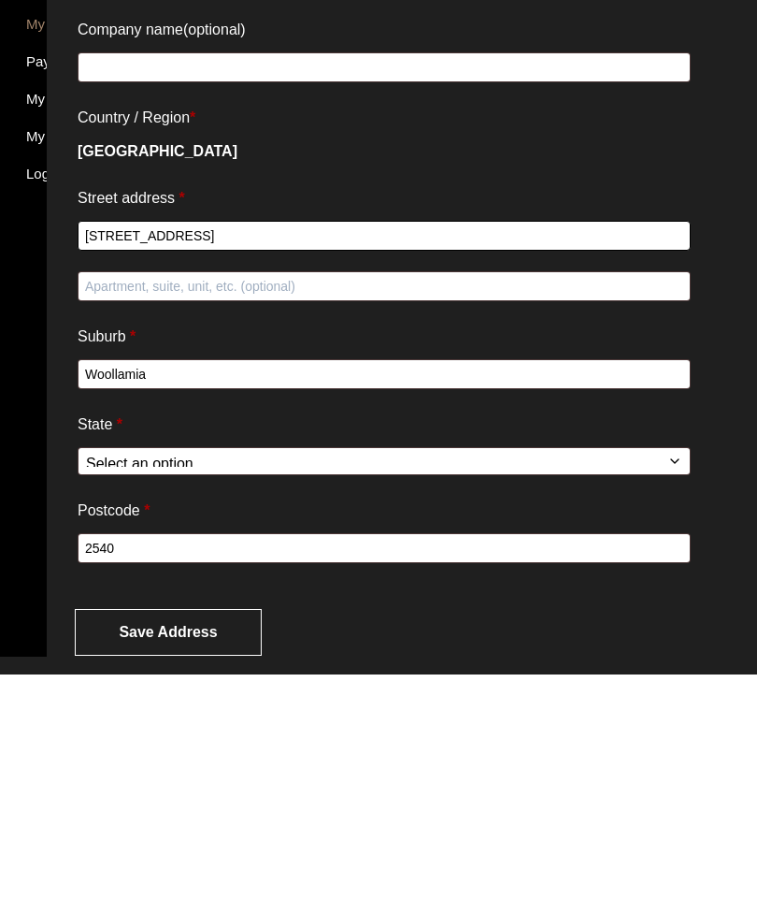
type input "335A Woollamia rd"
click at [374, 686] on select "Select an option… Australian Capital Territory New South Wales Northern Territo…" at bounding box center [384, 700] width 613 height 28
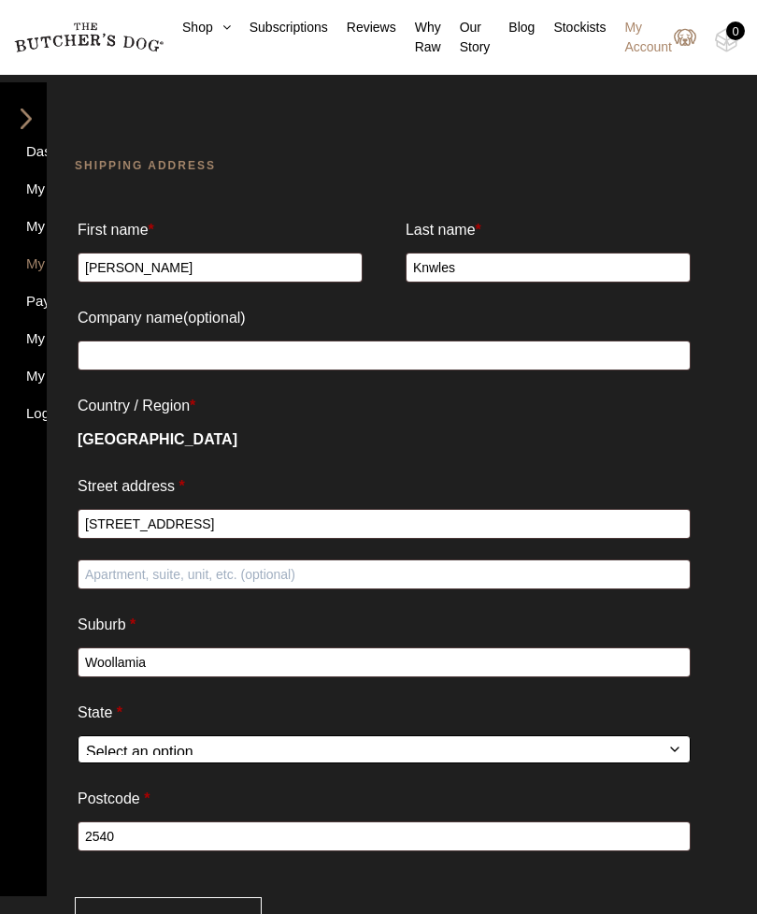
select select "NSW"
click at [210, 913] on button "Save address" at bounding box center [168, 920] width 187 height 47
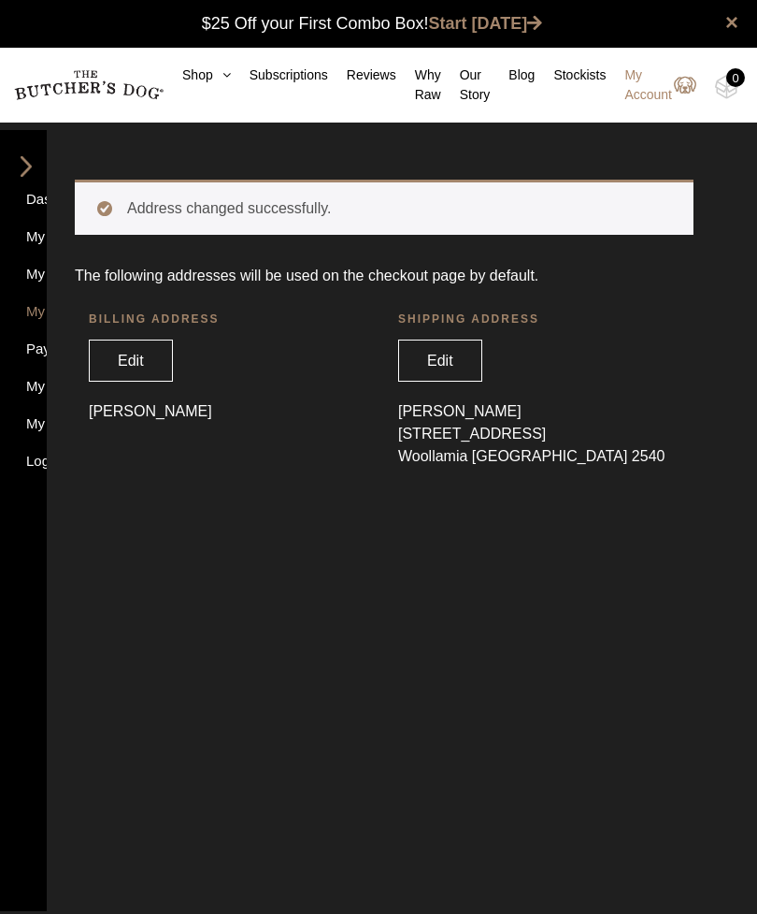
click at [29, 160] on img at bounding box center [26, 166] width 28 height 21
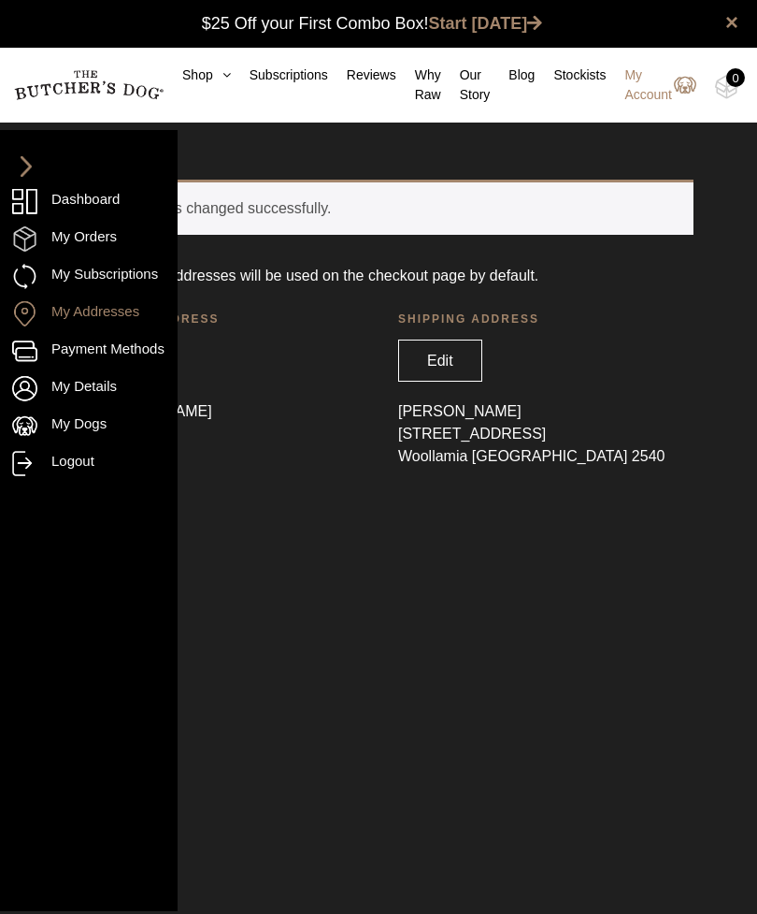
click at [134, 273] on link "My Subscriptions" at bounding box center [88, 276] width 153 height 25
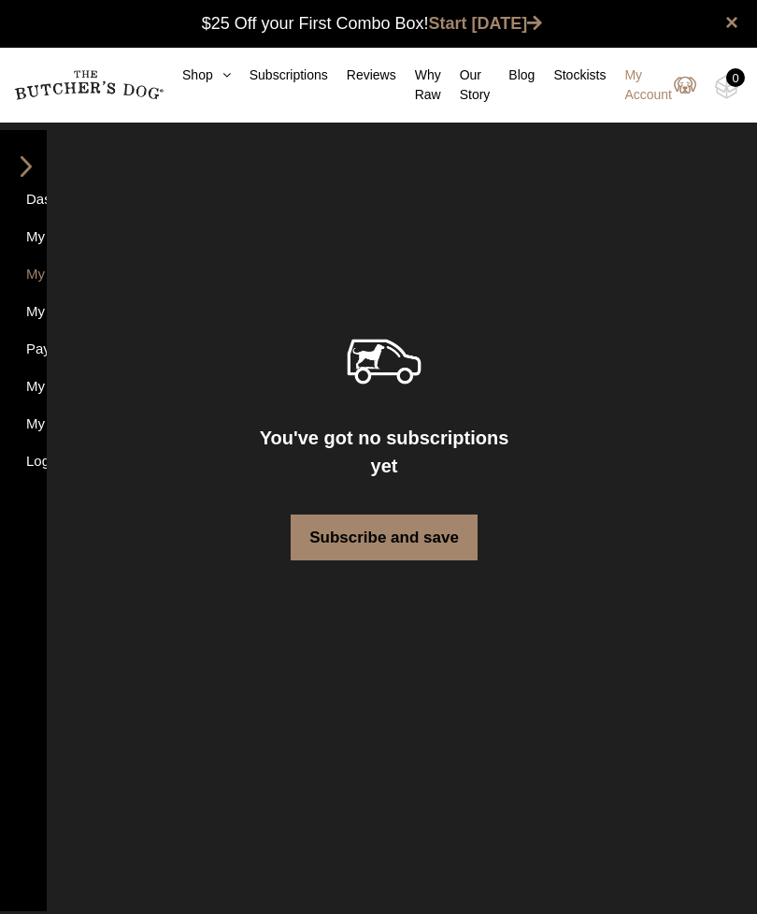
click at [35, 229] on link "My Orders" at bounding box center [23, 238] width 22 height 25
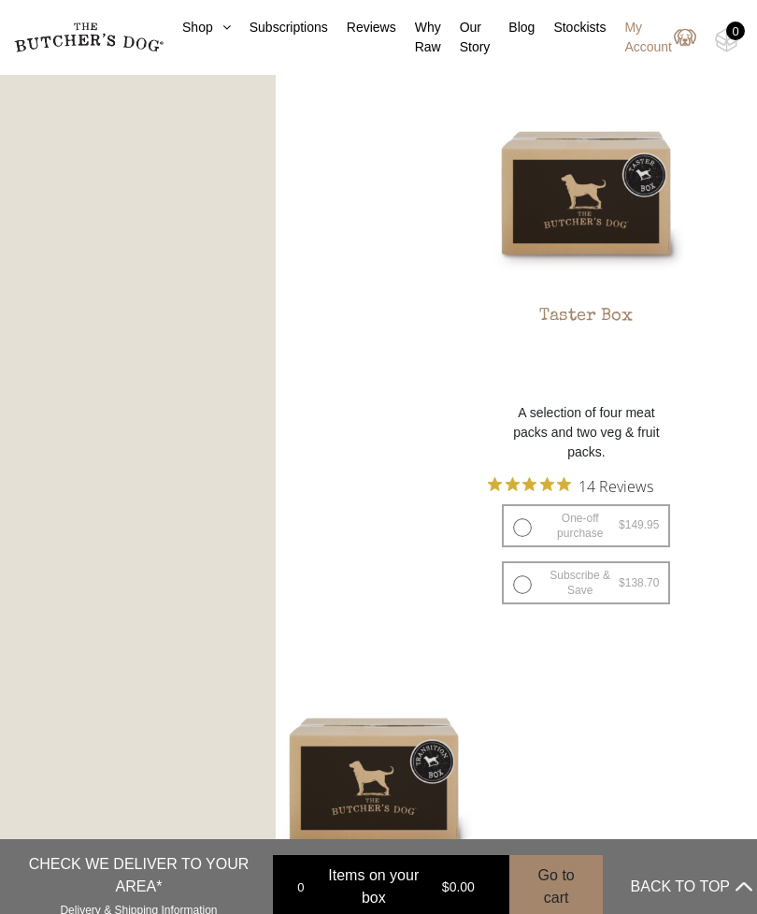
scroll to position [2210, 0]
click at [502, 523] on label "One-off purchase $ 149.95 — or subscribe and save 7.5%" at bounding box center [586, 526] width 168 height 43
radio input "true"
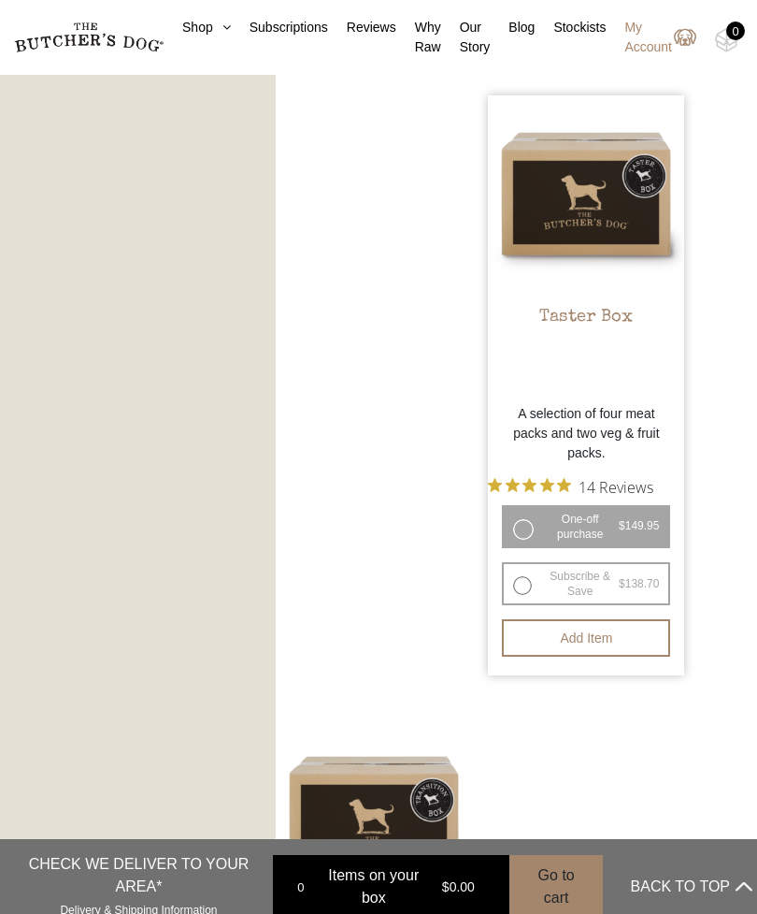
click at [502, 636] on button "Add item" at bounding box center [586, 637] width 168 height 37
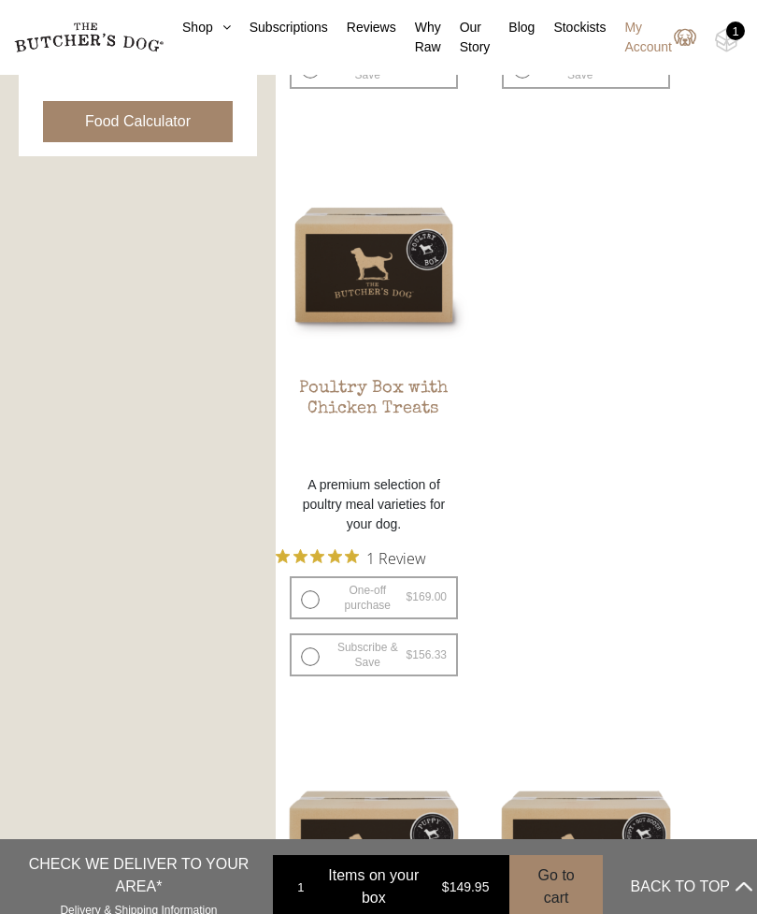
scroll to position [983, 0]
click at [407, 379] on h2 "Poultry Box with Chicken Treats" at bounding box center [374, 423] width 196 height 88
